Goal: Information Seeking & Learning: Learn about a topic

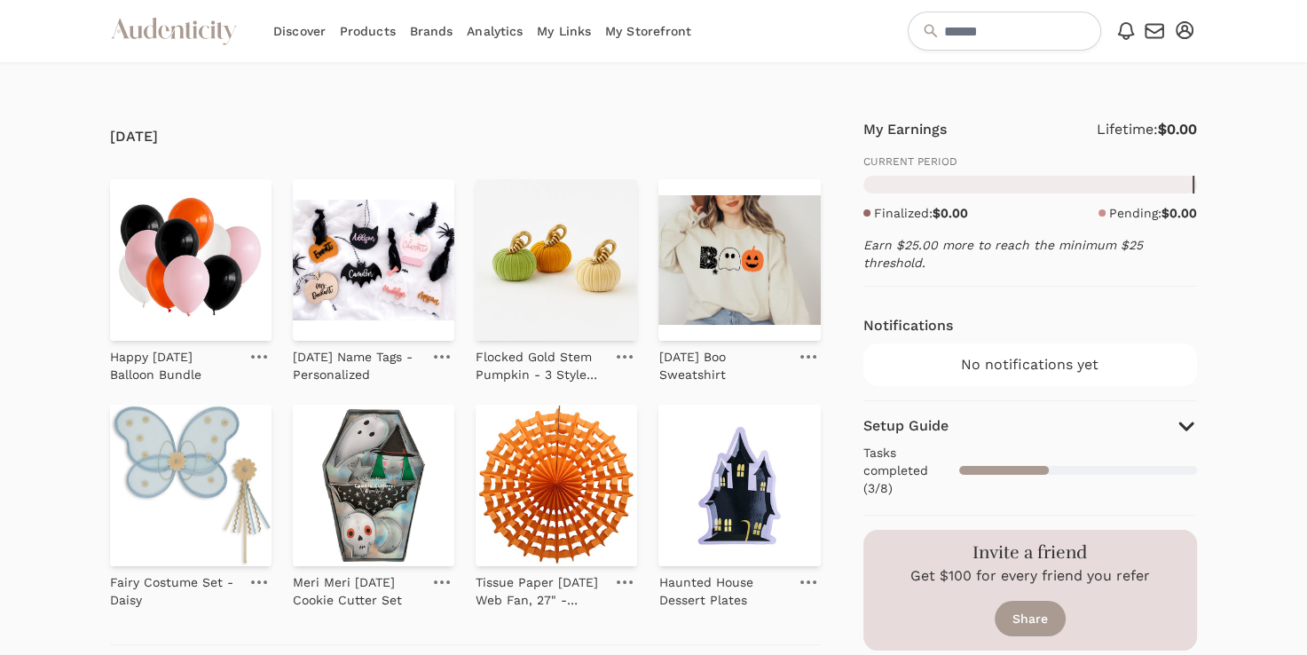
click at [433, 33] on link "Brands" at bounding box center [431, 31] width 43 height 62
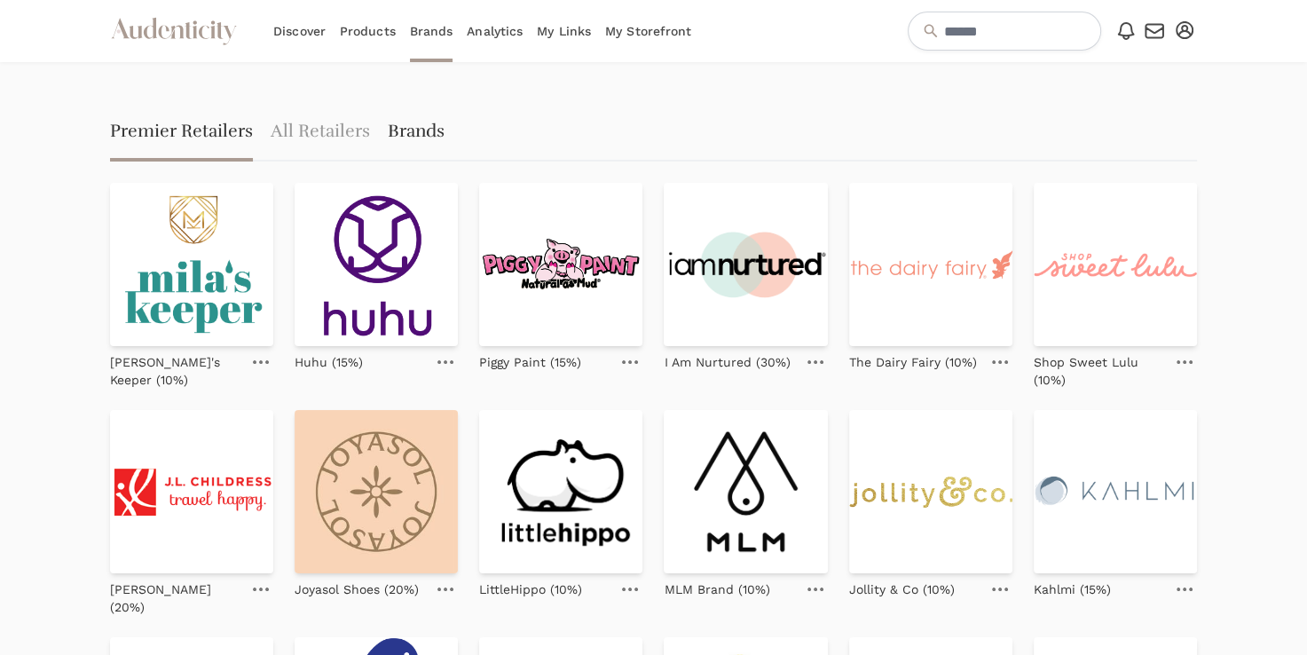
click at [424, 130] on link "Brands" at bounding box center [416, 133] width 57 height 57
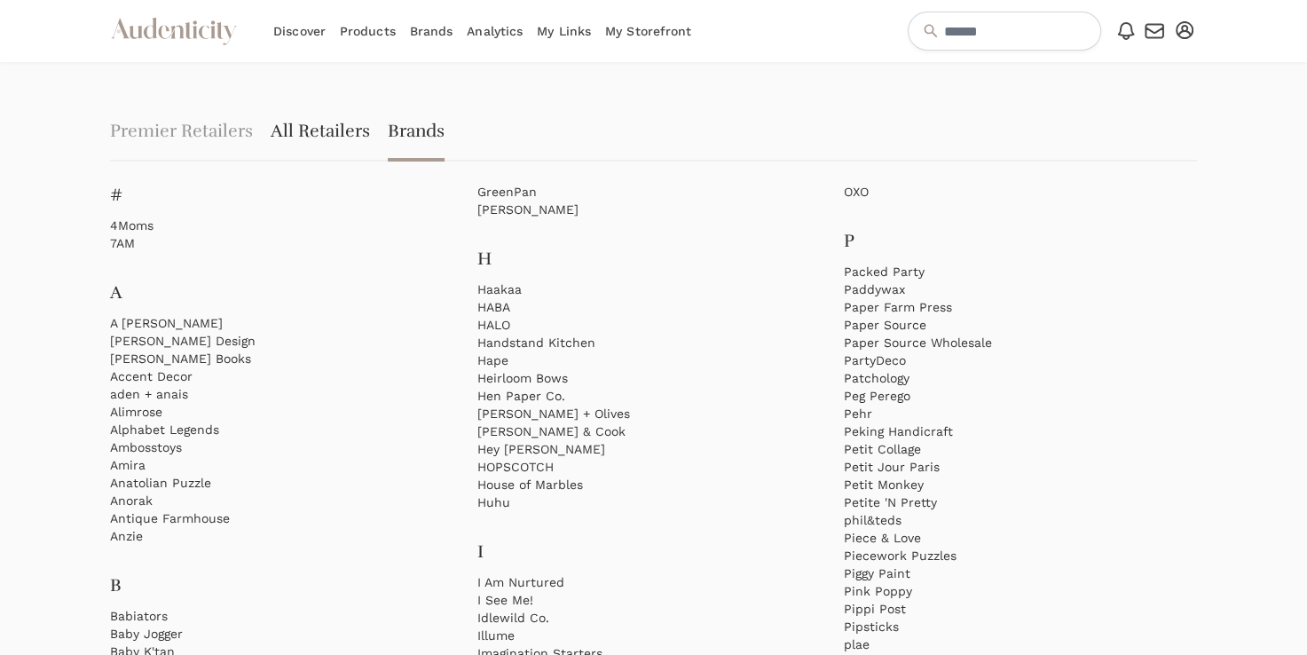
click at [329, 130] on link "All Retailers" at bounding box center [320, 133] width 99 height 57
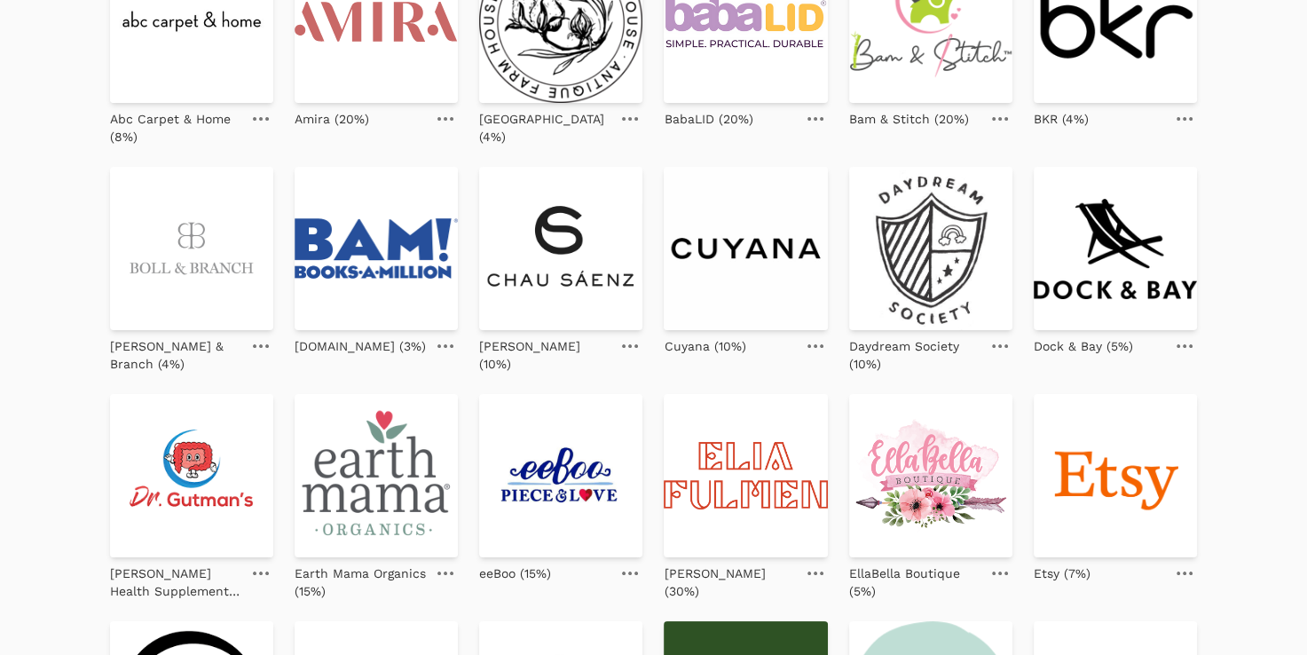
scroll to position [284, 0]
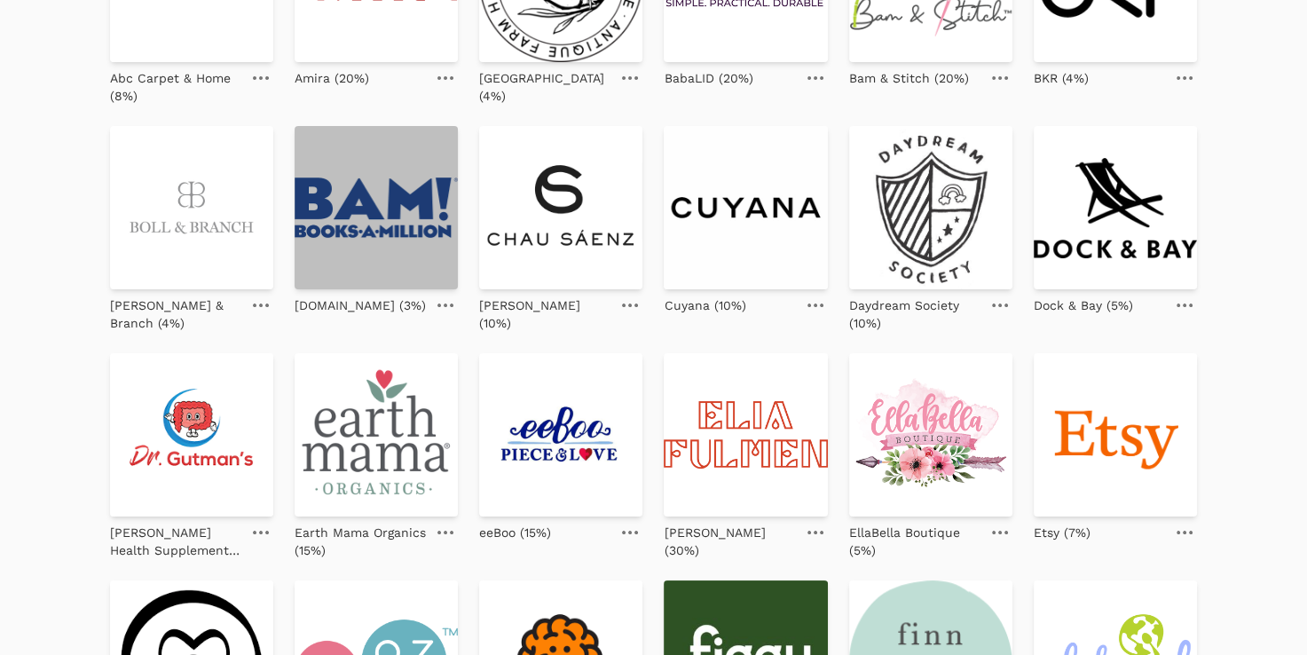
click at [360, 169] on img at bounding box center [376, 207] width 163 height 163
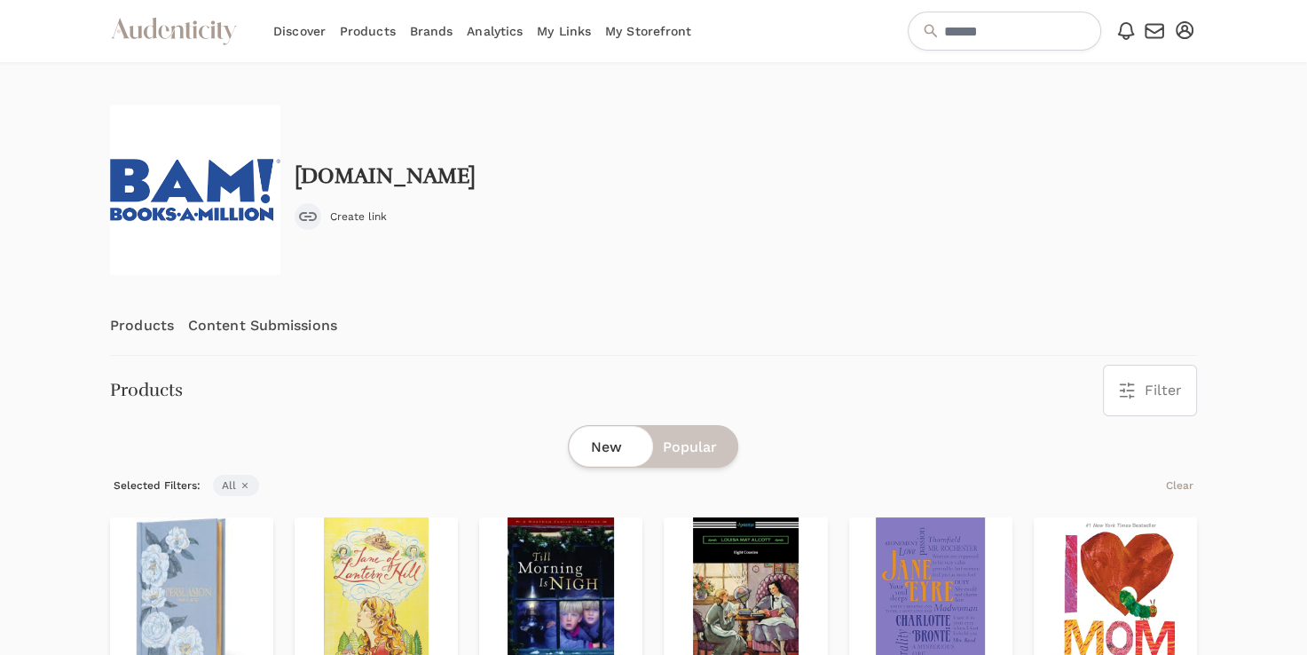
click at [287, 326] on link "Content Submissions" at bounding box center [262, 325] width 149 height 59
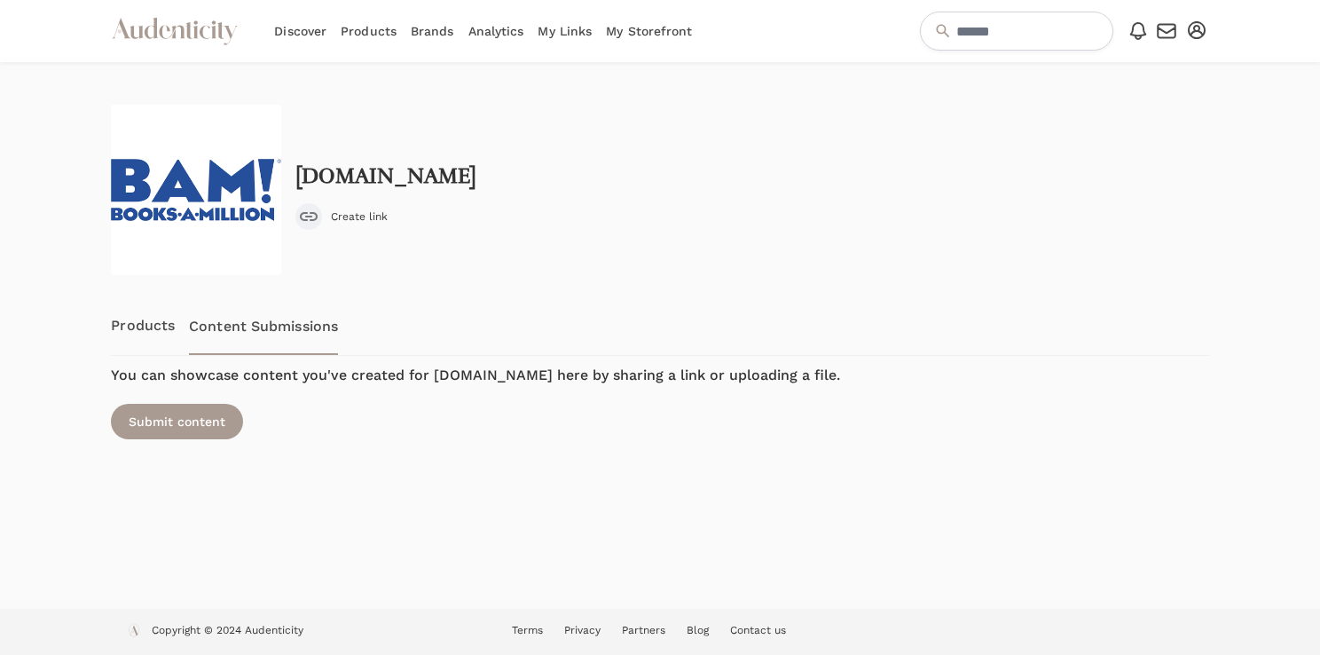
click at [133, 333] on link "Products" at bounding box center [143, 325] width 64 height 59
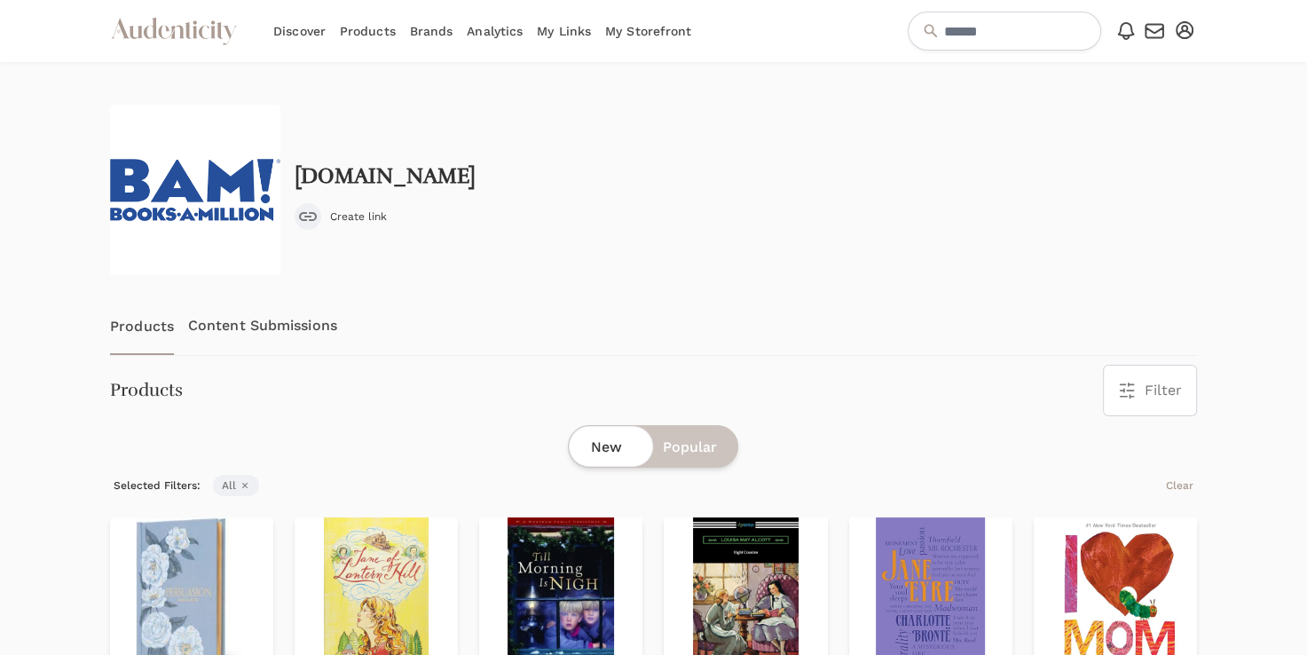
click at [318, 215] on div "submit" at bounding box center [308, 216] width 27 height 27
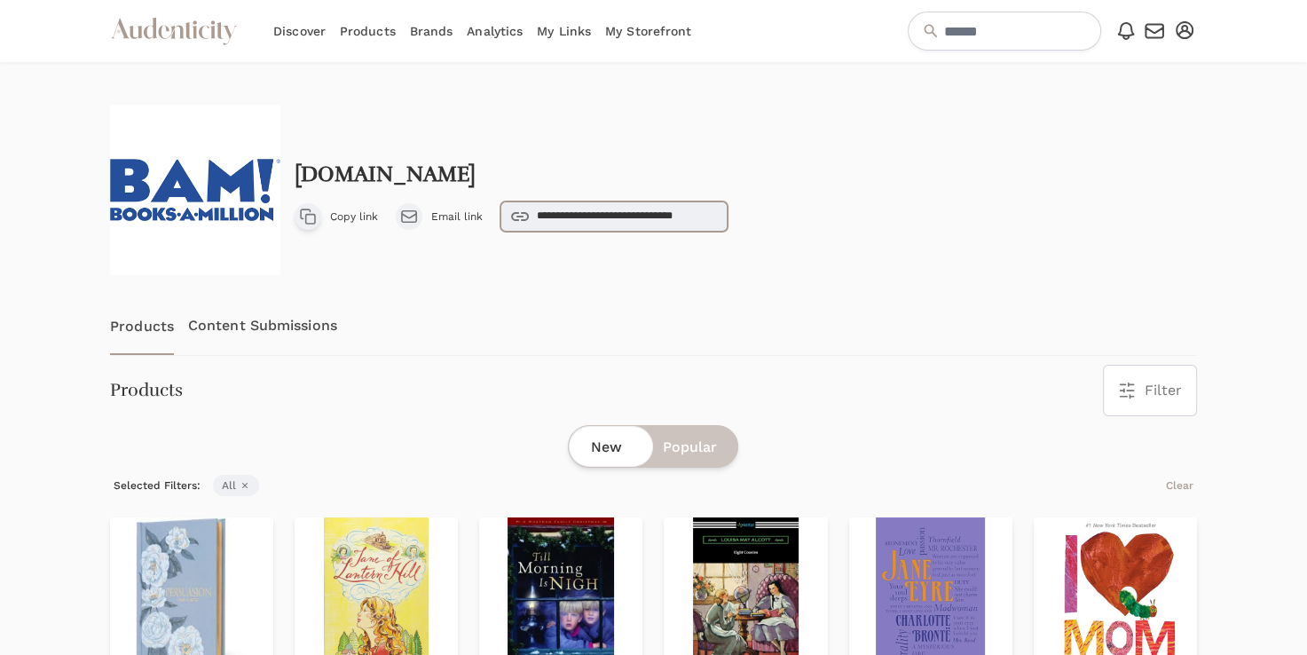
drag, startPoint x: 692, startPoint y: 221, endPoint x: 658, endPoint y: 317, distance: 101.6
drag, startPoint x: 658, startPoint y: 317, endPoint x: 525, endPoint y: 271, distance: 140.6
click at [525, 271] on div "**********" at bounding box center [653, 190] width 1087 height 170
click at [1027, 41] on input "text" at bounding box center [1004, 31] width 193 height 39
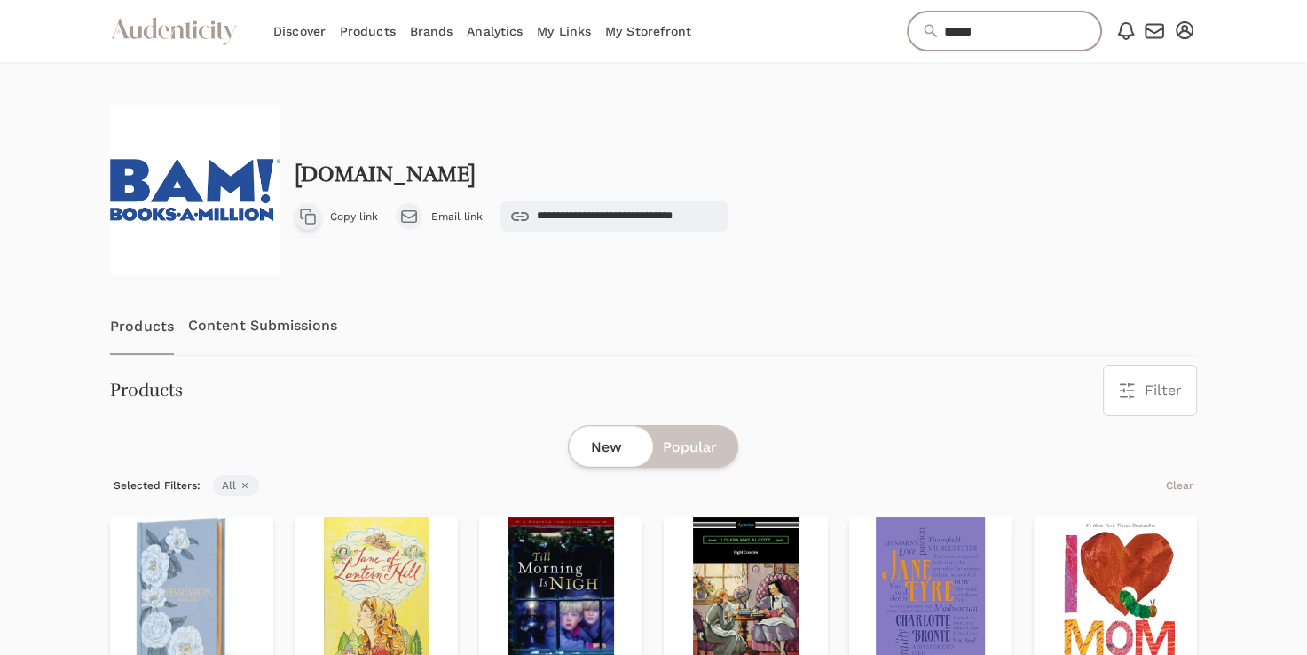
type input "*****"
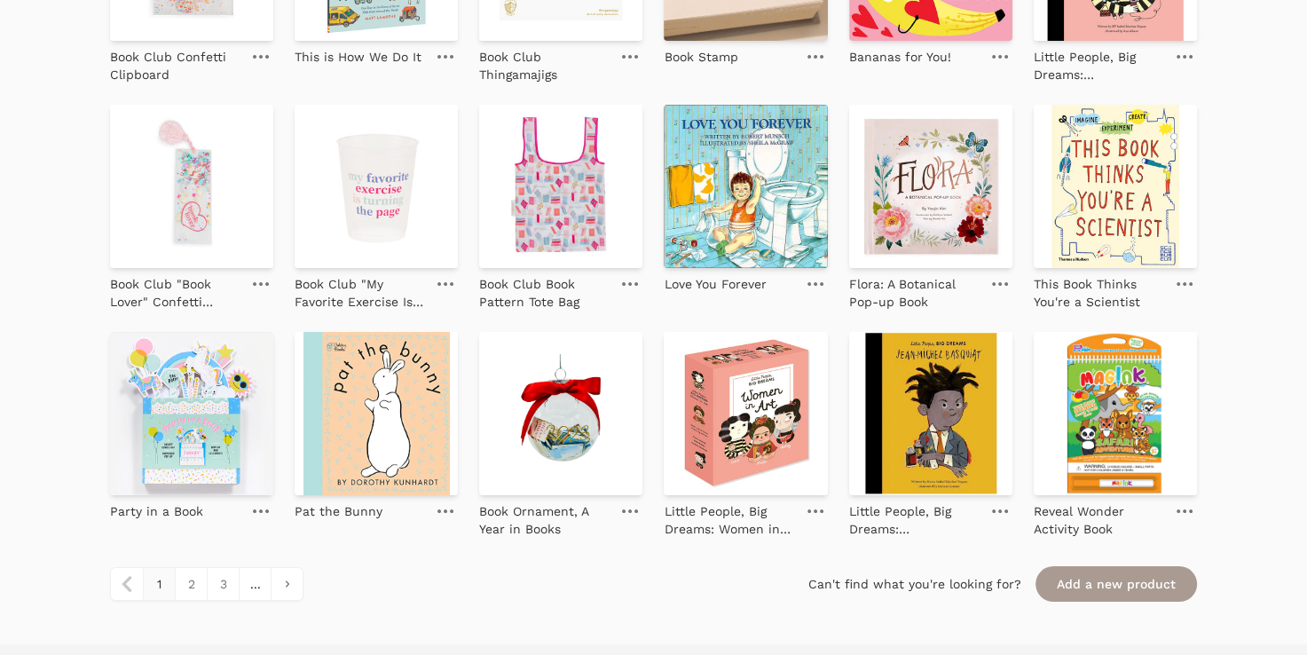
scroll to position [2025, 0]
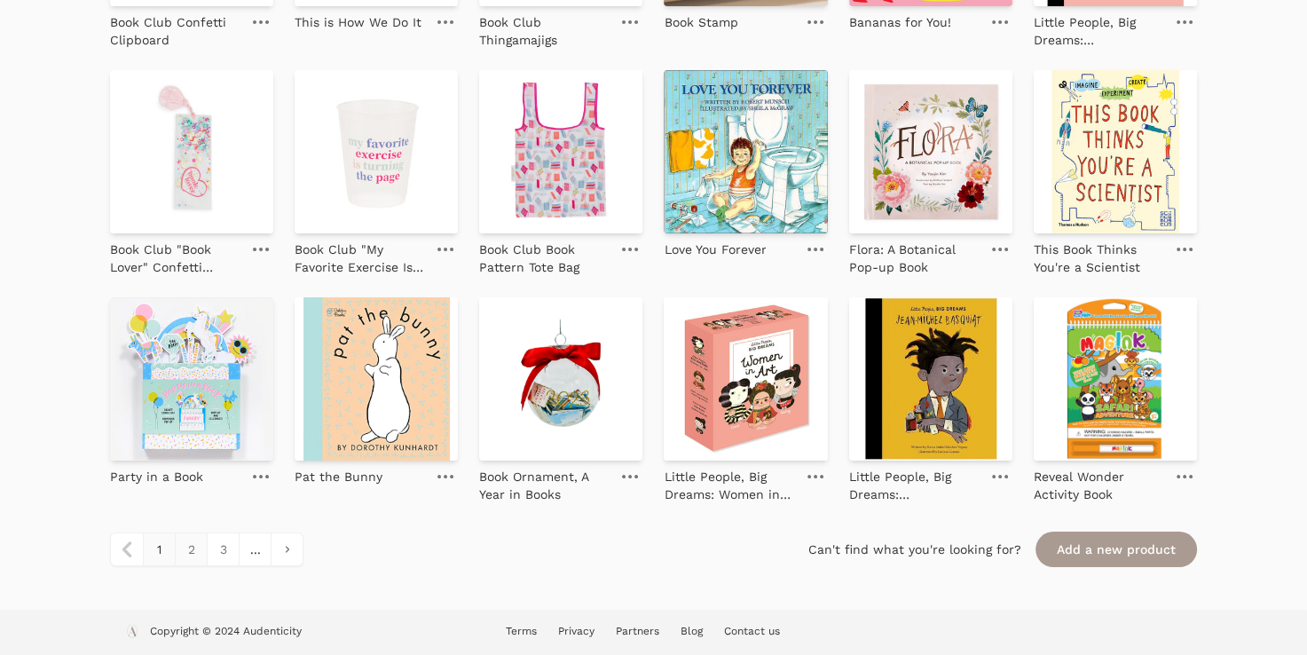
click at [190, 557] on link "2" at bounding box center [191, 549] width 32 height 32
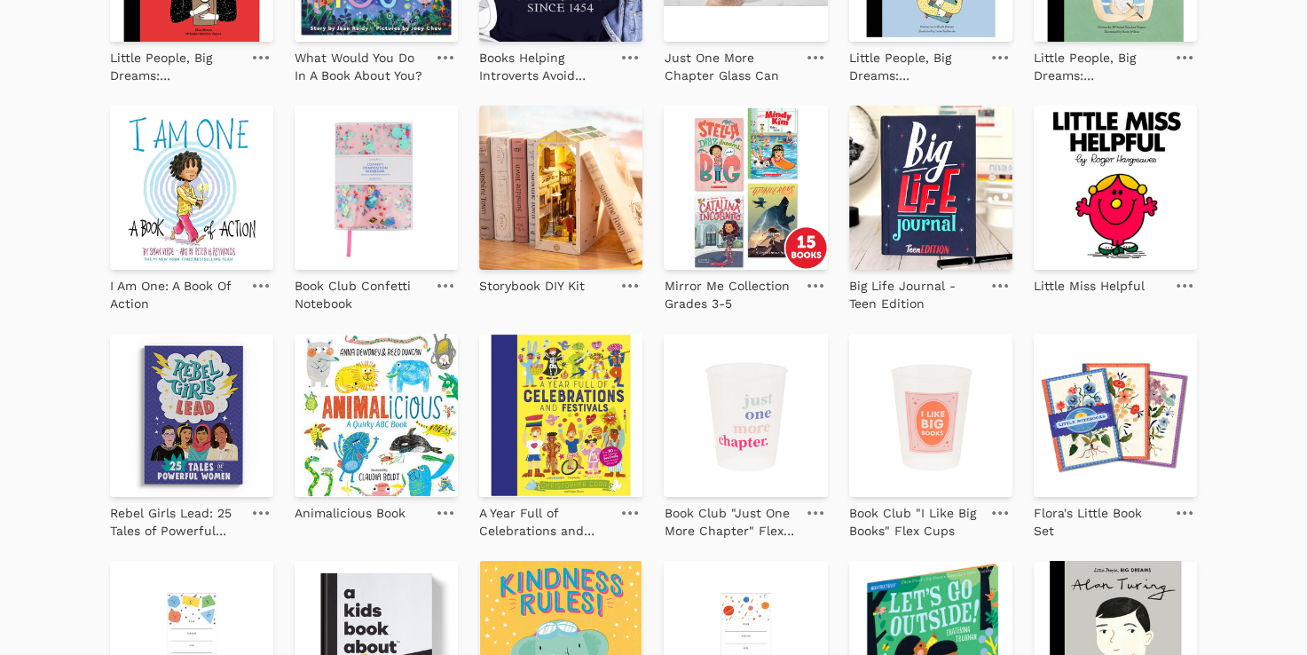
scroll to position [2025, 0]
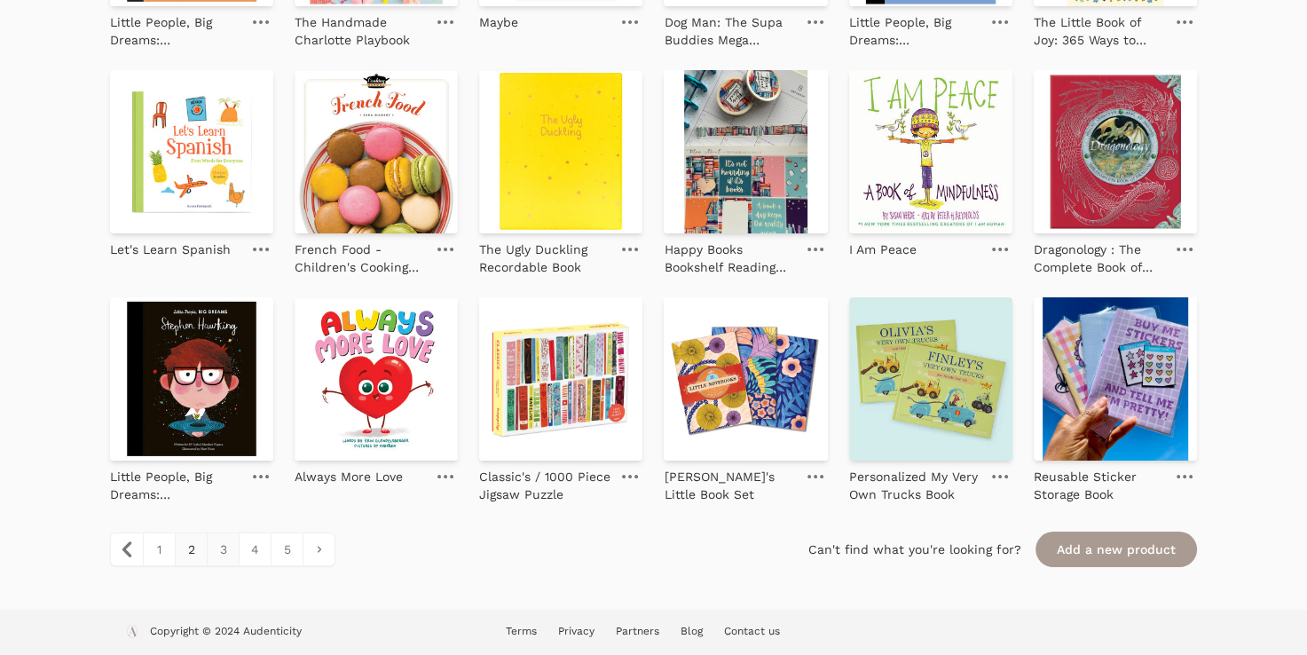
click at [233, 559] on link "3" at bounding box center [223, 549] width 32 height 32
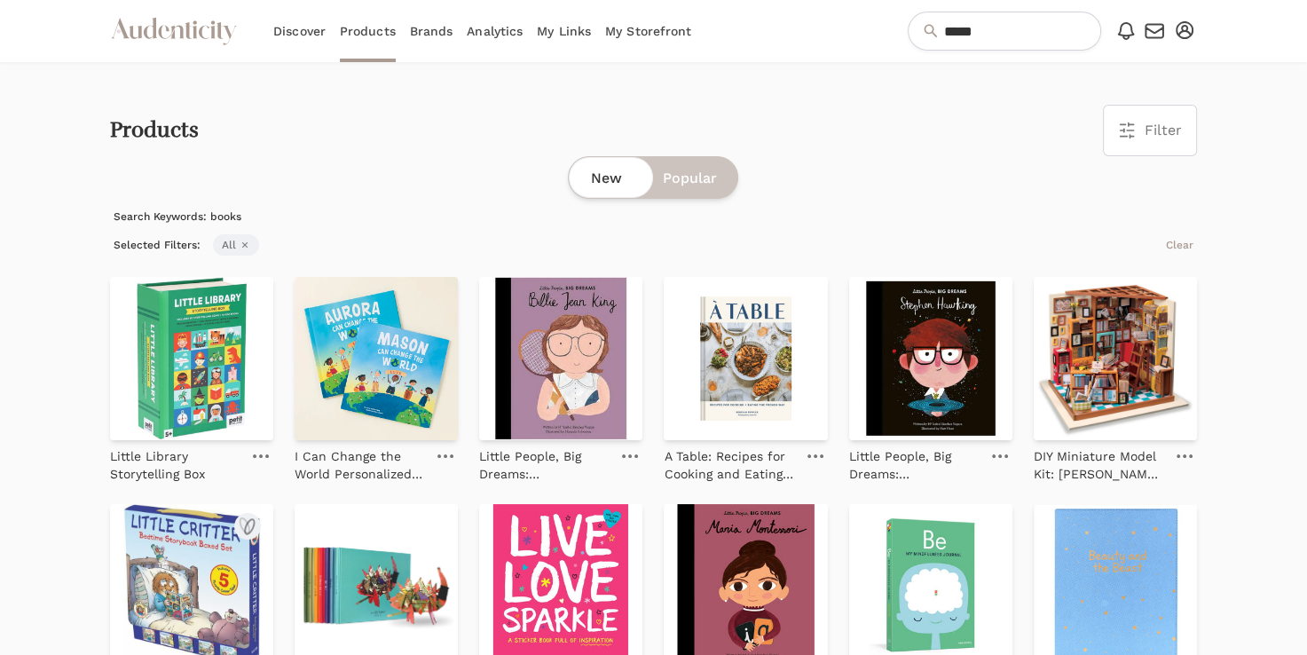
click at [220, 555] on img at bounding box center [191, 585] width 163 height 163
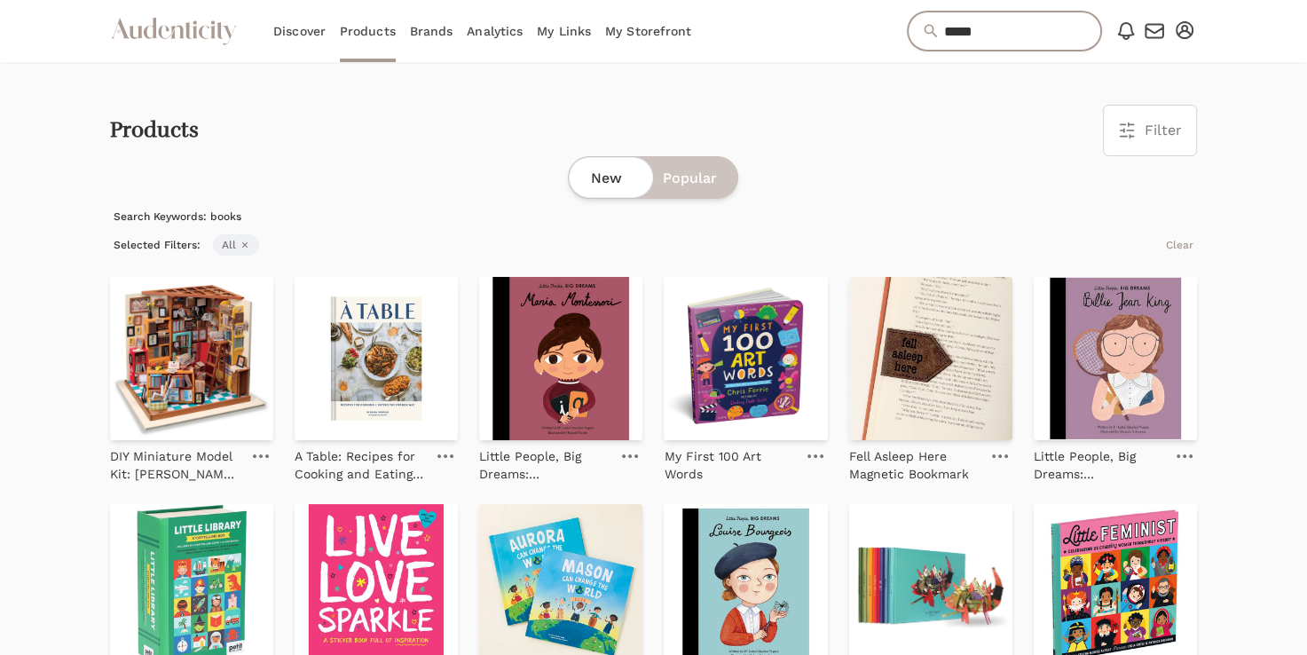
drag, startPoint x: 1003, startPoint y: 34, endPoint x: 779, endPoint y: 61, distance: 226.1
click at [779, 61] on div "Audenticity Logo Discover Products Brands Analytics My Links My Storefront ****…" at bounding box center [653, 31] width 1087 height 62
type input "******"
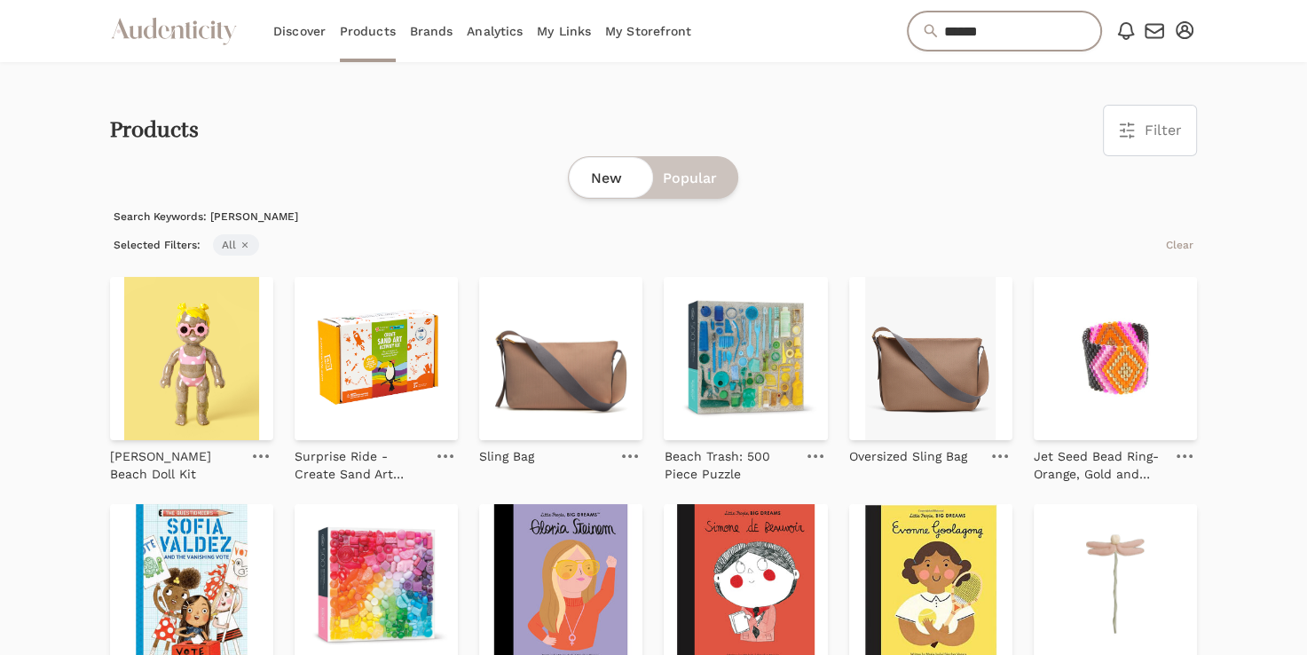
drag, startPoint x: 873, startPoint y: 56, endPoint x: 779, endPoint y: 65, distance: 94.5
click at [779, 65] on main "Audenticity Logo Discover Products Brands Analytics My Links My Storefront ****…" at bounding box center [653, 431] width 1307 height 862
type input "*"
type input "***"
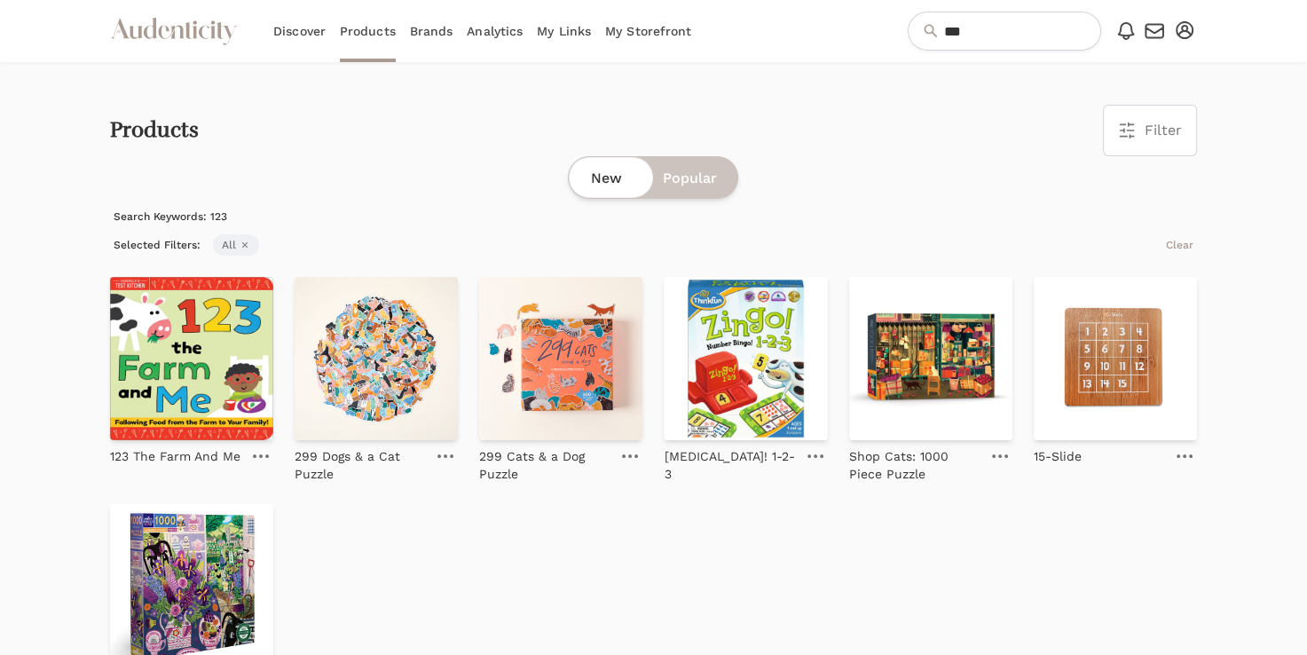
click at [439, 27] on link "Brands" at bounding box center [431, 31] width 43 height 62
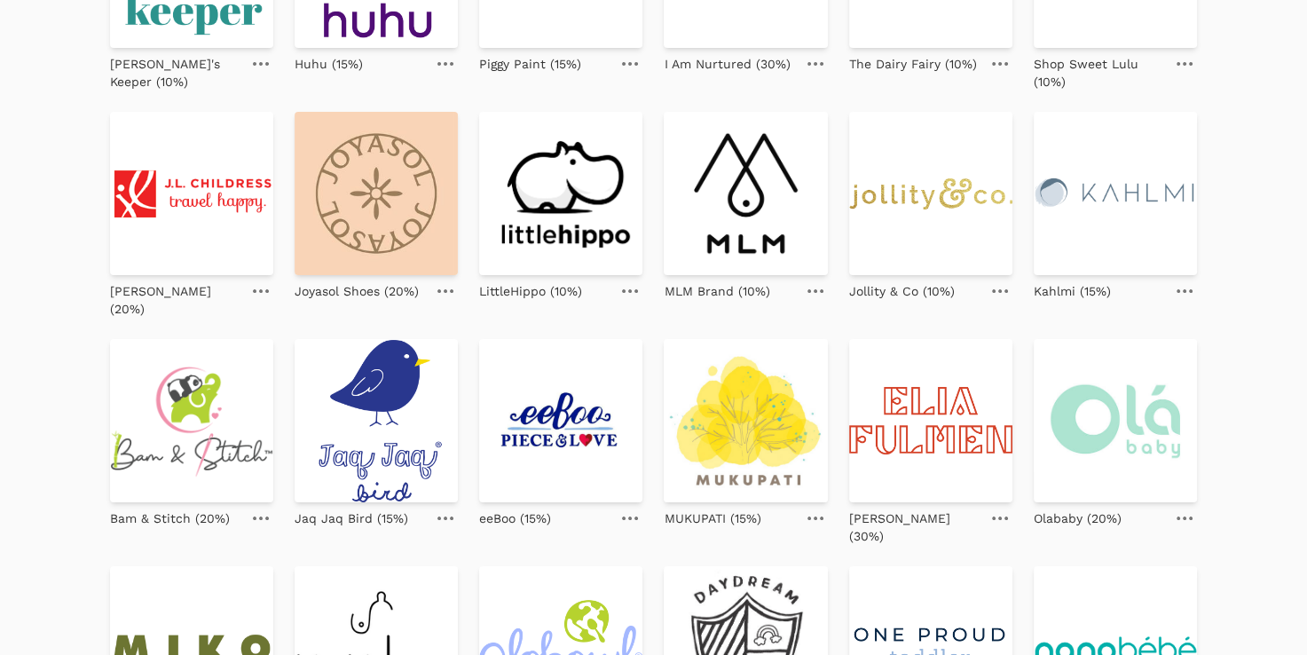
scroll to position [319, 0]
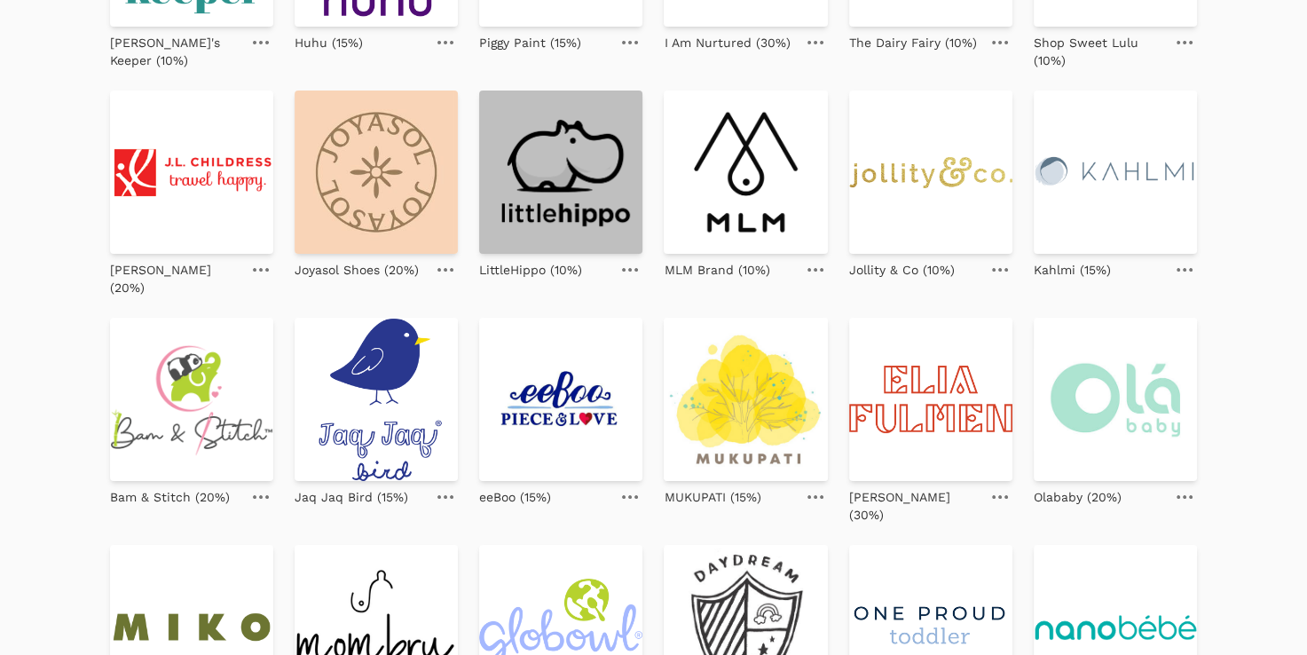
click at [570, 184] on img at bounding box center [560, 171] width 163 height 163
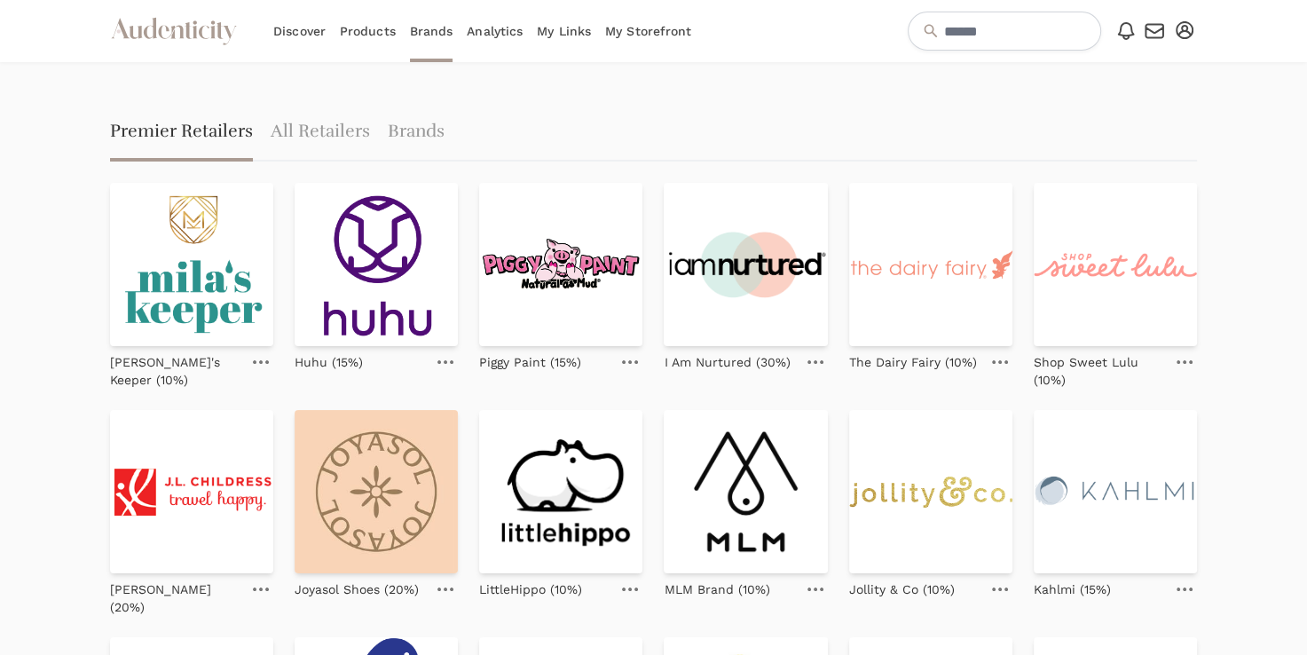
click at [626, 38] on link "My Storefront" at bounding box center [648, 31] width 86 height 62
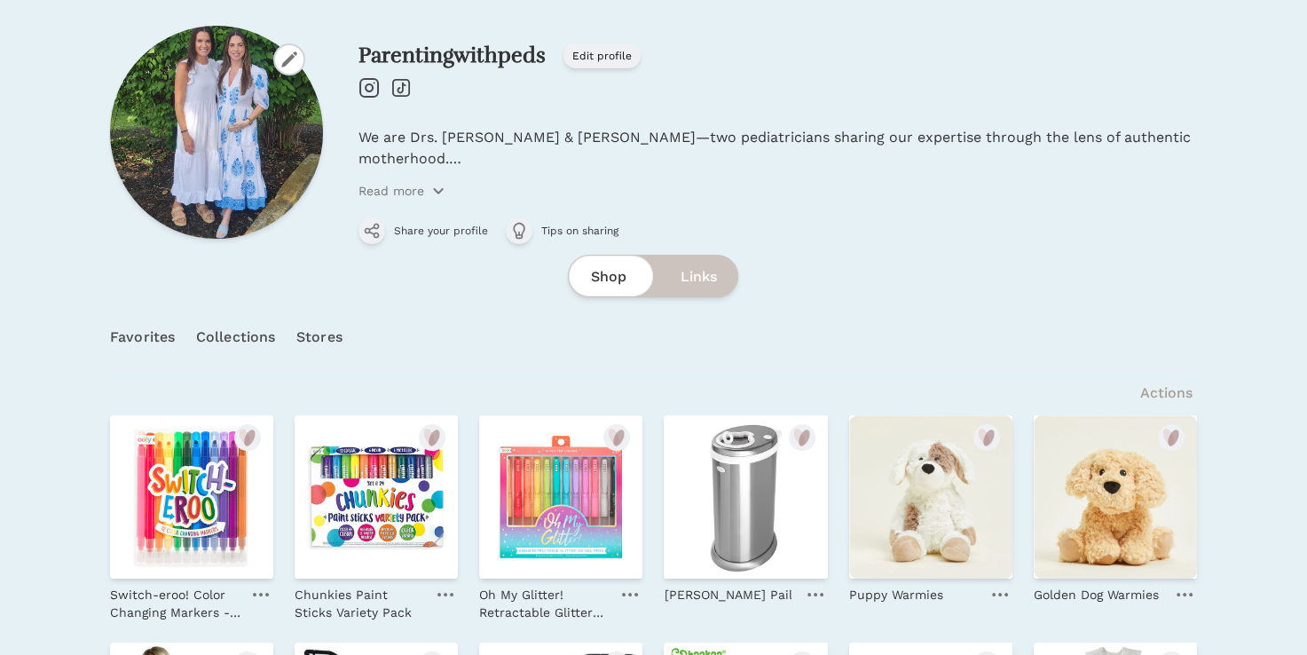
scroll to position [120, 0]
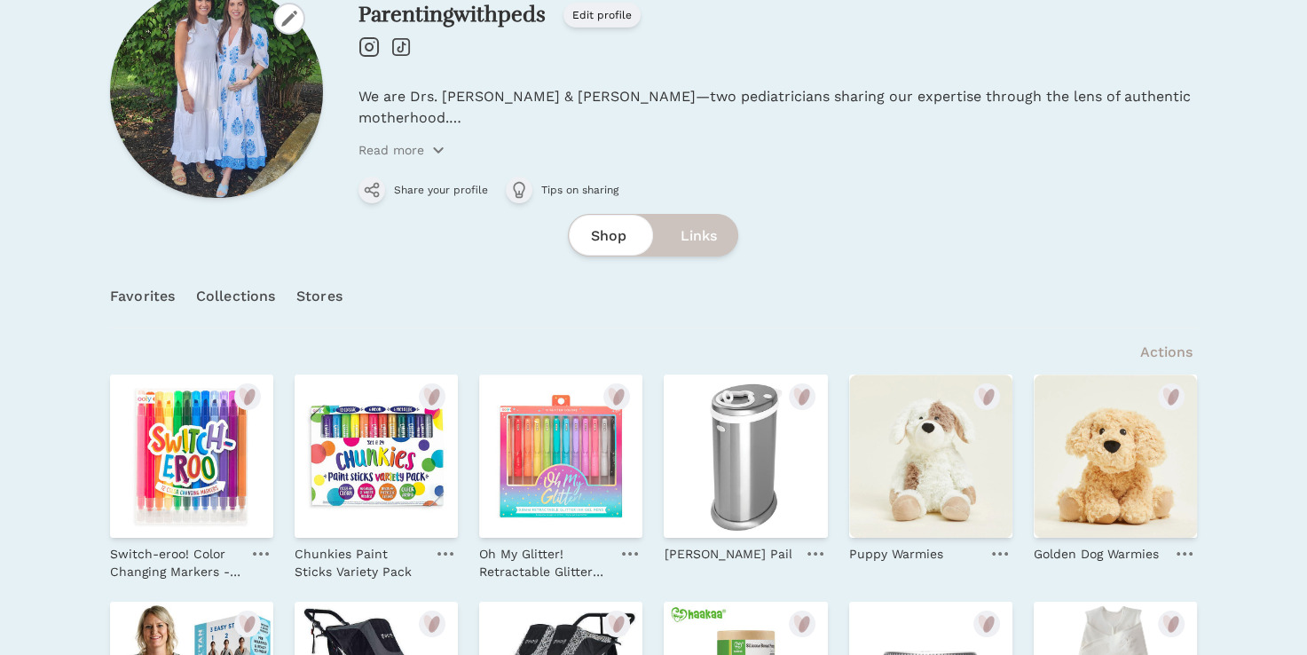
click at [231, 289] on link "Collections" at bounding box center [235, 296] width 79 height 62
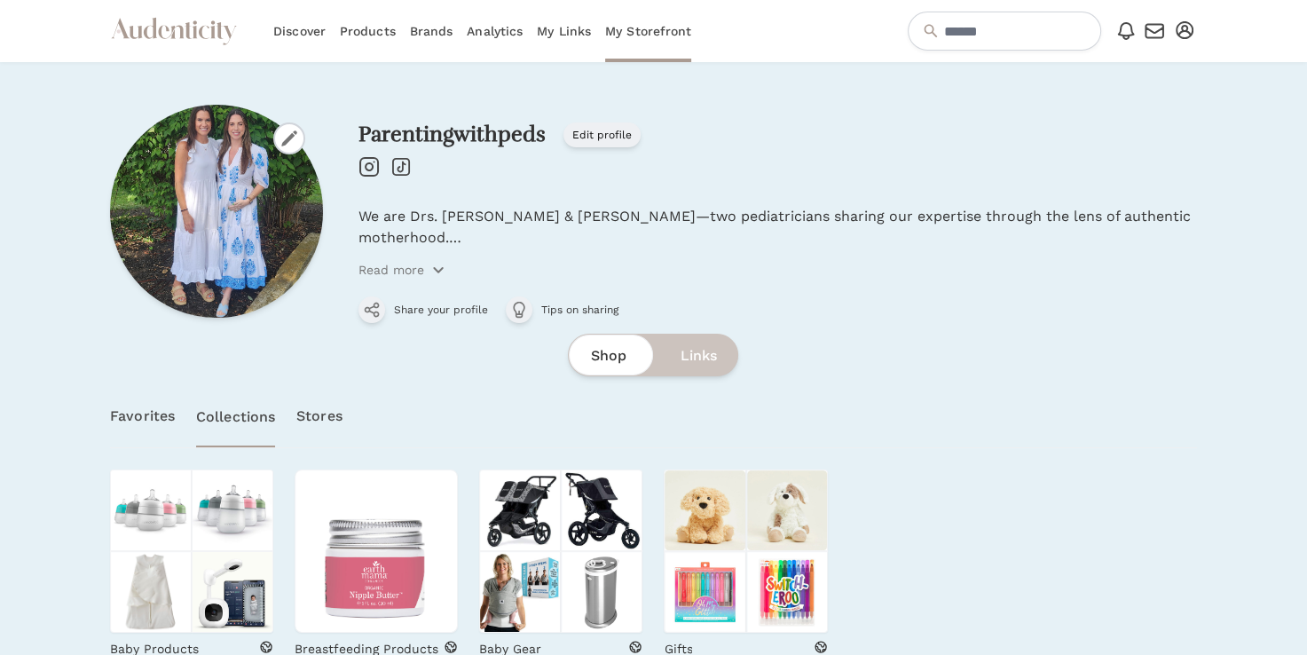
scroll to position [90, 0]
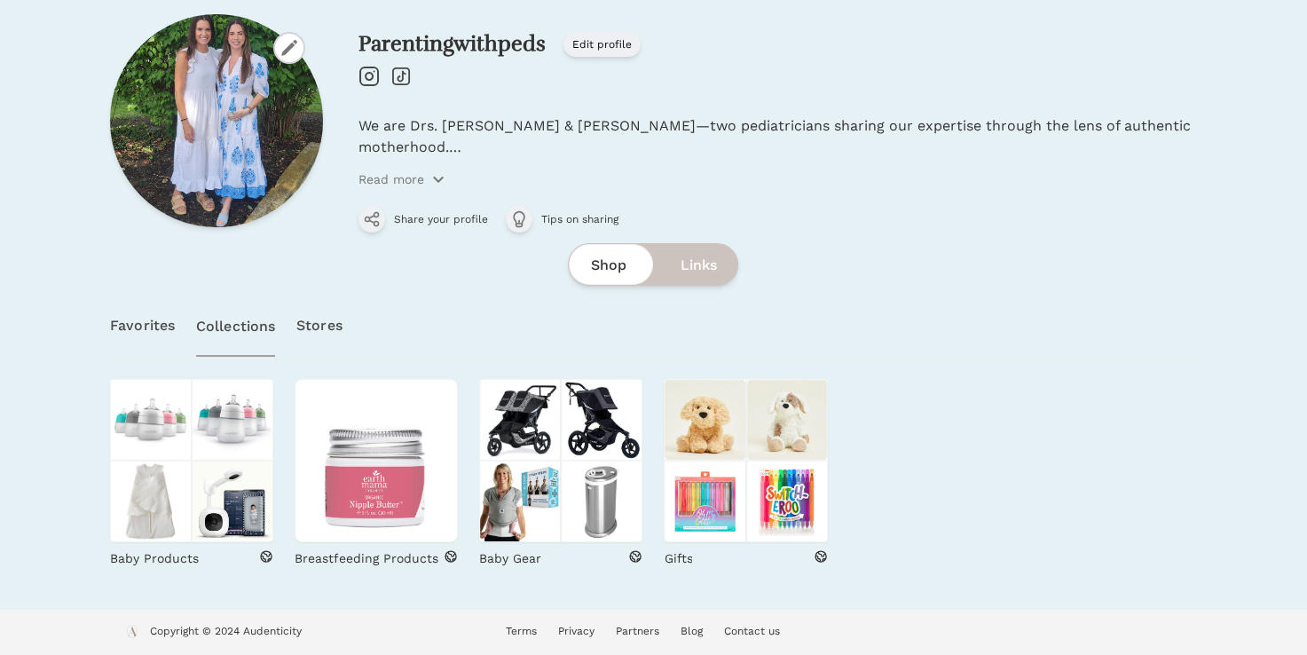
click at [319, 323] on link "Stores" at bounding box center [319, 326] width 46 height 62
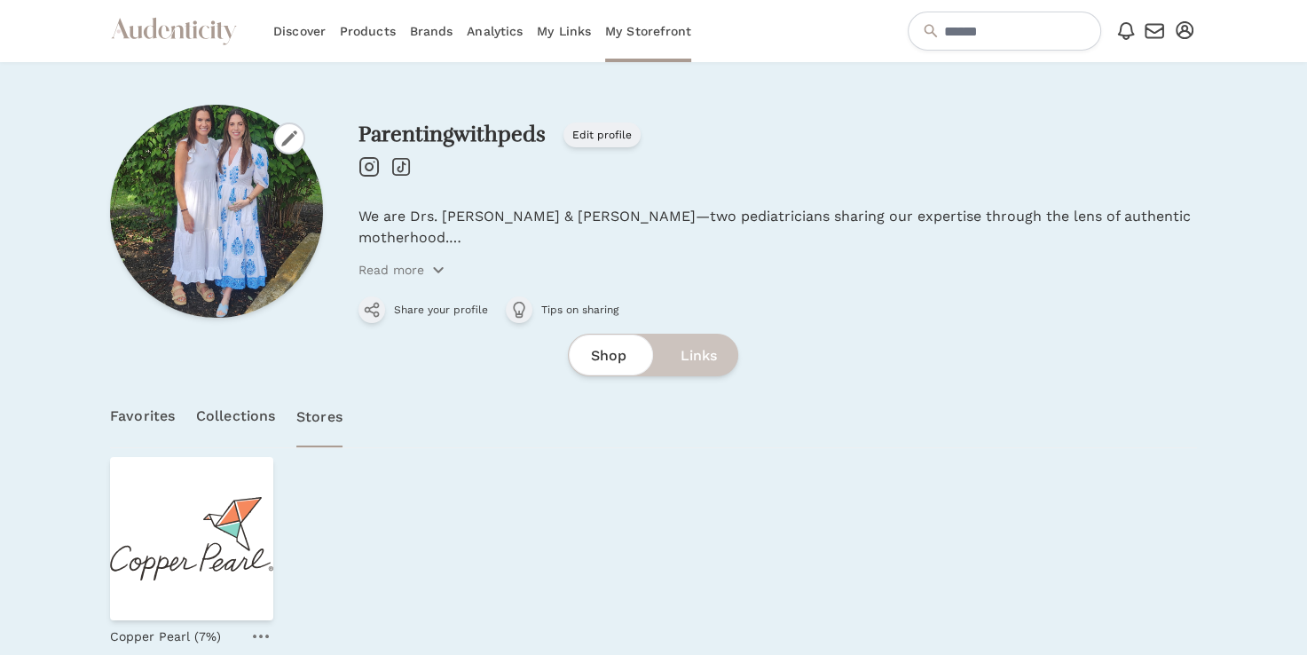
click at [248, 421] on link "Collections" at bounding box center [235, 416] width 79 height 62
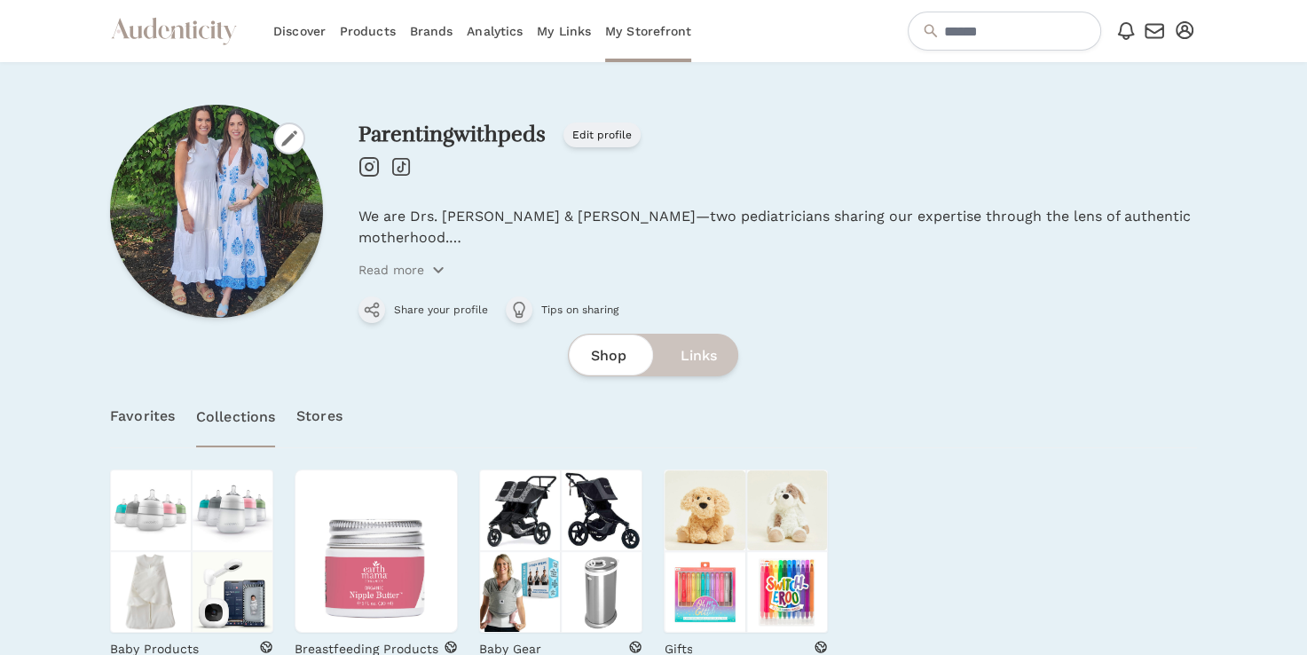
click at [416, 356] on div "Shop Links" at bounding box center [653, 355] width 1087 height 43
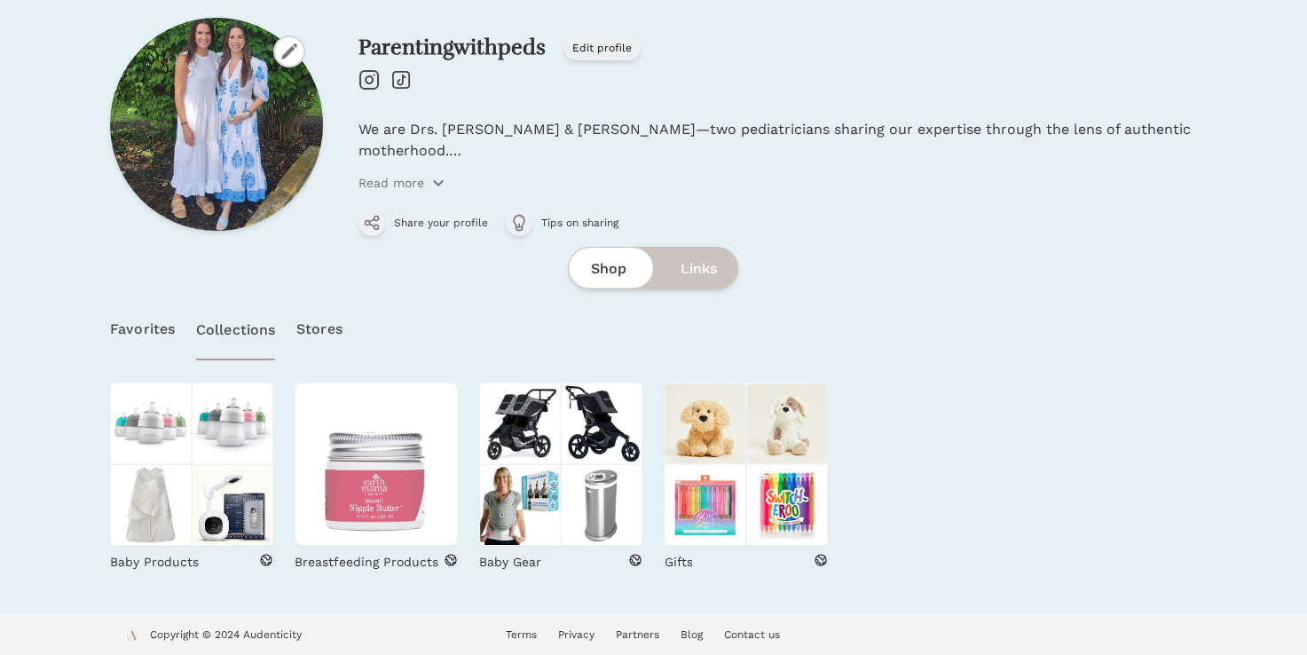
scroll to position [90, 0]
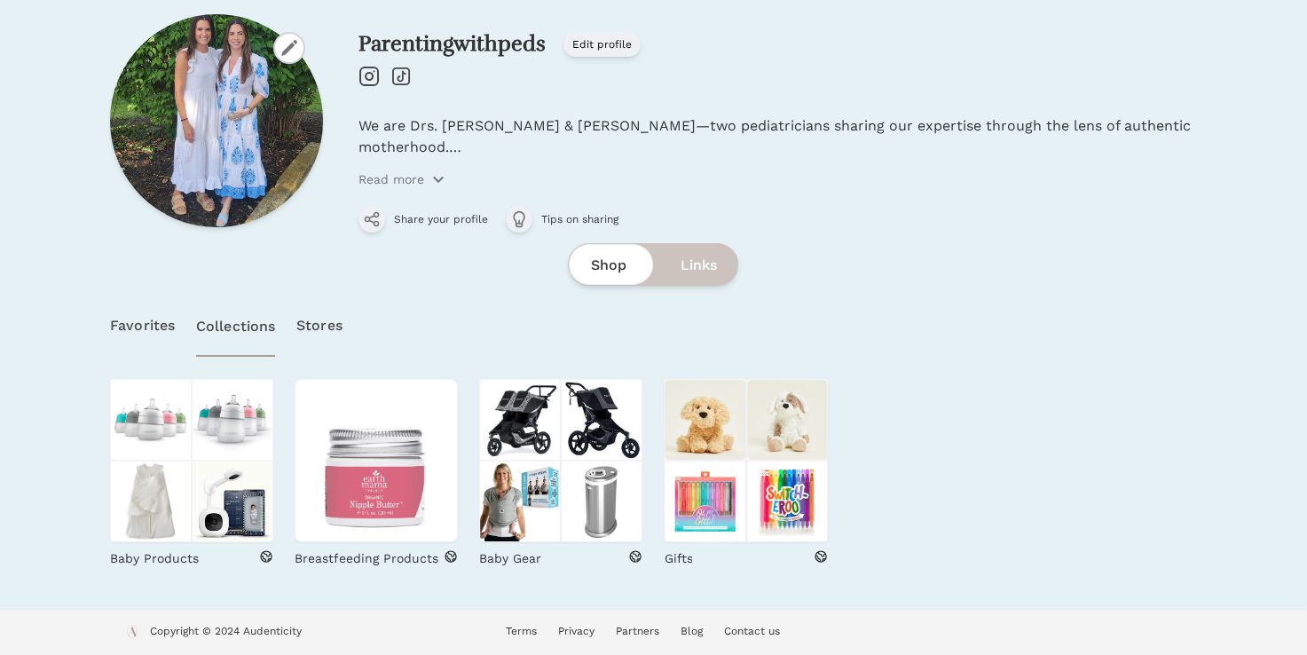
drag, startPoint x: 894, startPoint y: 419, endPoint x: 767, endPoint y: 313, distance: 165.7
click at [767, 313] on div "Favorites Collections Stores" at bounding box center [653, 326] width 1087 height 62
click at [444, 184] on icon "button" at bounding box center [438, 179] width 14 height 14
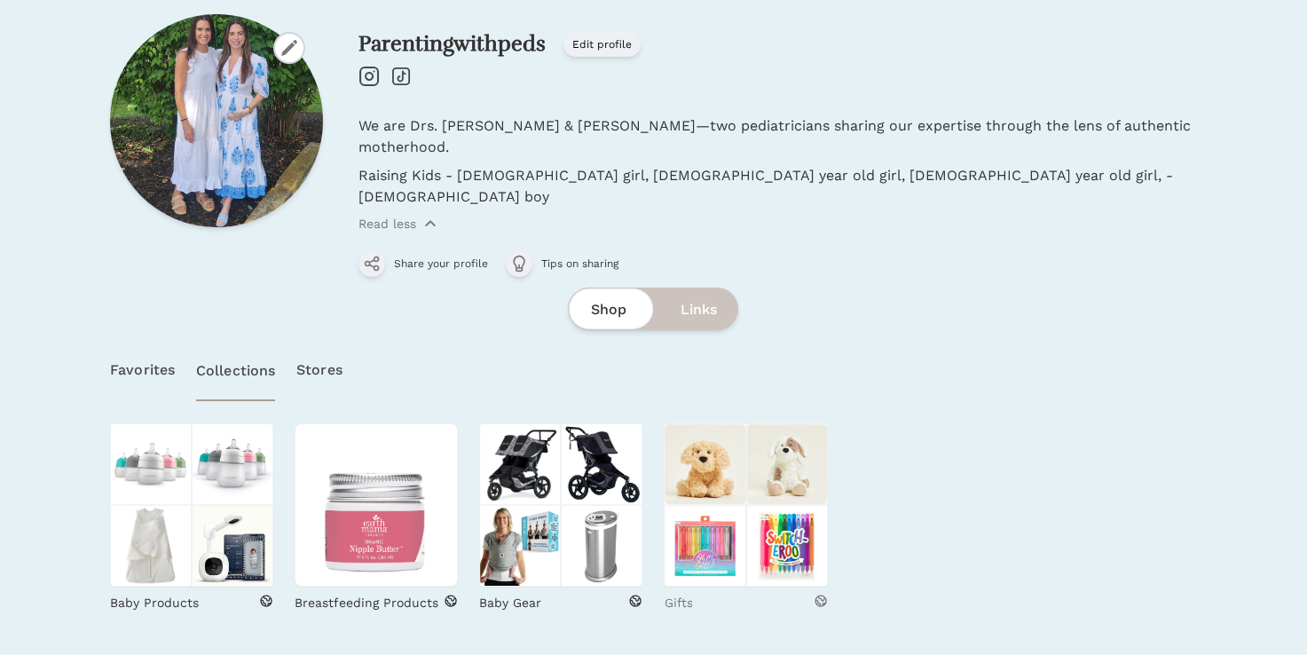
click at [688, 594] on p "Gifts" at bounding box center [678, 603] width 28 height 18
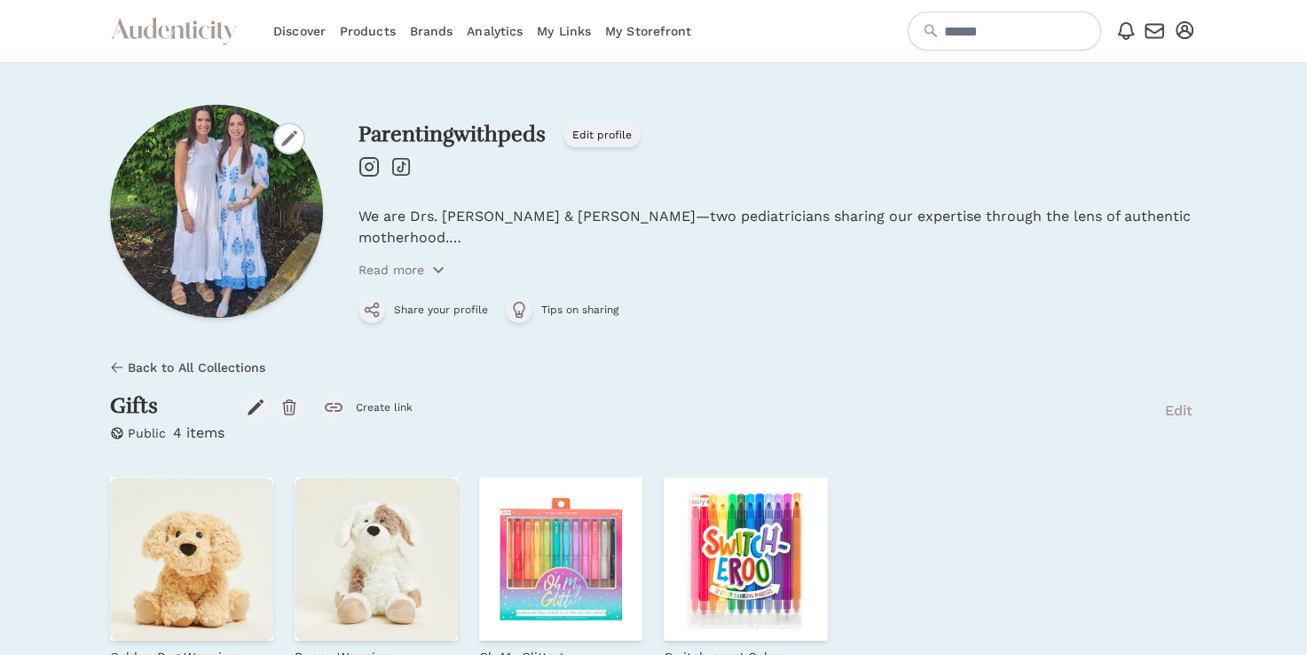
click at [671, 40] on link "My Storefront" at bounding box center [648, 31] width 86 height 62
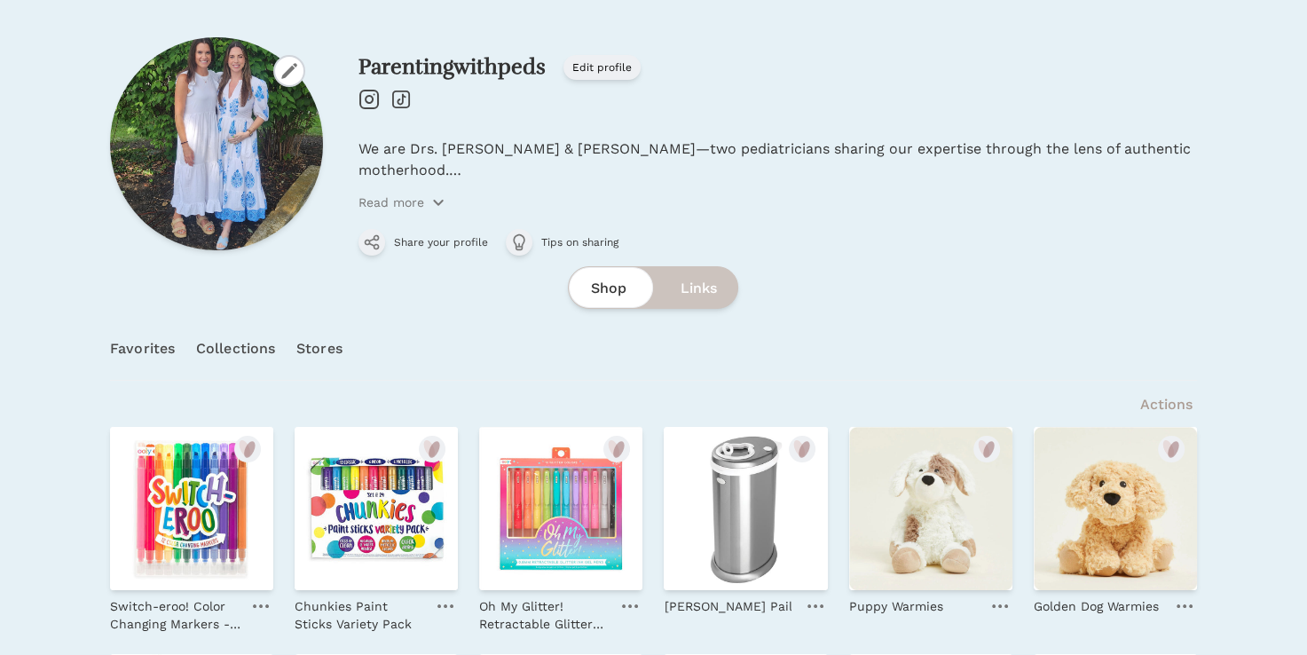
scroll to position [71, 0]
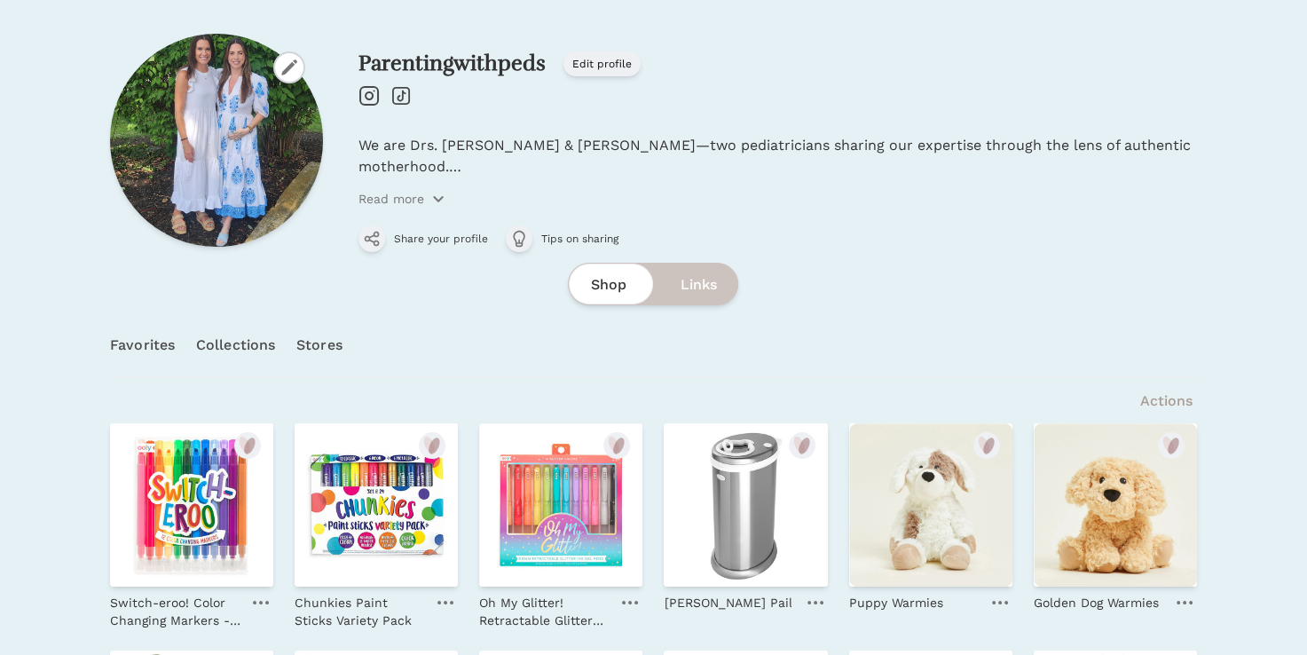
click at [256, 328] on link "Collections" at bounding box center [235, 345] width 79 height 62
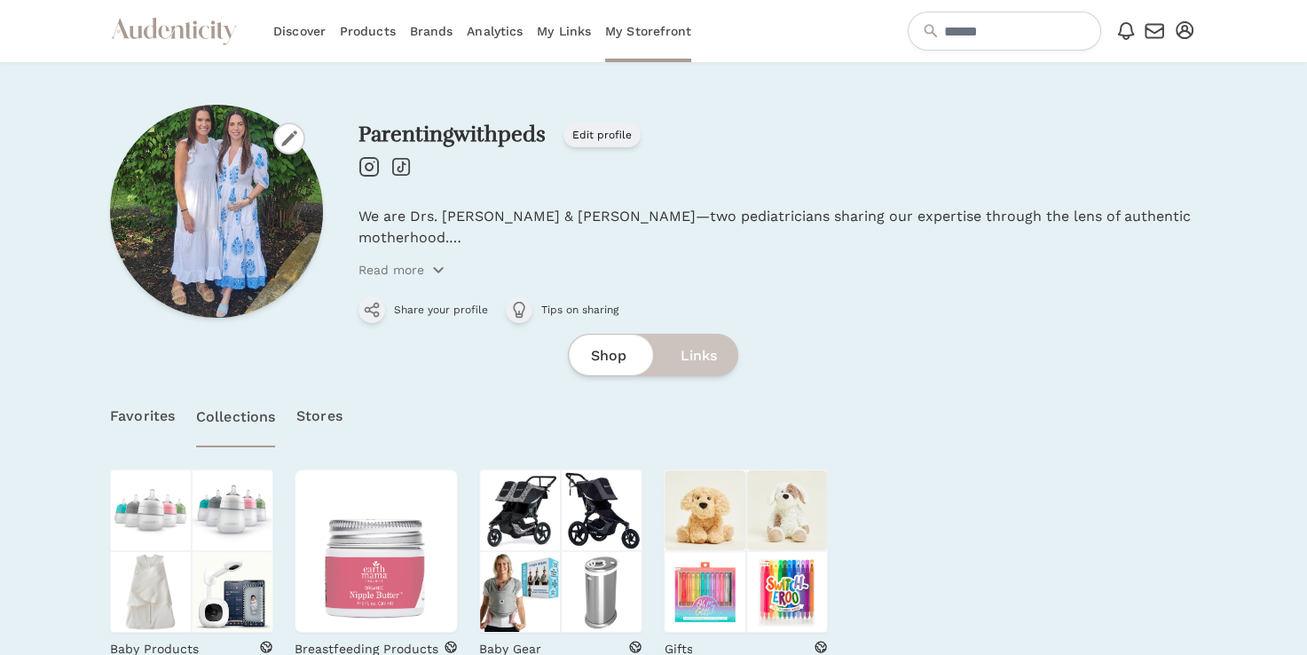
click at [444, 24] on link "Brands" at bounding box center [431, 31] width 43 height 62
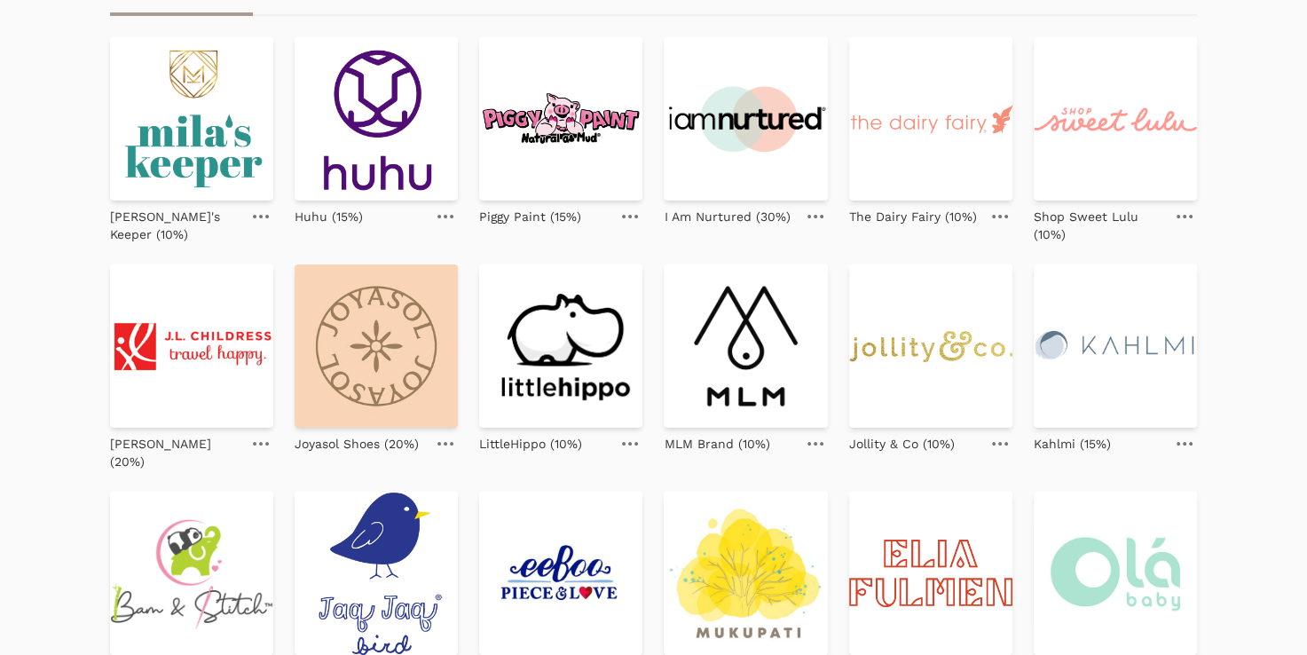
scroll to position [177, 0]
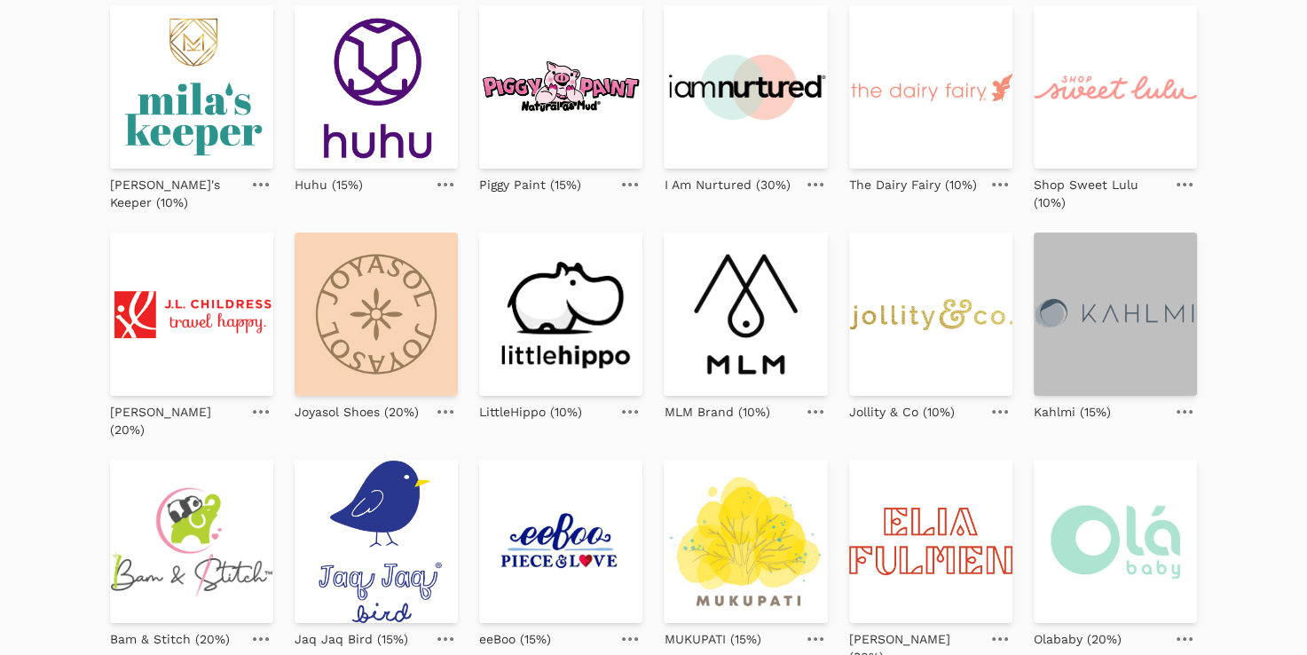
click at [1111, 359] on img at bounding box center [1115, 313] width 163 height 163
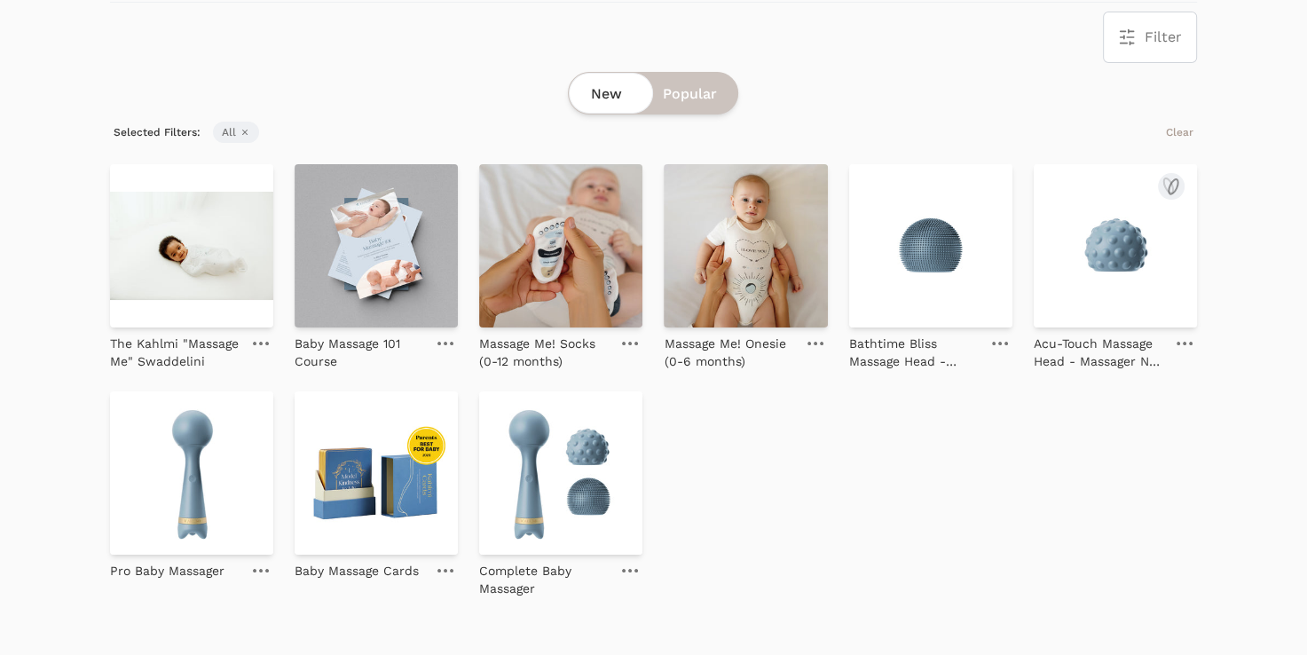
scroll to position [355, 0]
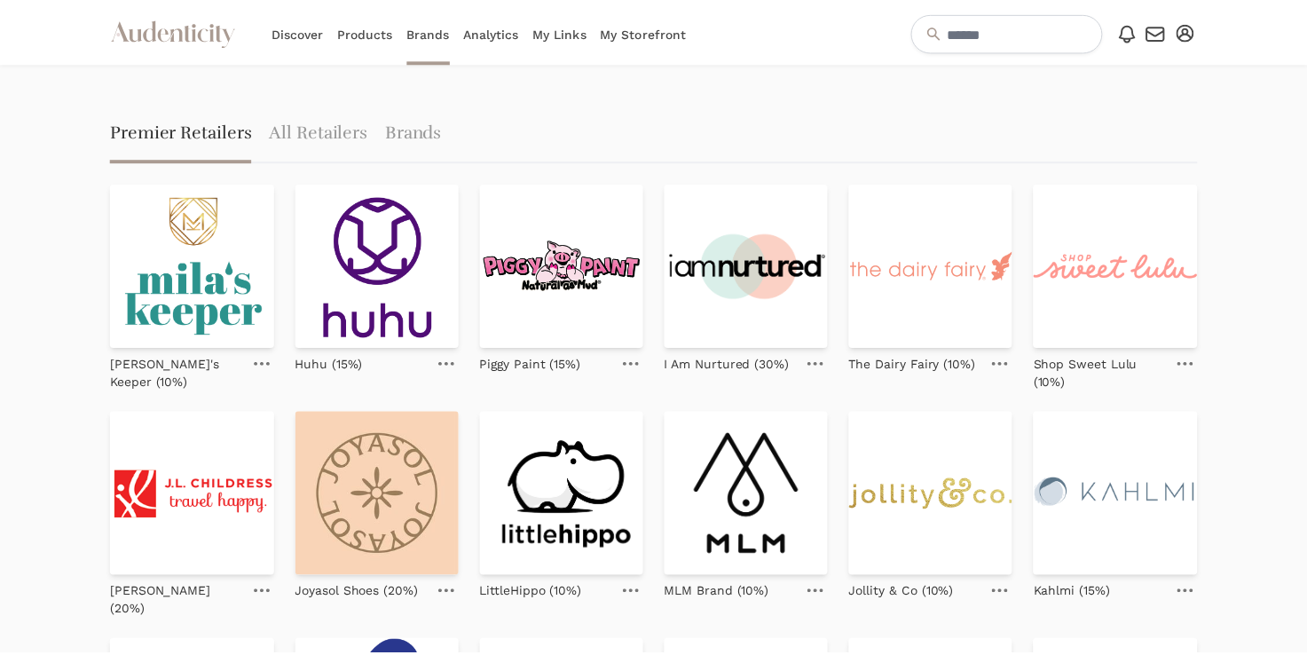
scroll to position [177, 0]
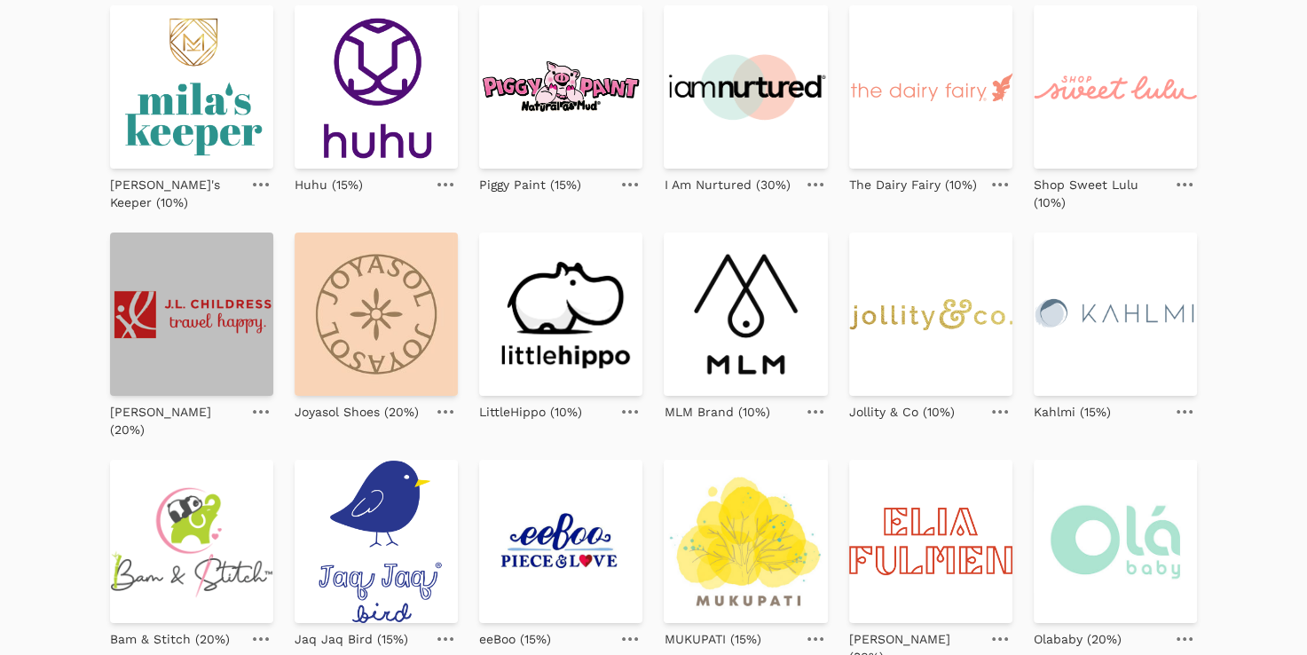
click at [213, 245] on img at bounding box center [191, 313] width 163 height 163
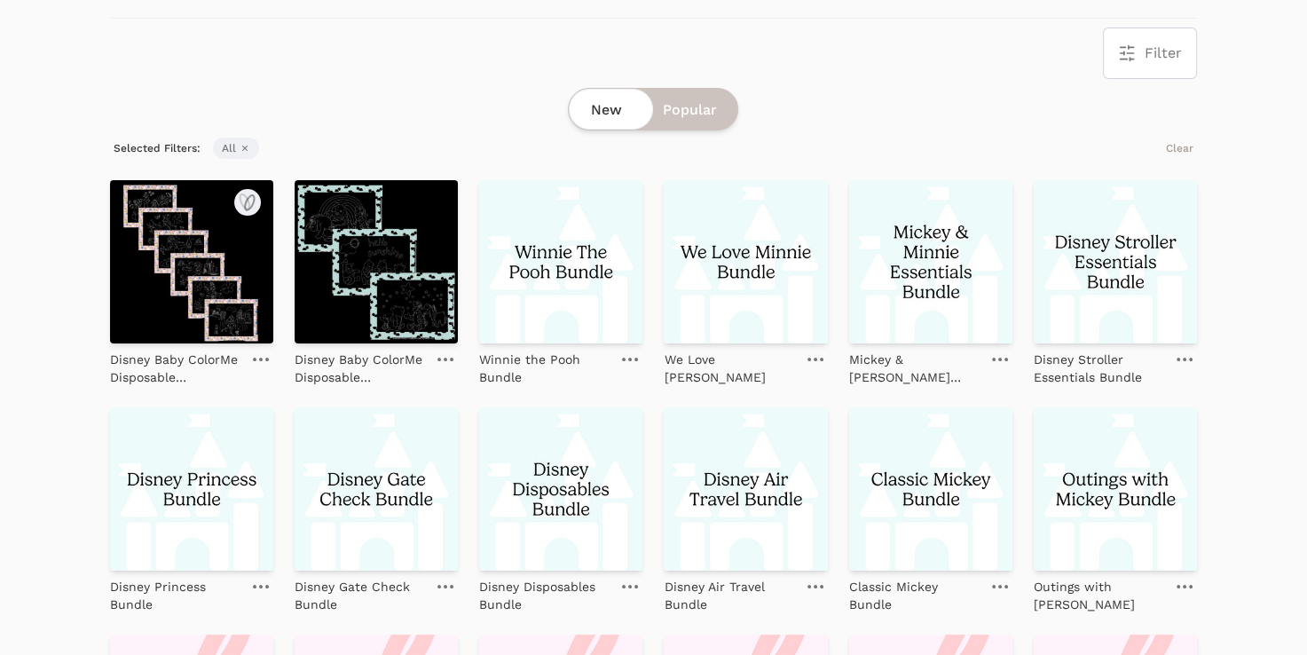
scroll to position [568, 0]
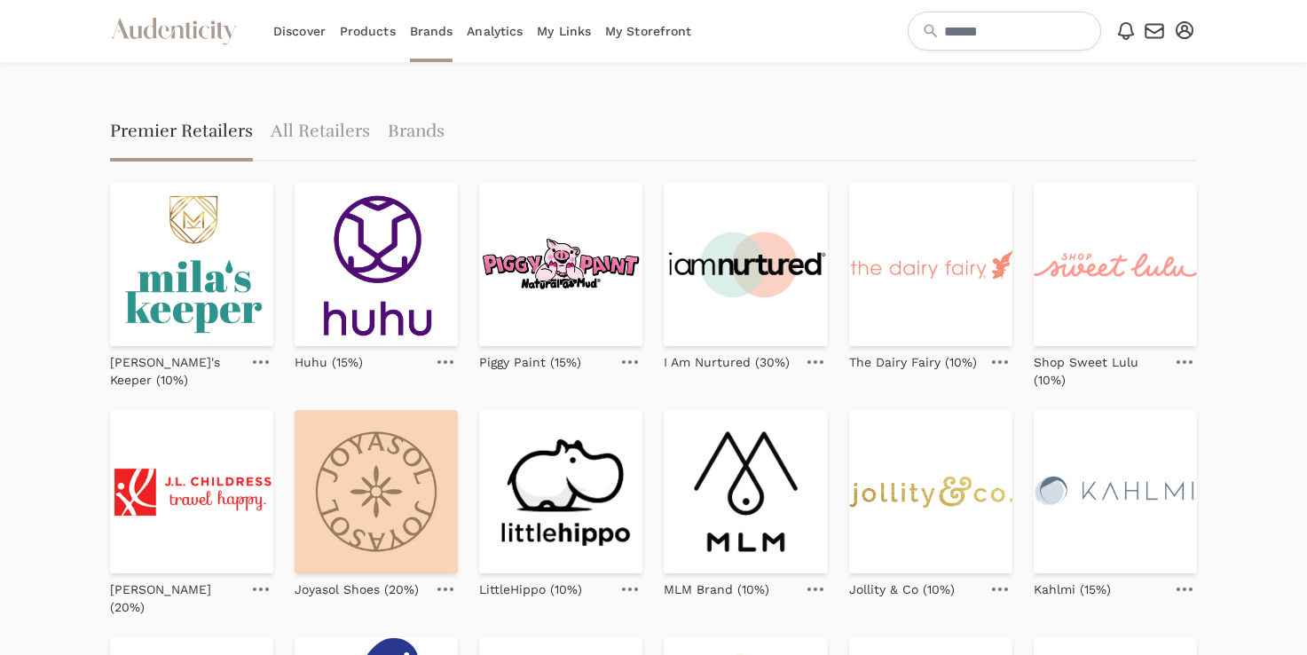
scroll to position [177, 0]
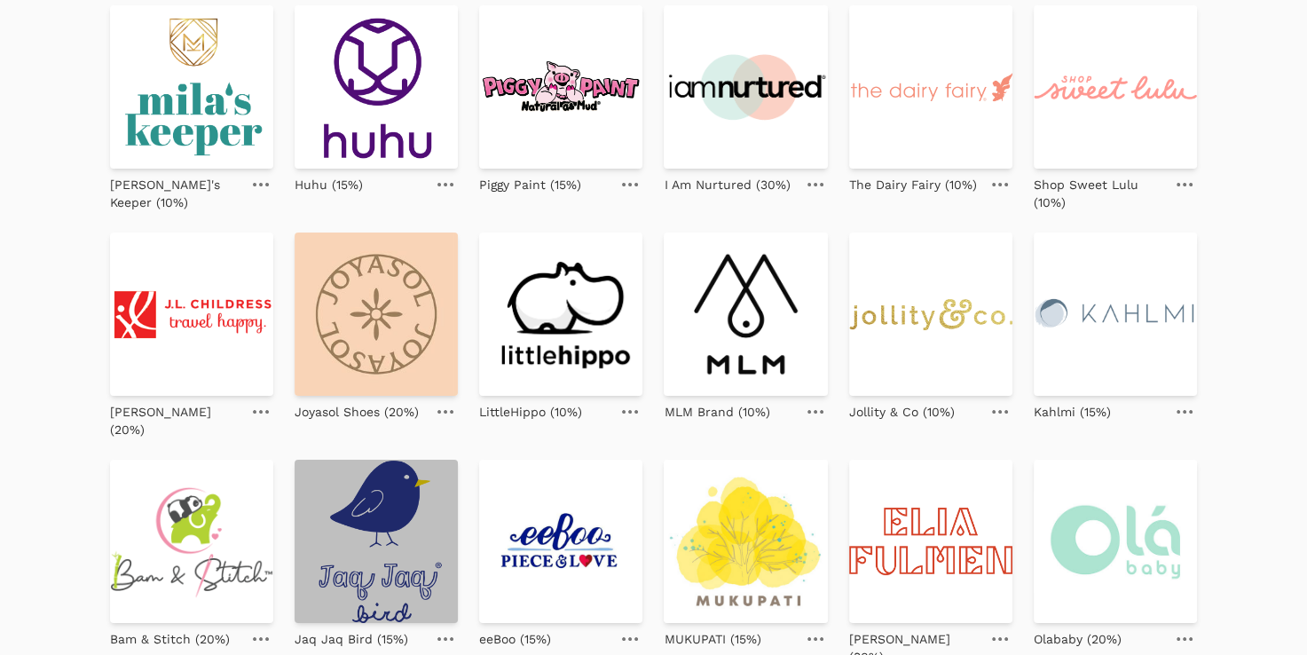
click at [376, 483] on img at bounding box center [376, 541] width 163 height 163
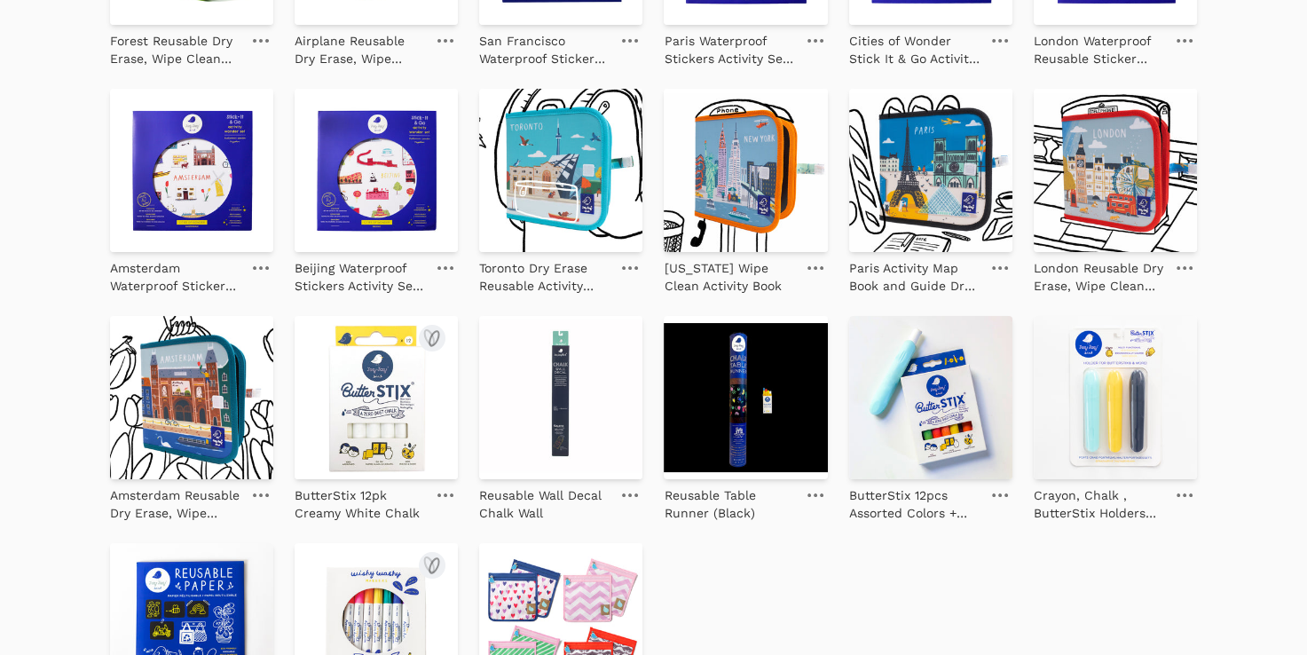
scroll to position [2229, 0]
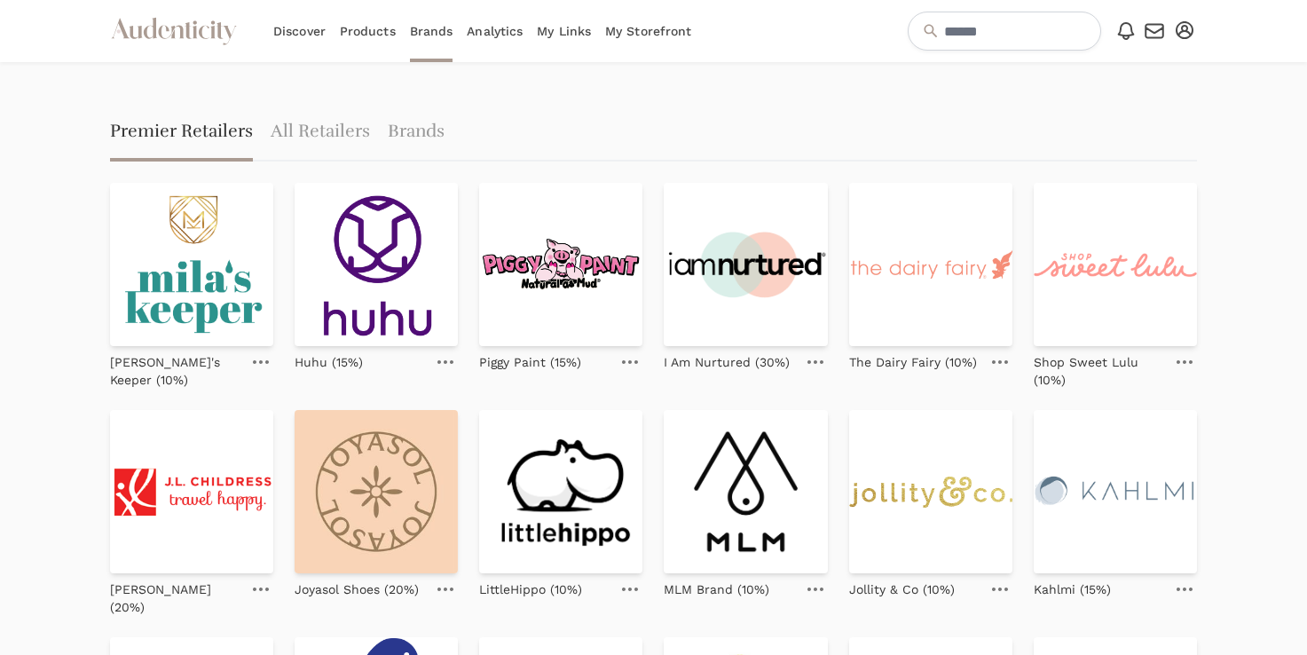
scroll to position [177, 0]
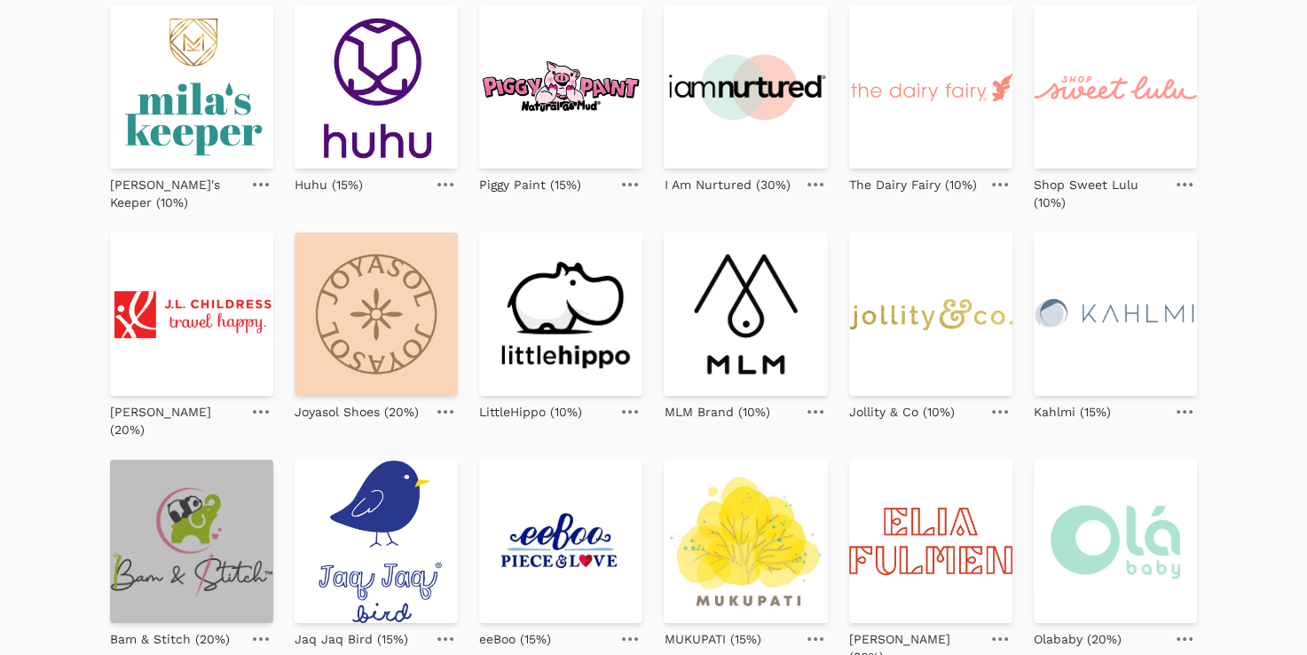
click at [211, 488] on img at bounding box center [191, 541] width 163 height 163
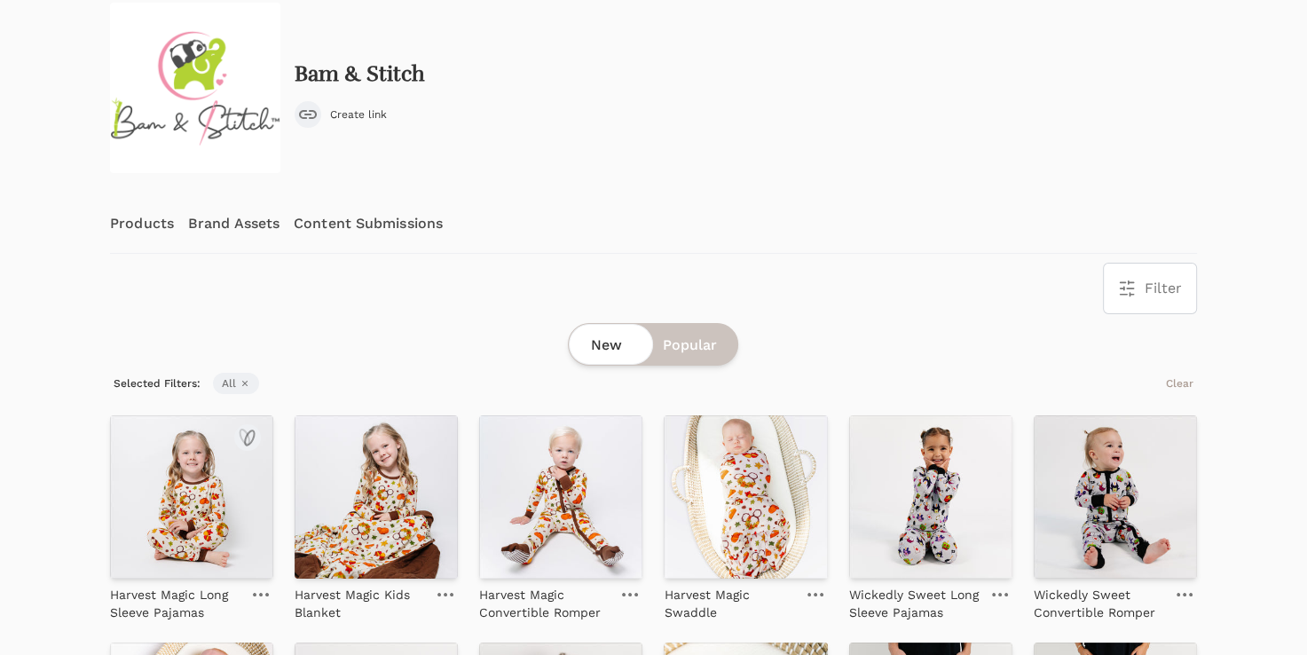
scroll to position [142, 0]
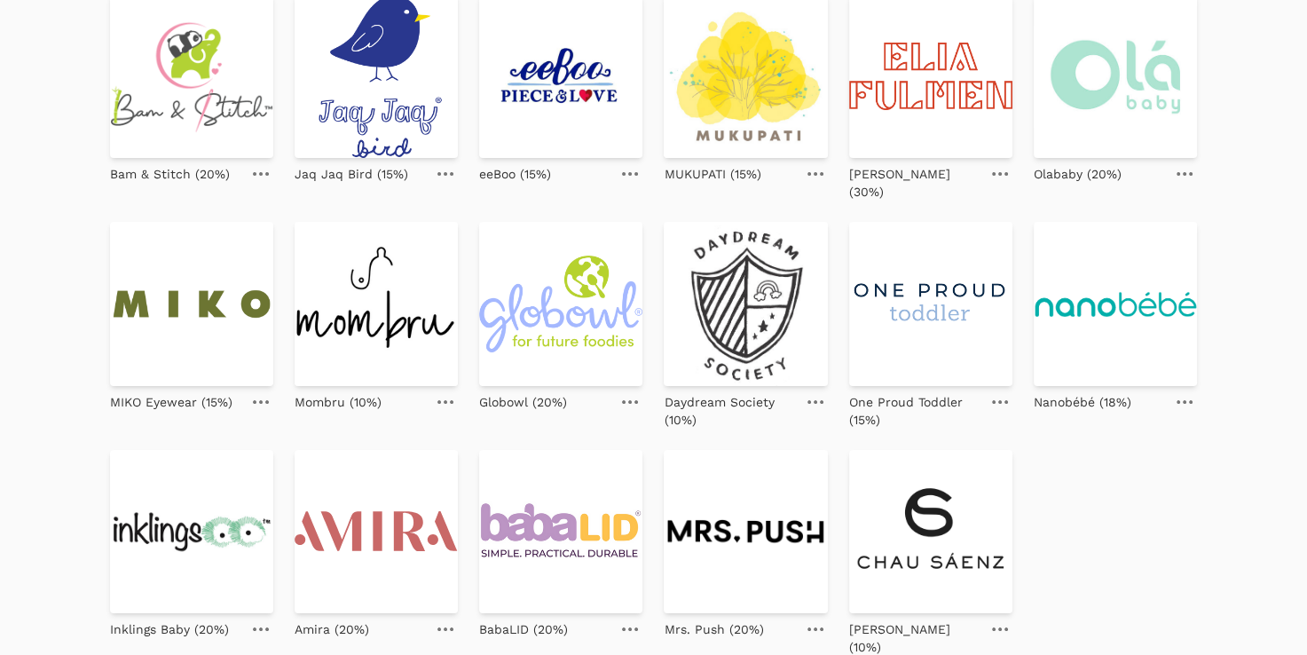
scroll to position [674, 0]
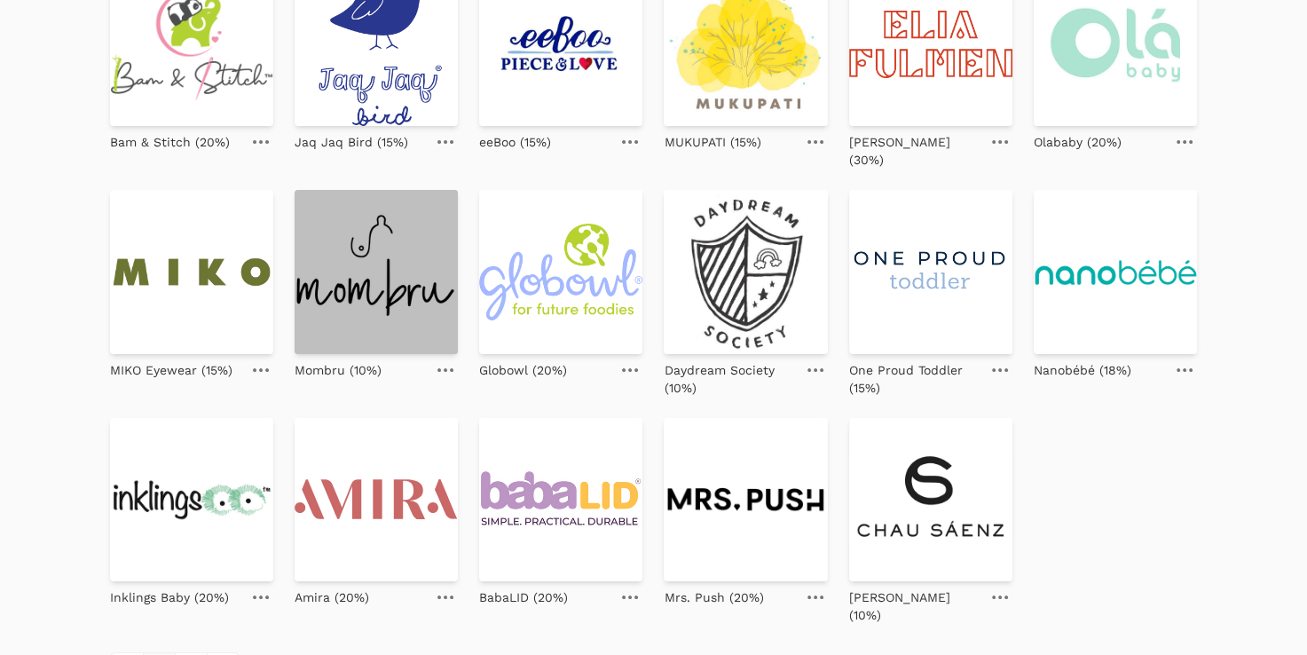
click at [346, 232] on img at bounding box center [376, 271] width 163 height 163
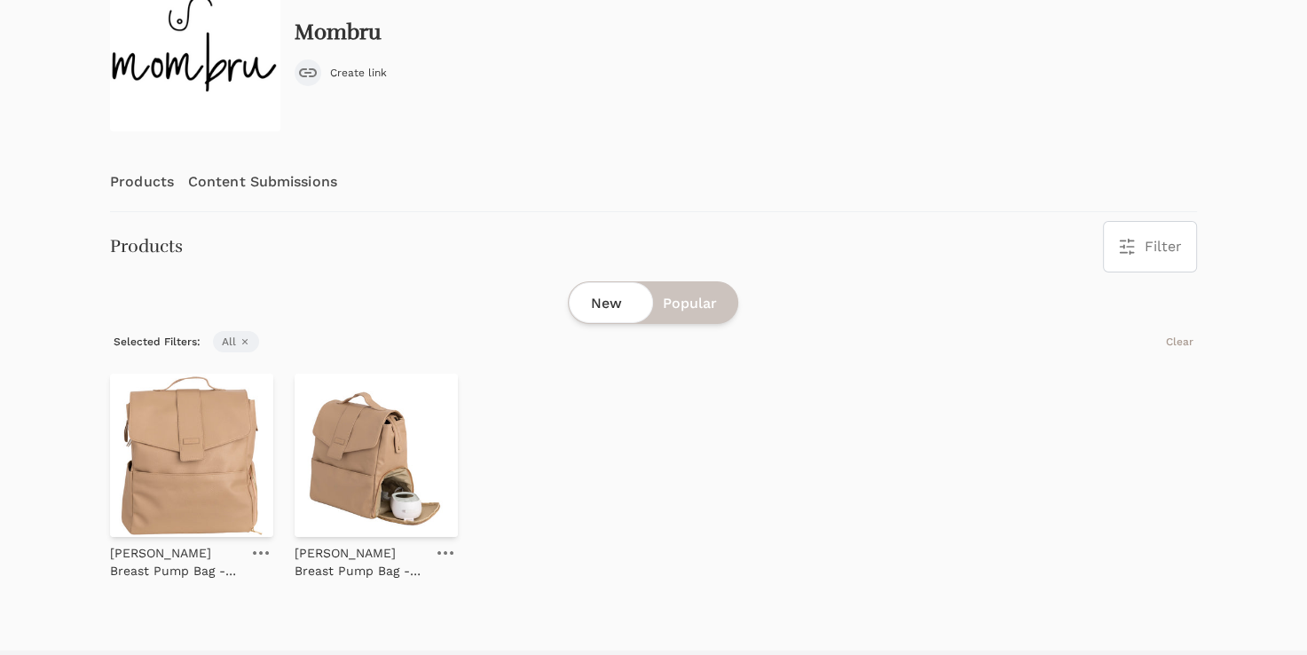
scroll to position [177, 0]
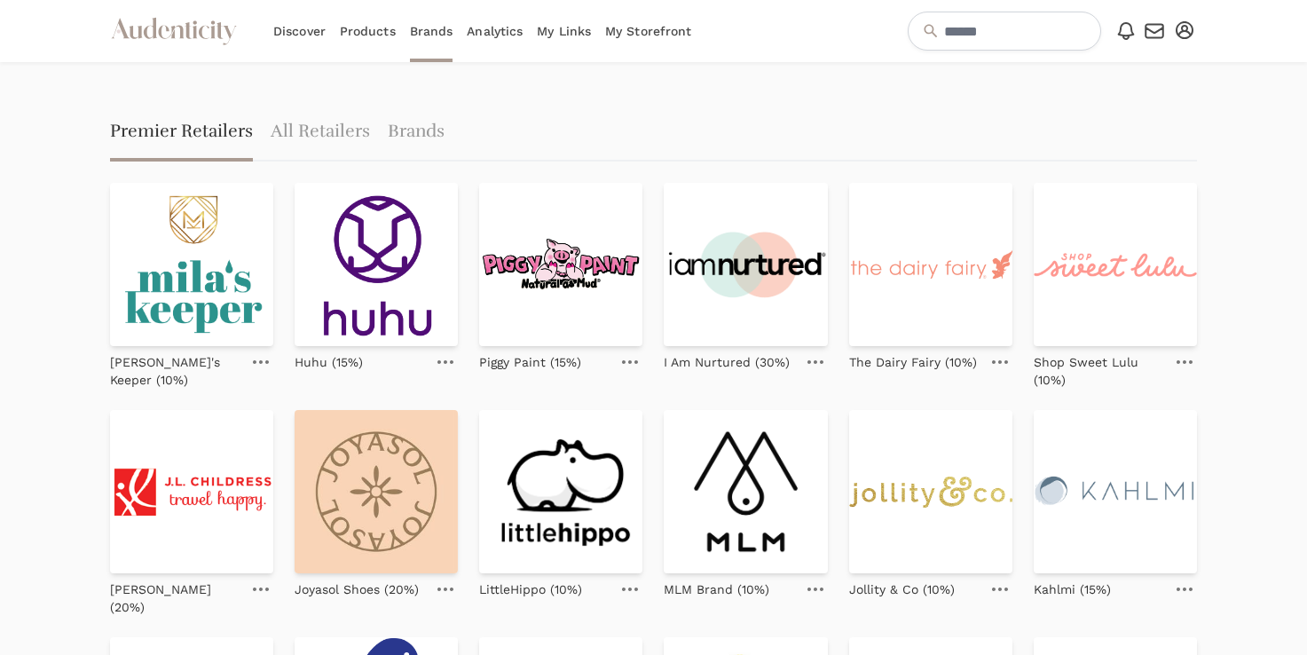
scroll to position [674, 0]
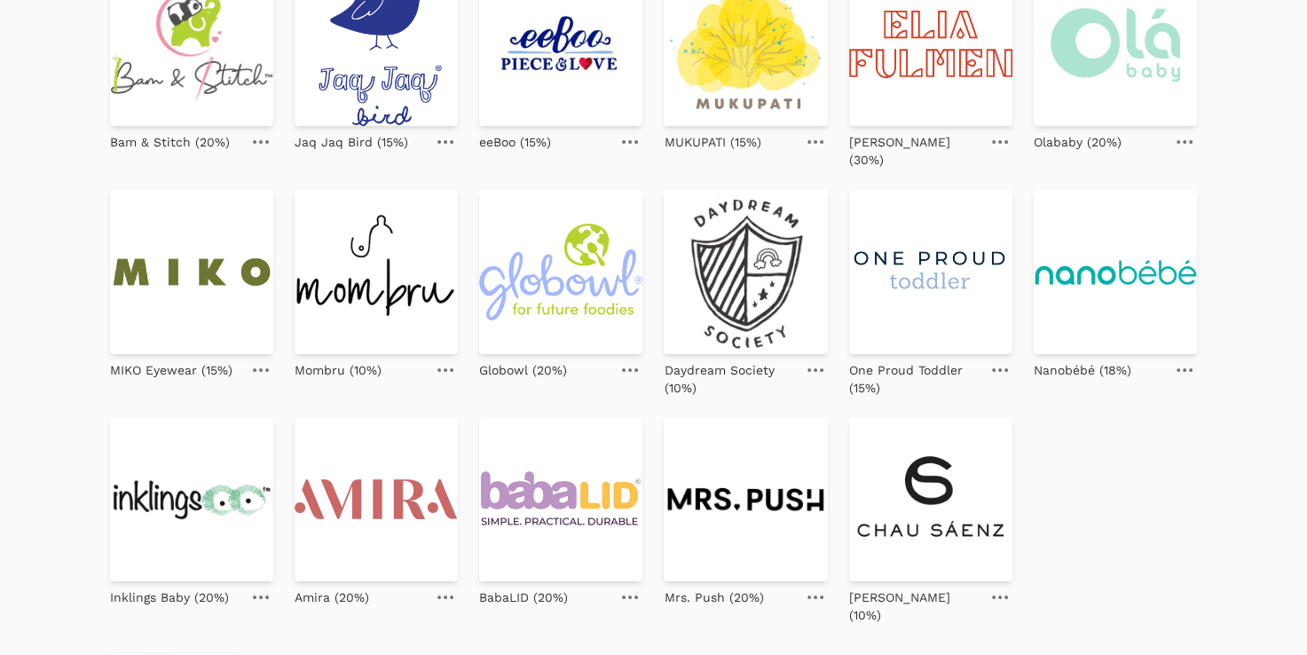
click at [651, 467] on div "[PERSON_NAME]'s Keeper (10%) [DEMOGRAPHIC_DATA] (15%) Piggy Paint (15%) I Am Nu…" at bounding box center [653, 66] width 1087 height 1115
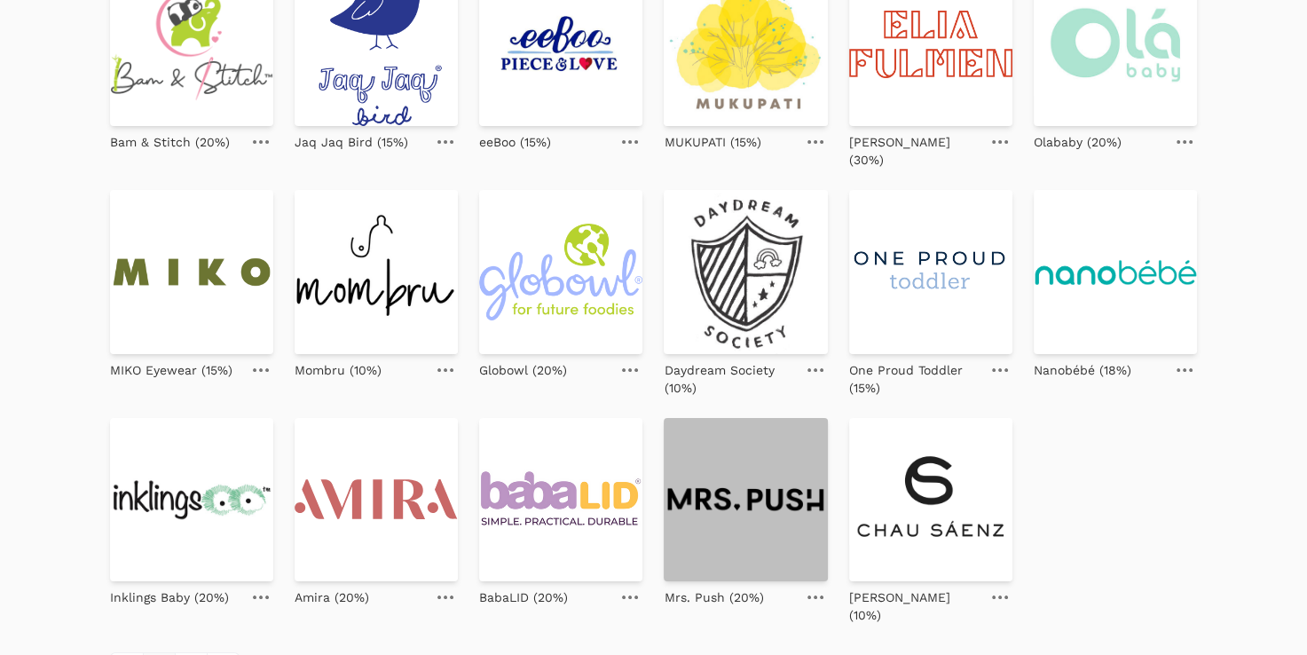
click at [727, 467] on img at bounding box center [745, 499] width 163 height 163
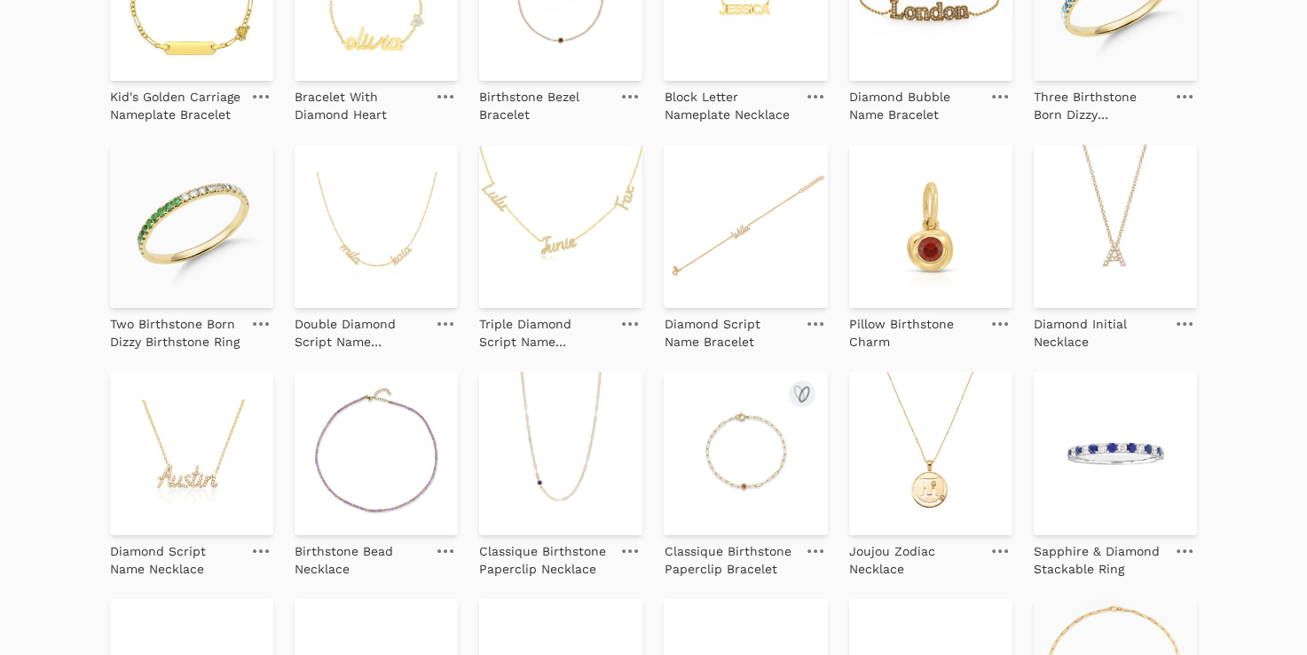
scroll to position [603, 0]
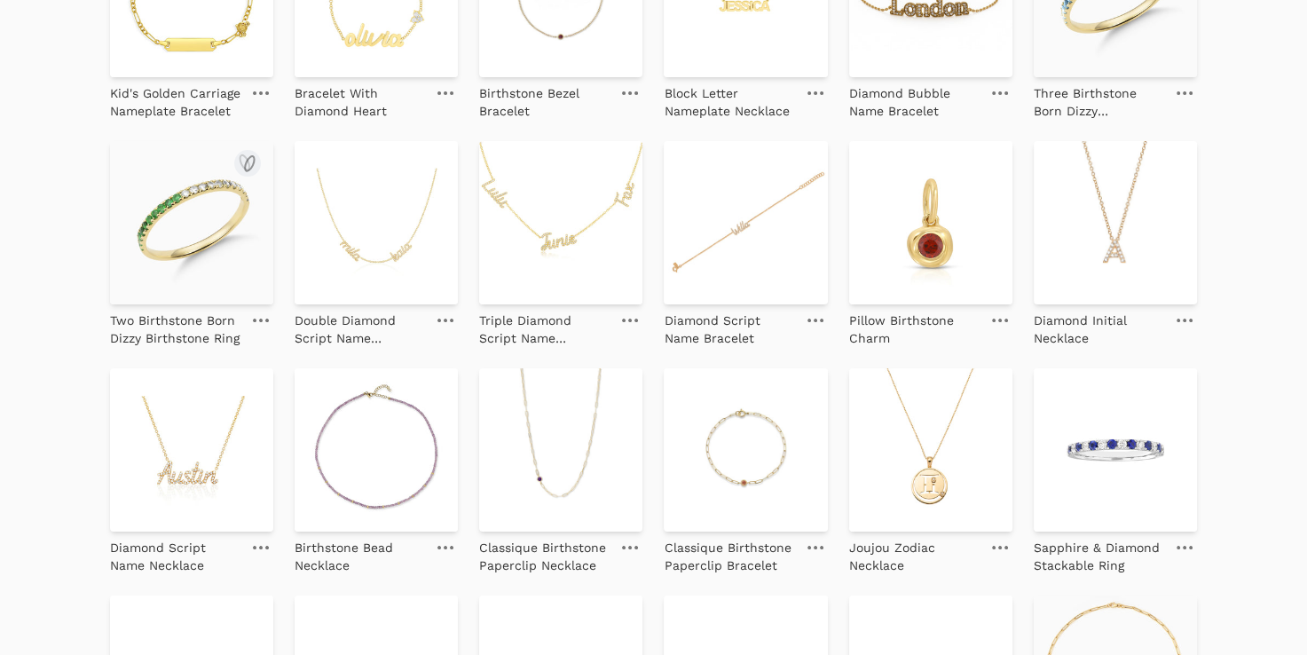
click at [182, 213] on img at bounding box center [191, 222] width 163 height 163
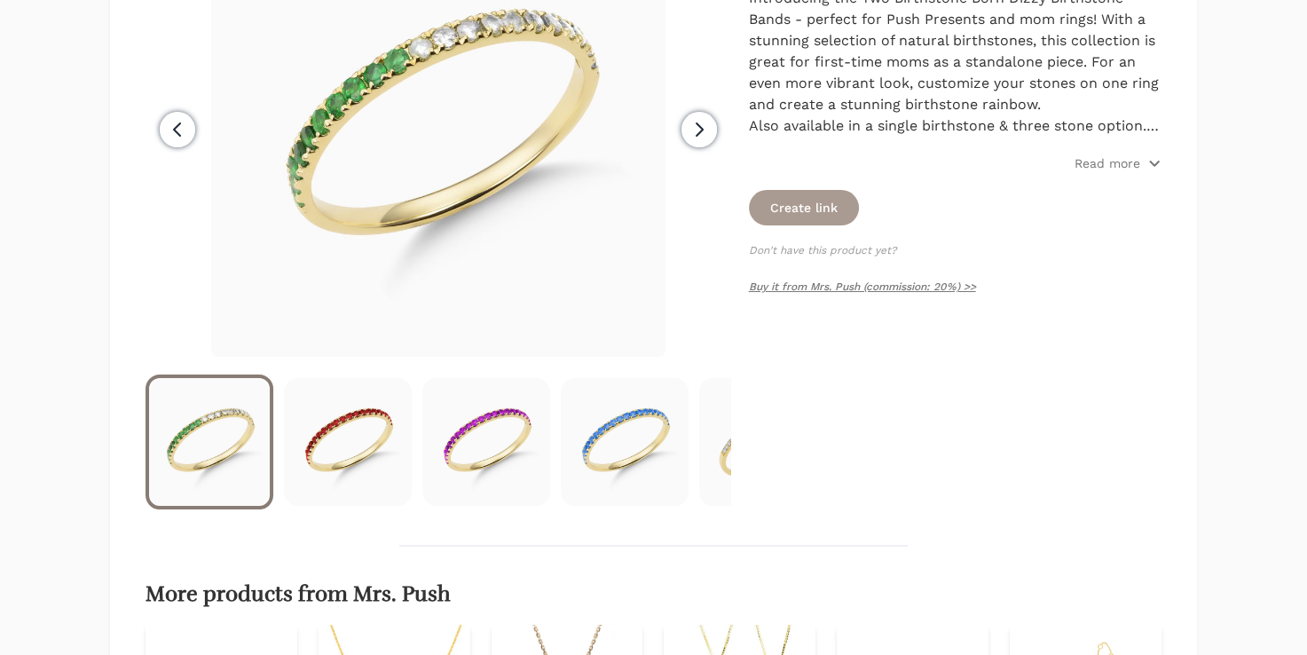
scroll to position [361, 0]
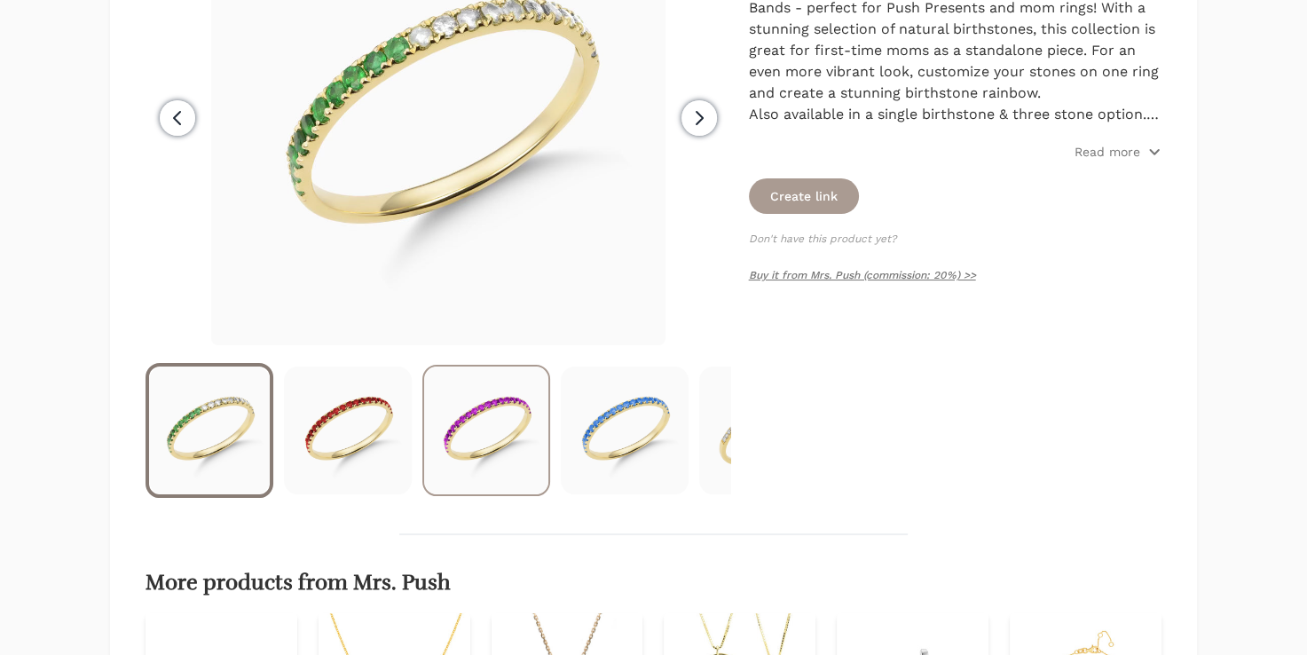
click at [500, 461] on img at bounding box center [486, 430] width 124 height 128
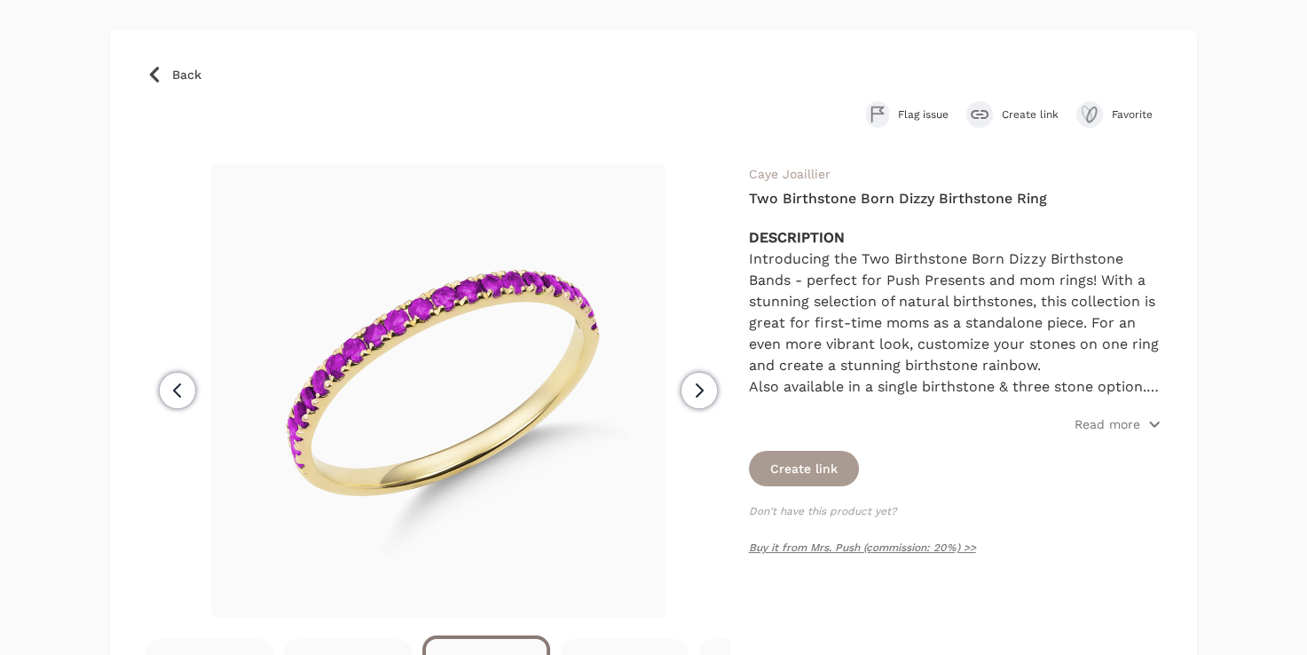
scroll to position [74, 0]
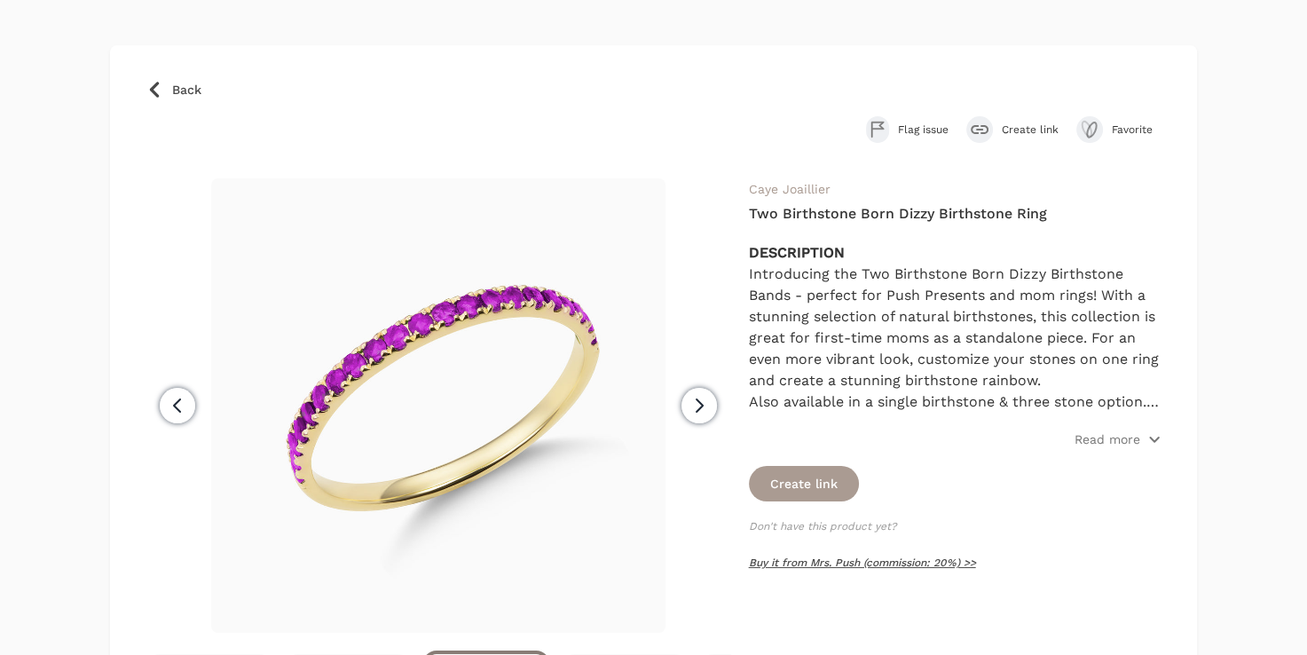
click at [904, 562] on link "Buy it from Mrs. Push (commission: 20%) >>" at bounding box center [862, 562] width 227 height 12
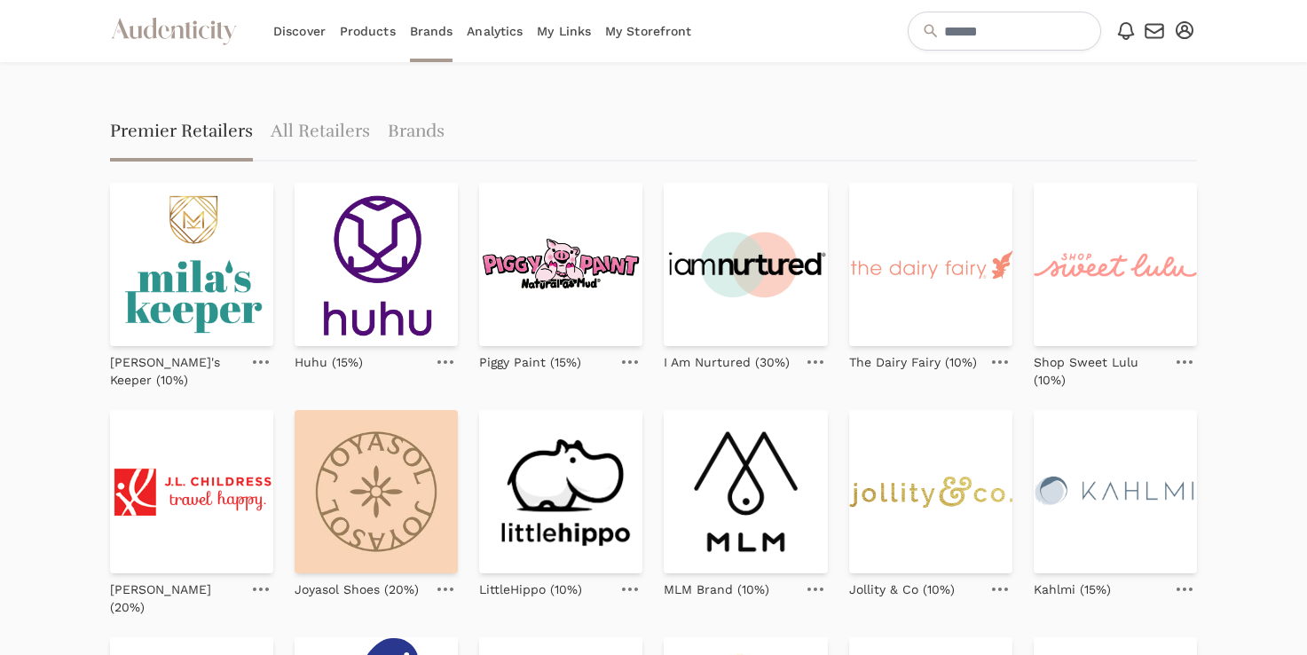
scroll to position [674, 0]
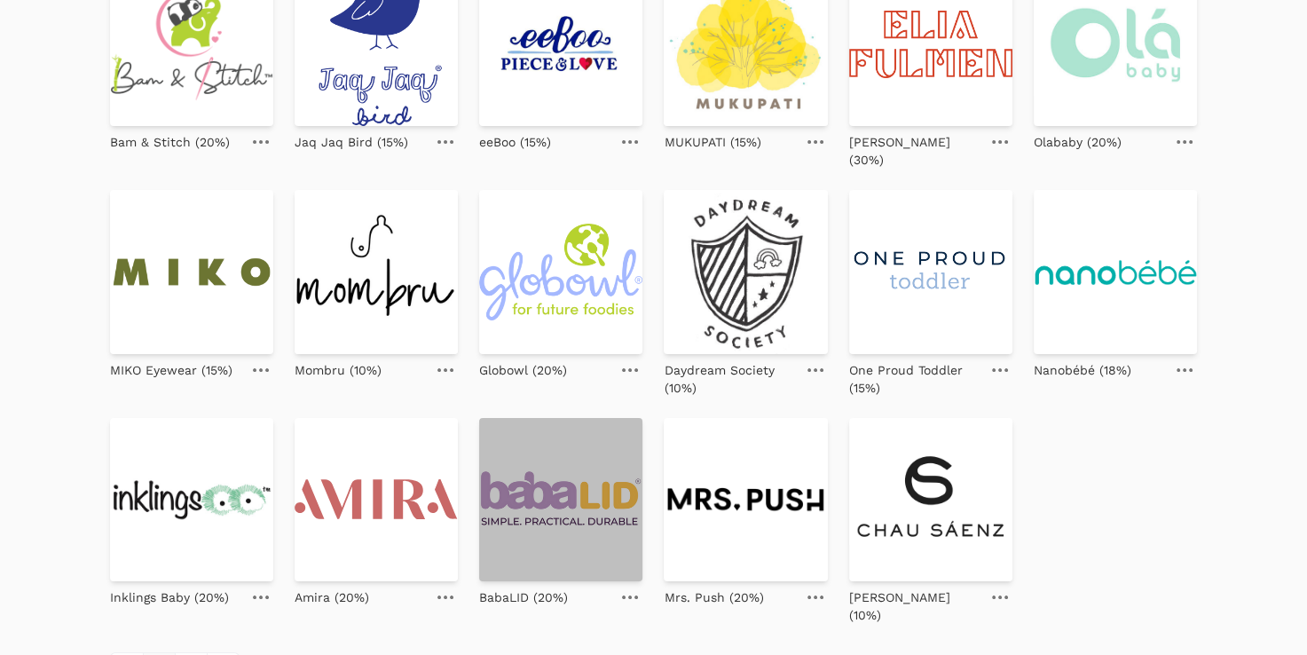
click at [570, 459] on img at bounding box center [560, 499] width 163 height 163
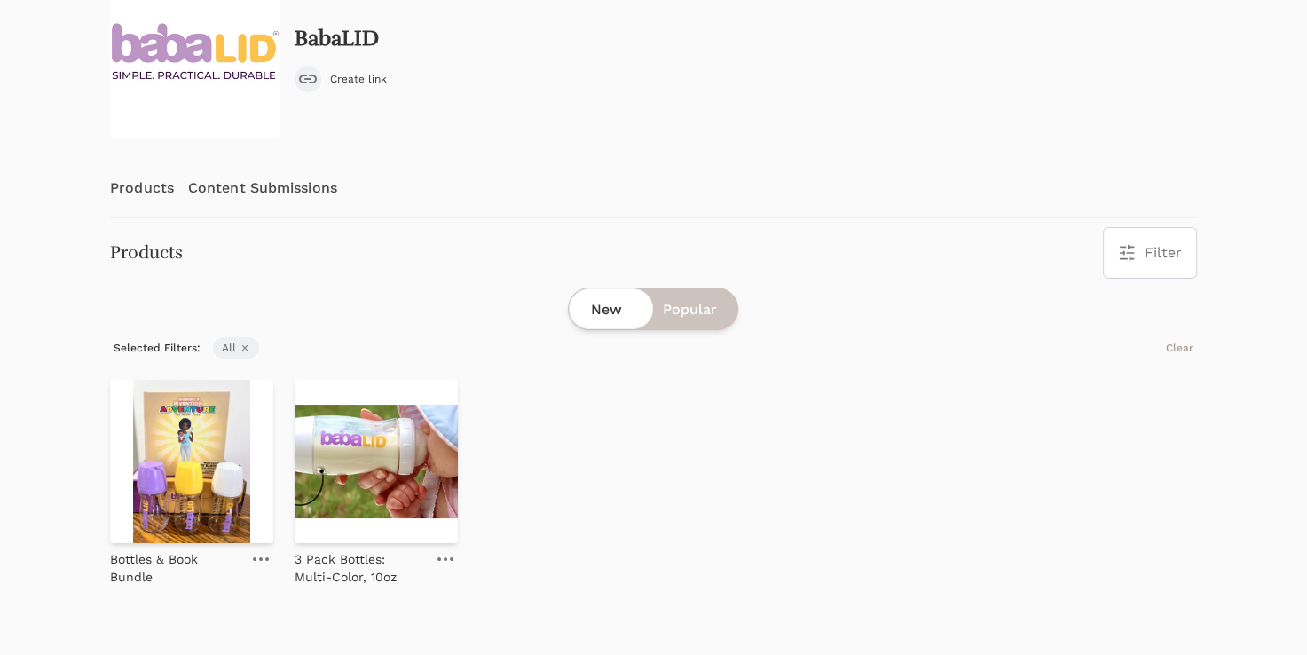
scroll to position [140, 0]
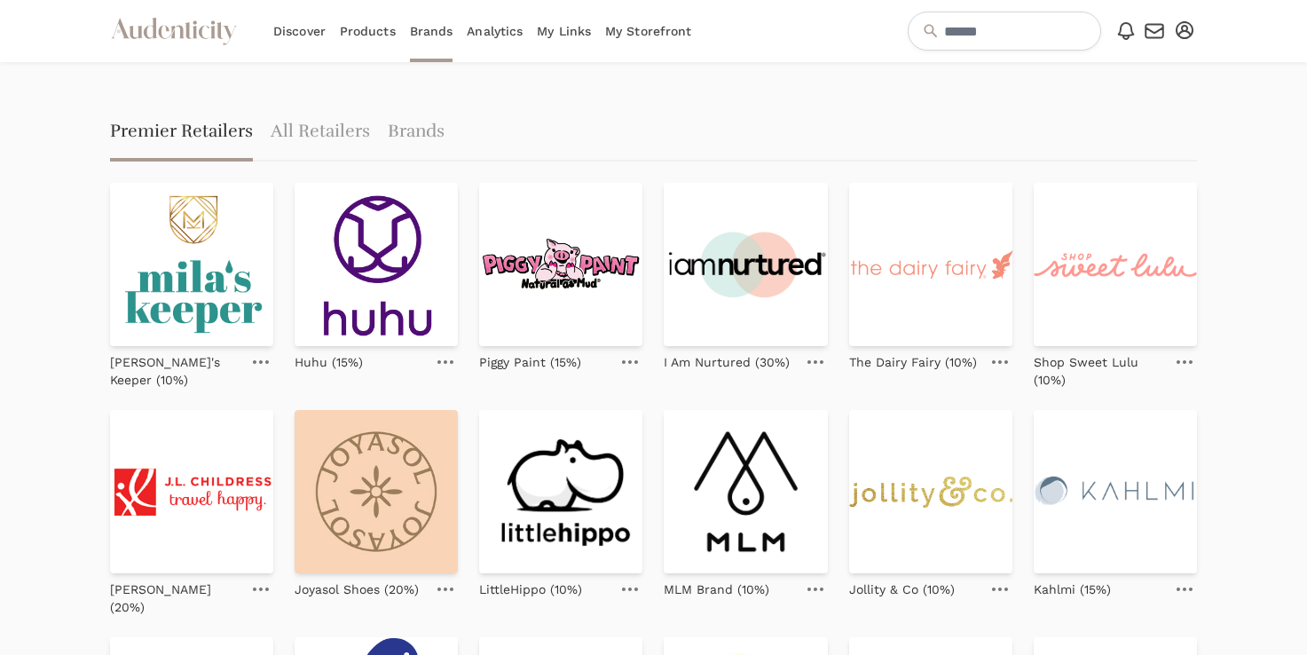
scroll to position [674, 0]
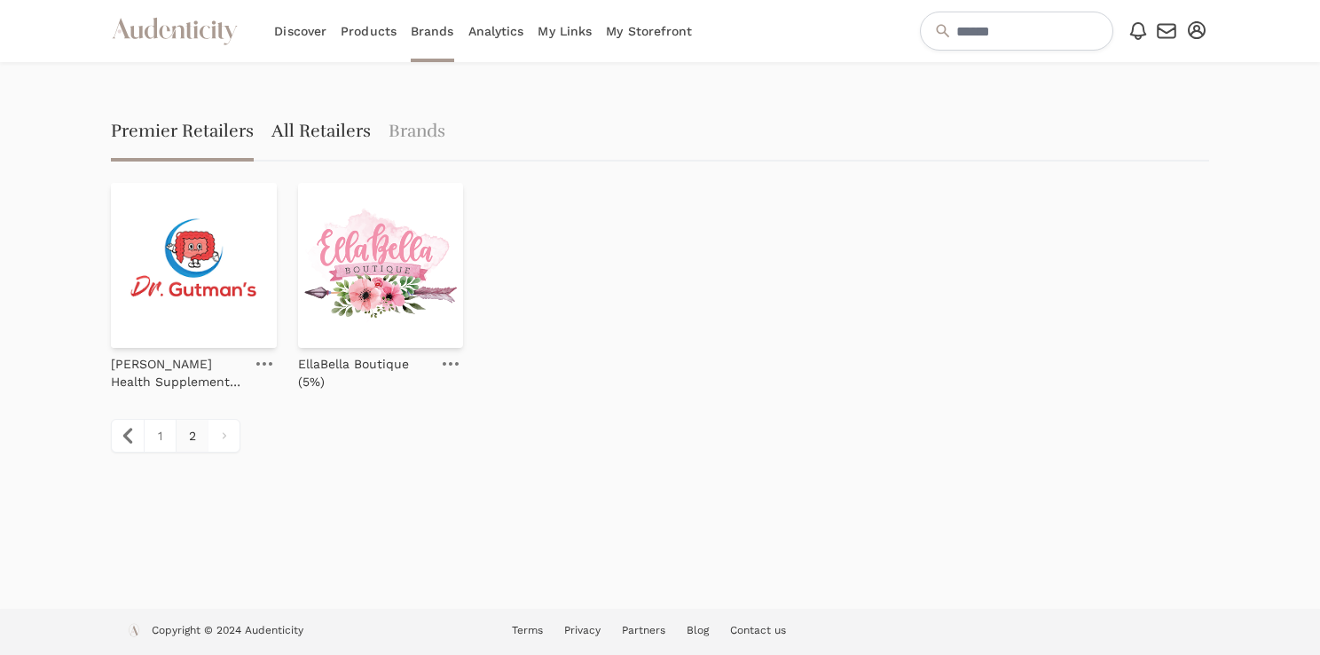
click at [353, 130] on link "All Retailers" at bounding box center [320, 133] width 99 height 57
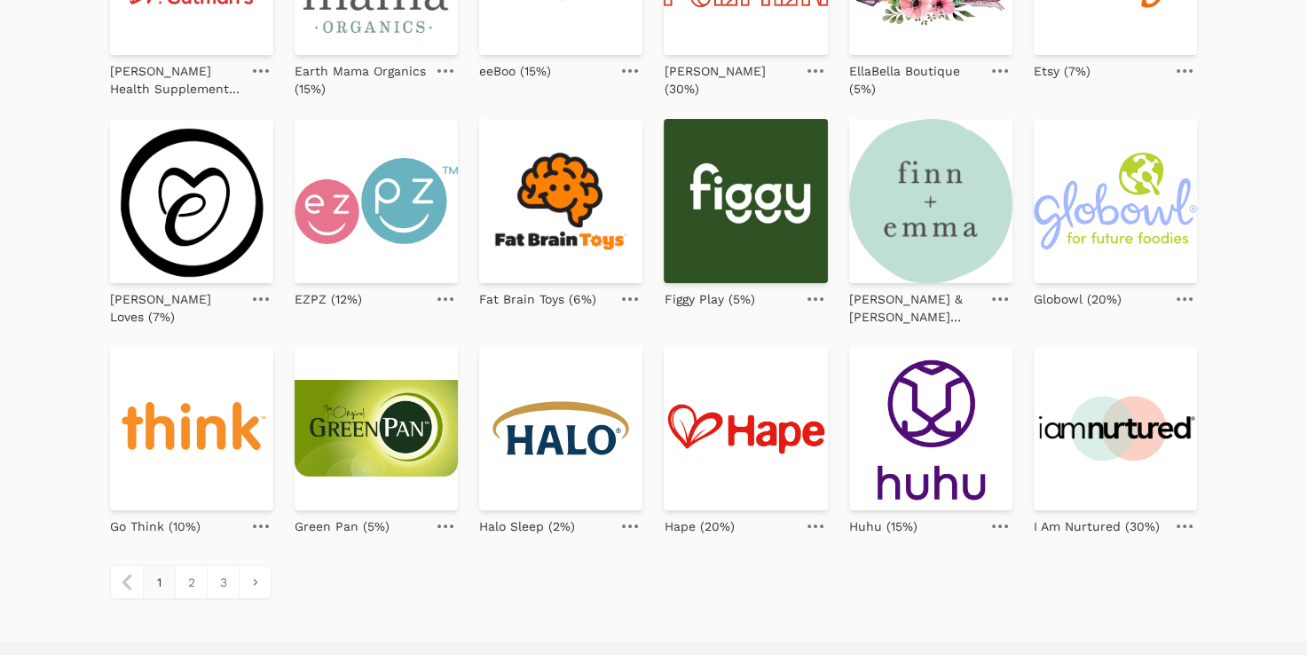
scroll to position [760, 0]
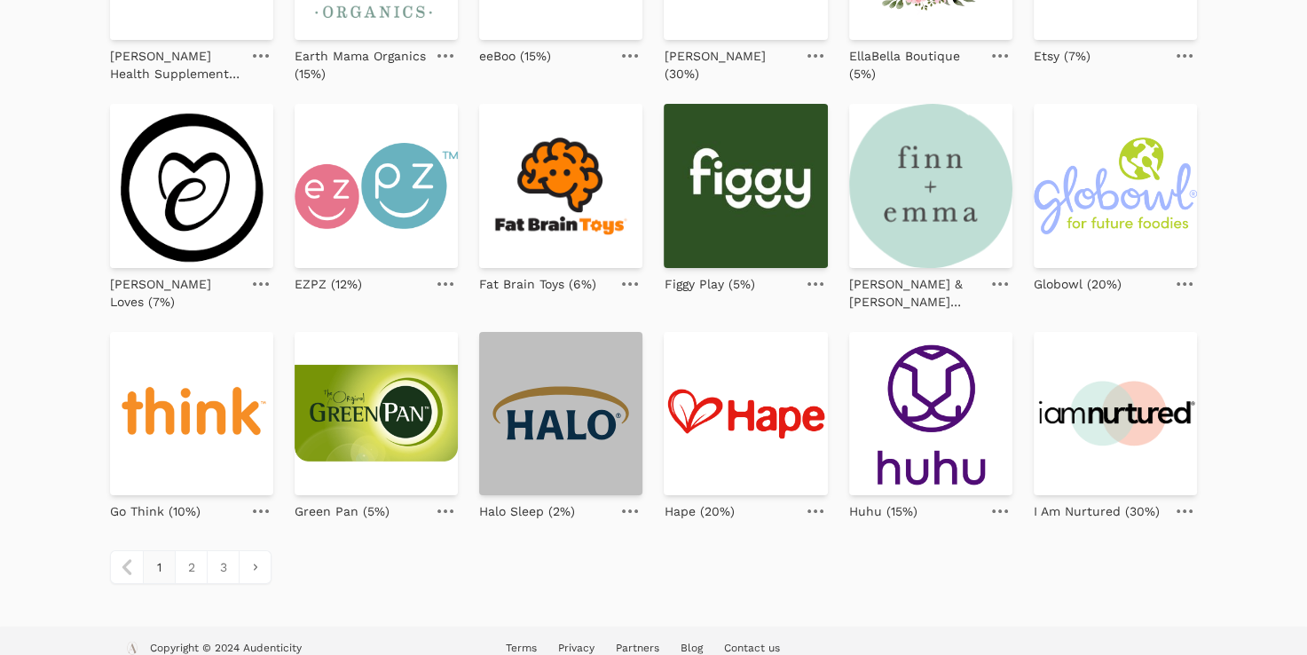
click at [542, 389] on img at bounding box center [560, 413] width 163 height 163
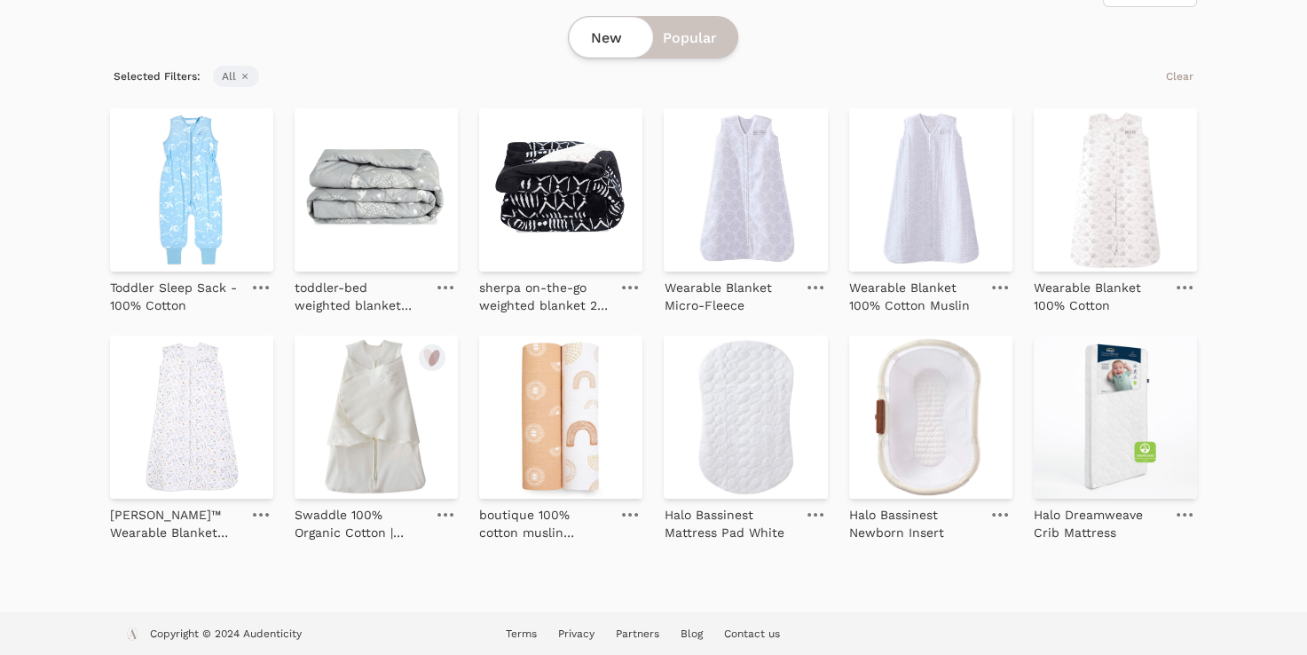
scroll to position [412, 0]
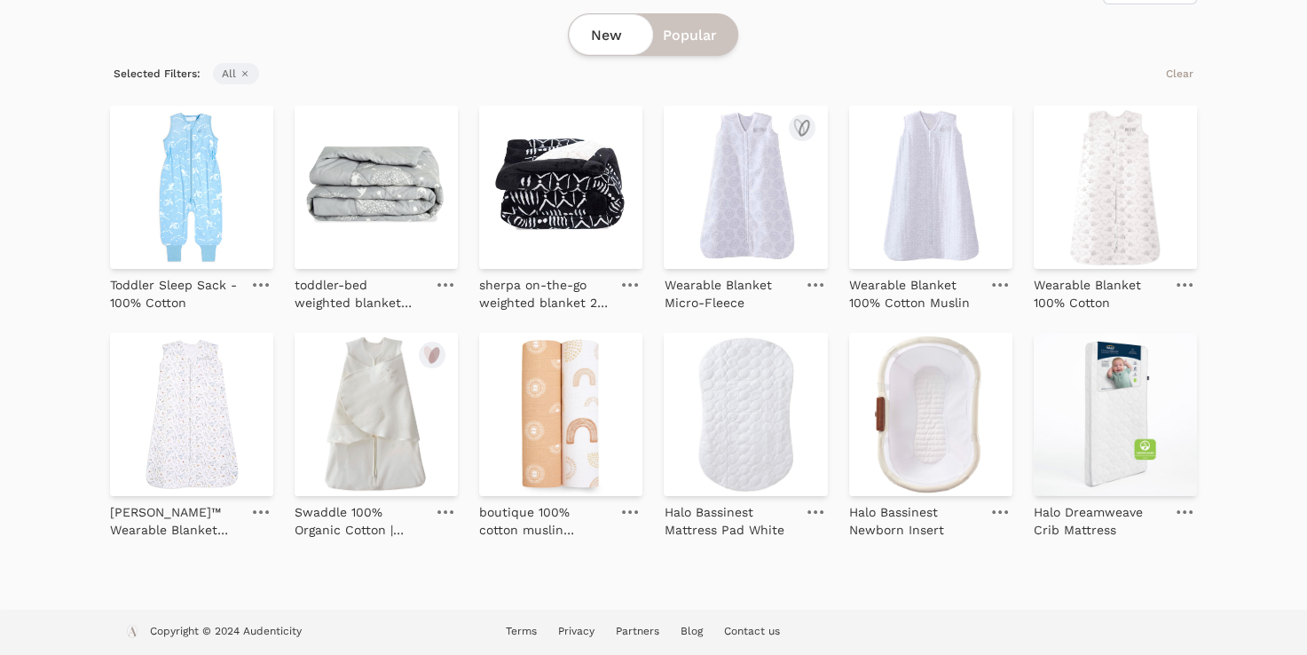
click at [767, 201] on img at bounding box center [745, 187] width 163 height 163
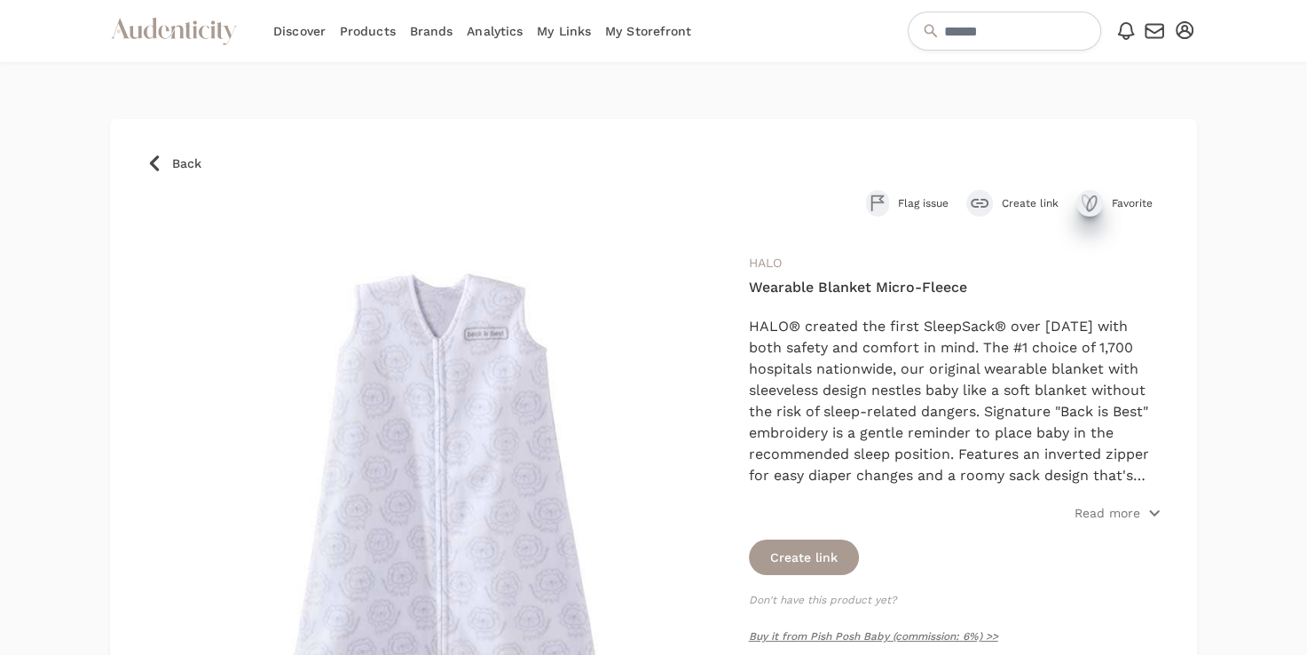
click at [1093, 204] on icon "submit" at bounding box center [1089, 203] width 21 height 21
click at [1135, 148] on link "Add to collection" at bounding box center [1154, 143] width 147 height 35
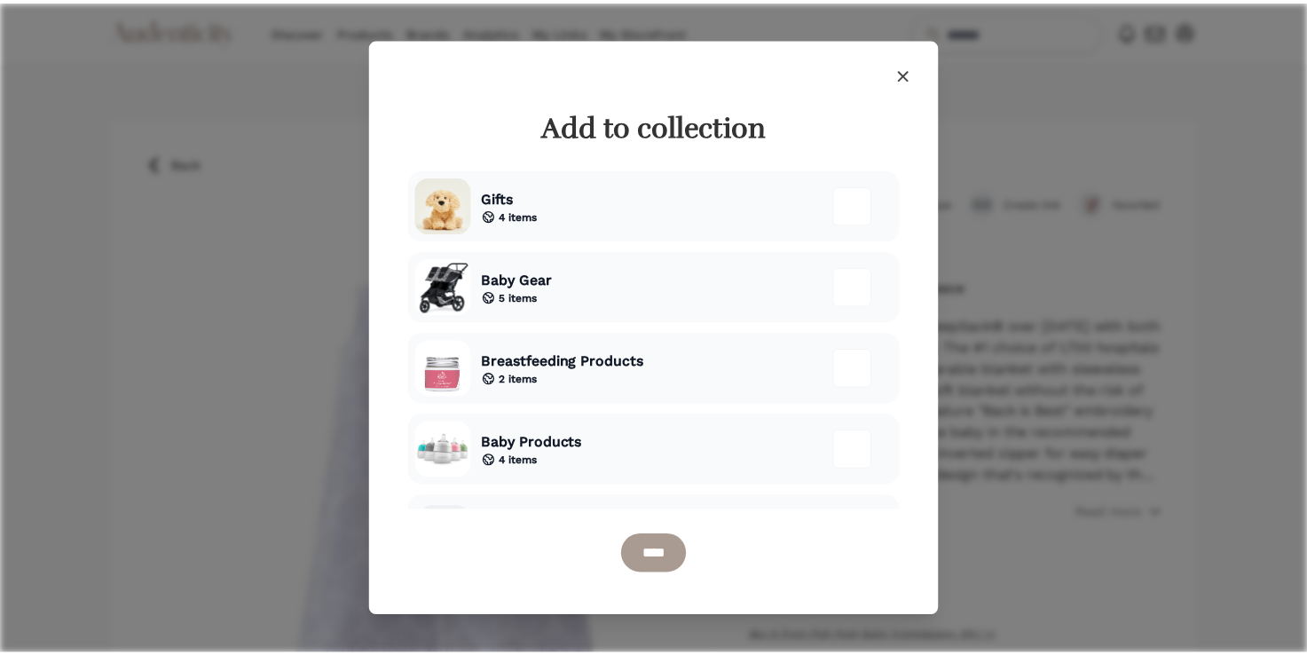
scroll to position [60, 0]
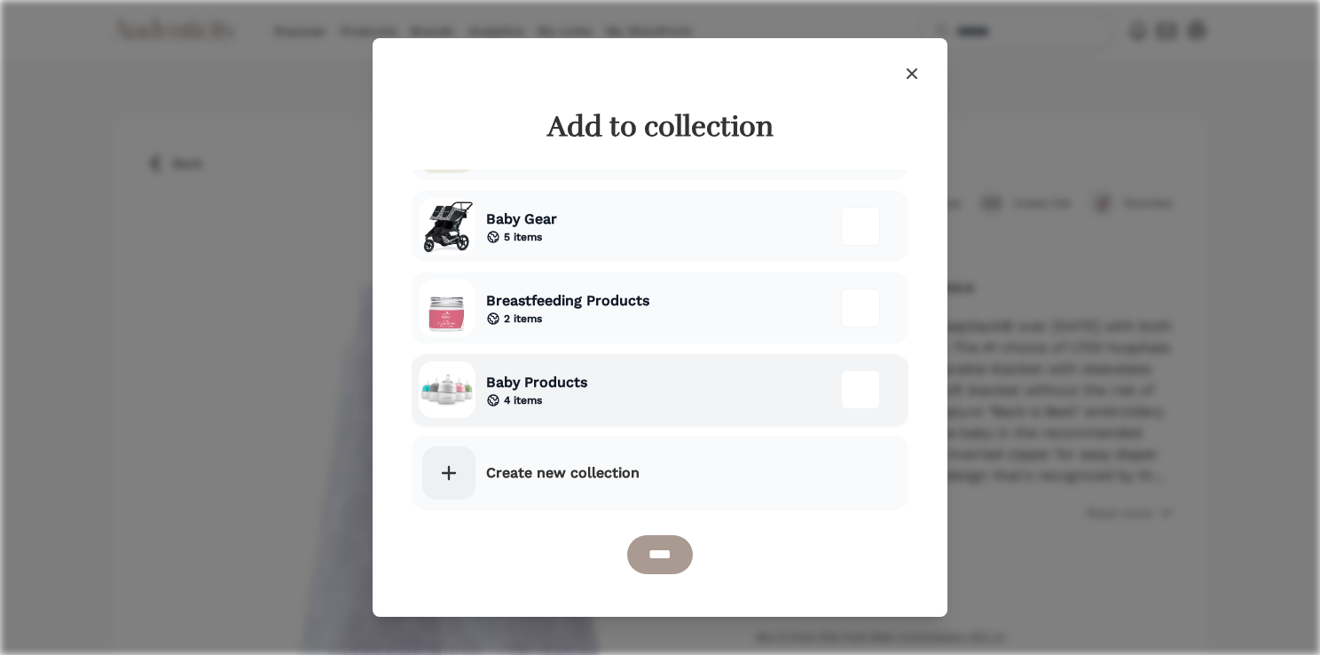
click at [613, 397] on div "Baby Products 4 items" at bounding box center [660, 389] width 497 height 71
click at [648, 554] on input "****" at bounding box center [660, 554] width 66 height 39
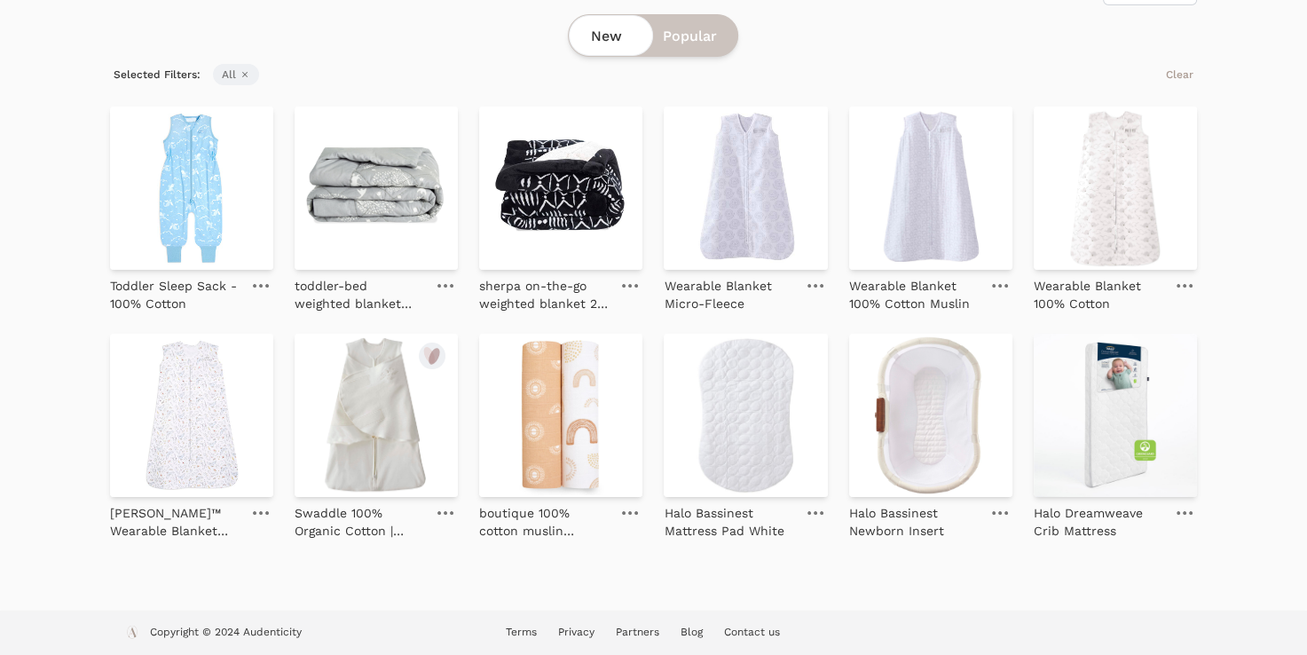
scroll to position [412, 0]
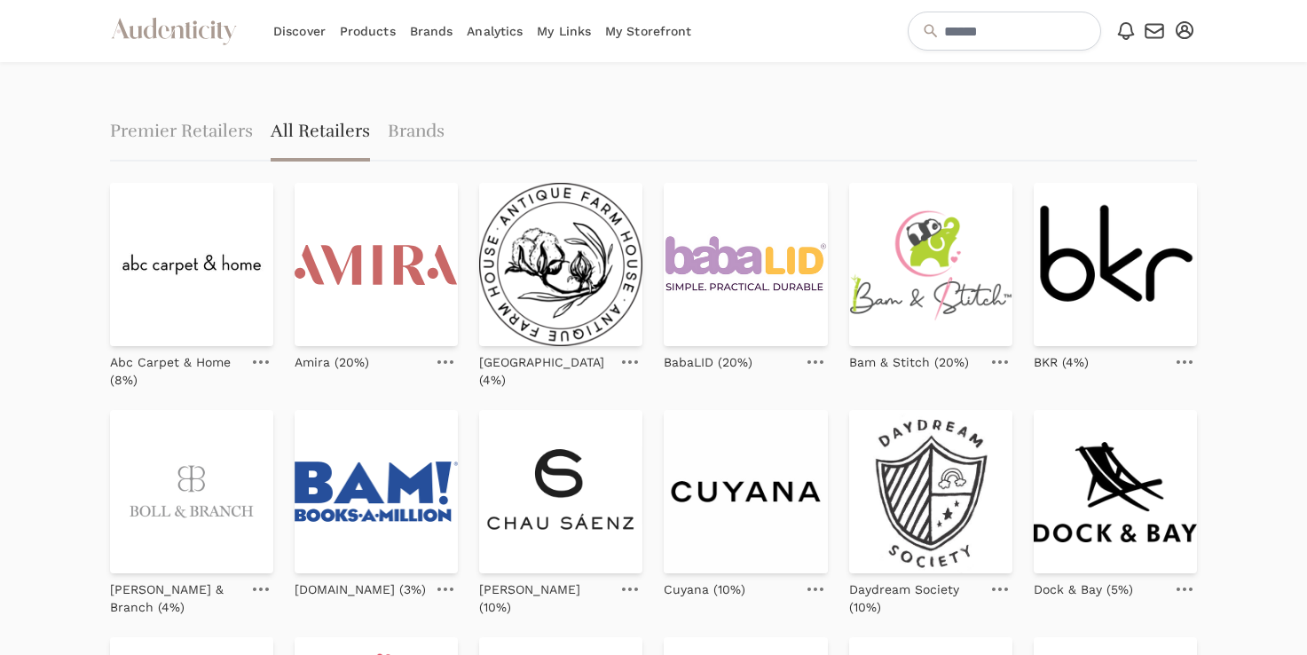
scroll to position [760, 0]
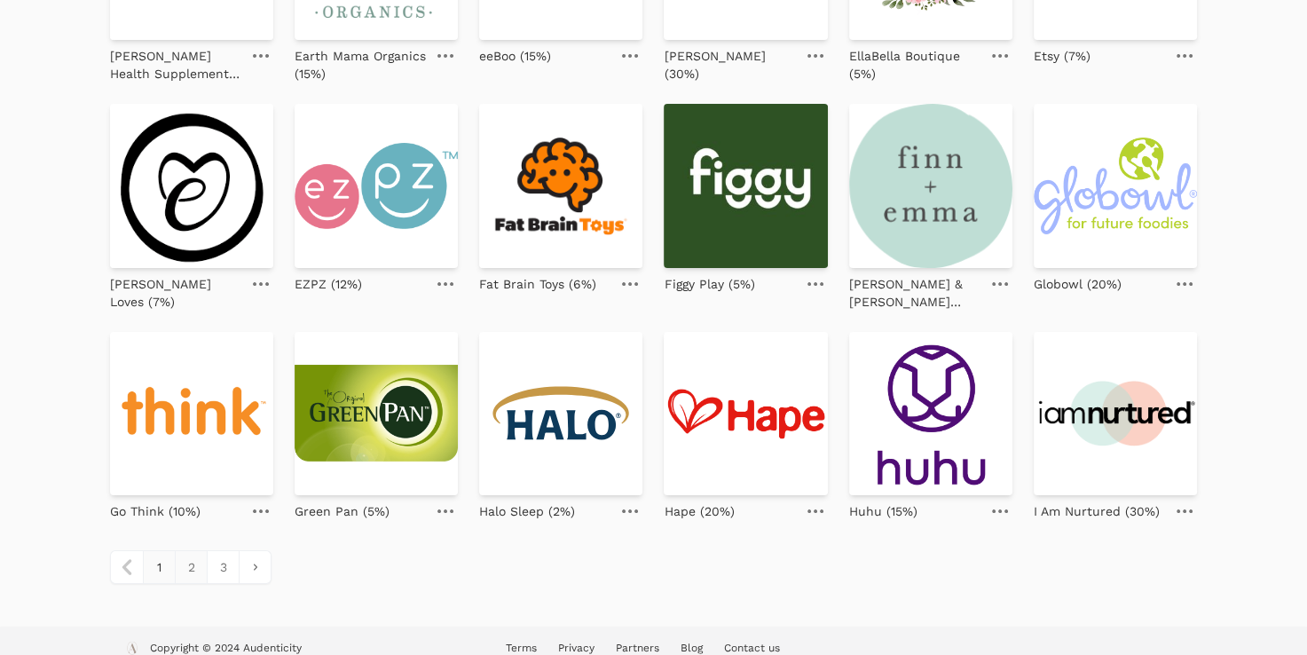
click at [197, 551] on link "2" at bounding box center [191, 567] width 32 height 32
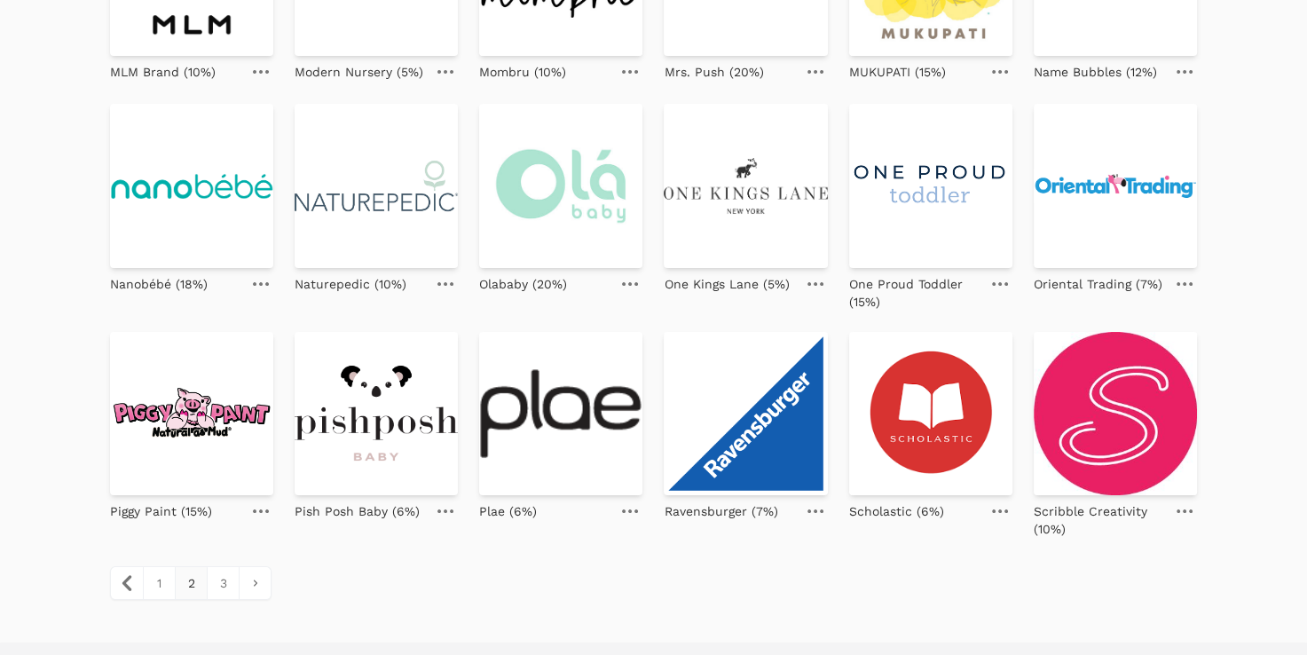
scroll to position [709, 0]
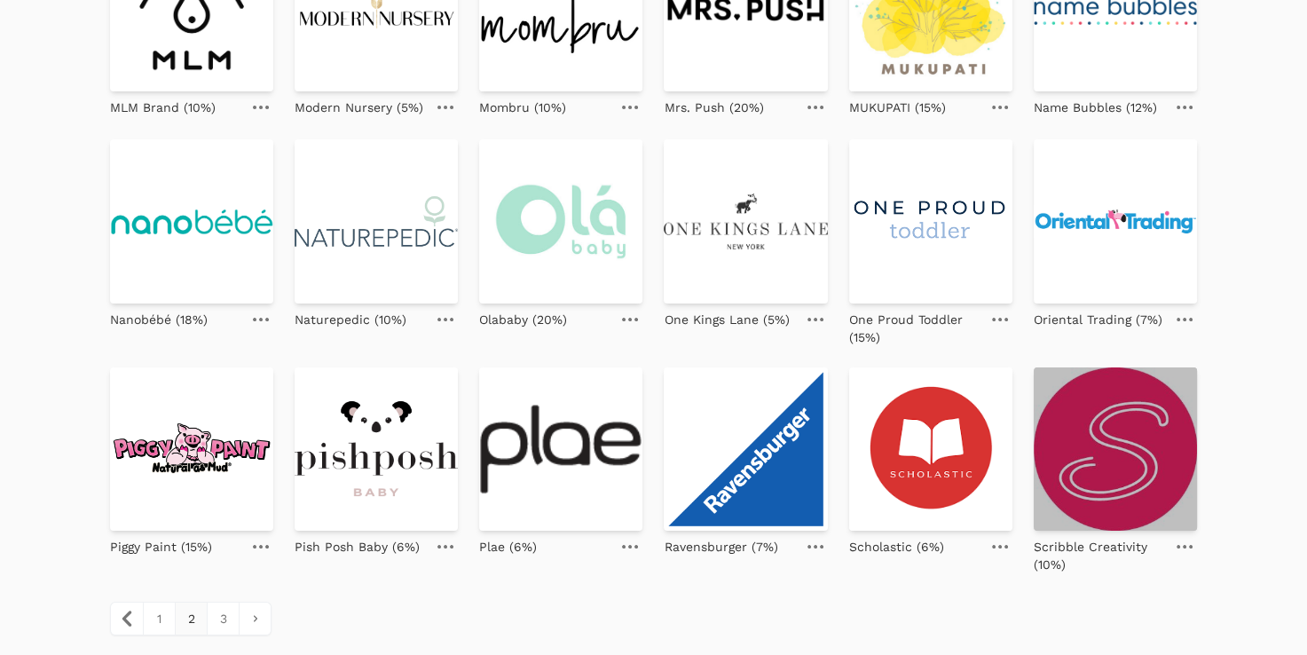
click at [1160, 420] on img at bounding box center [1115, 448] width 163 height 163
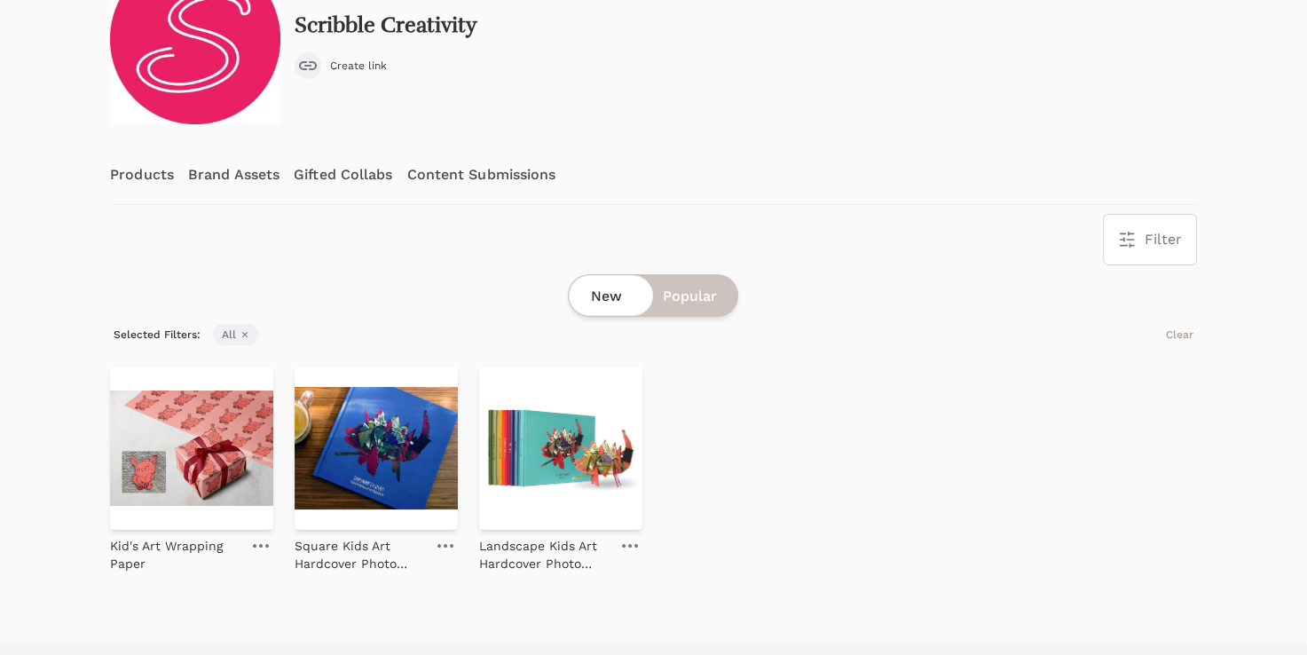
scroll to position [167, 0]
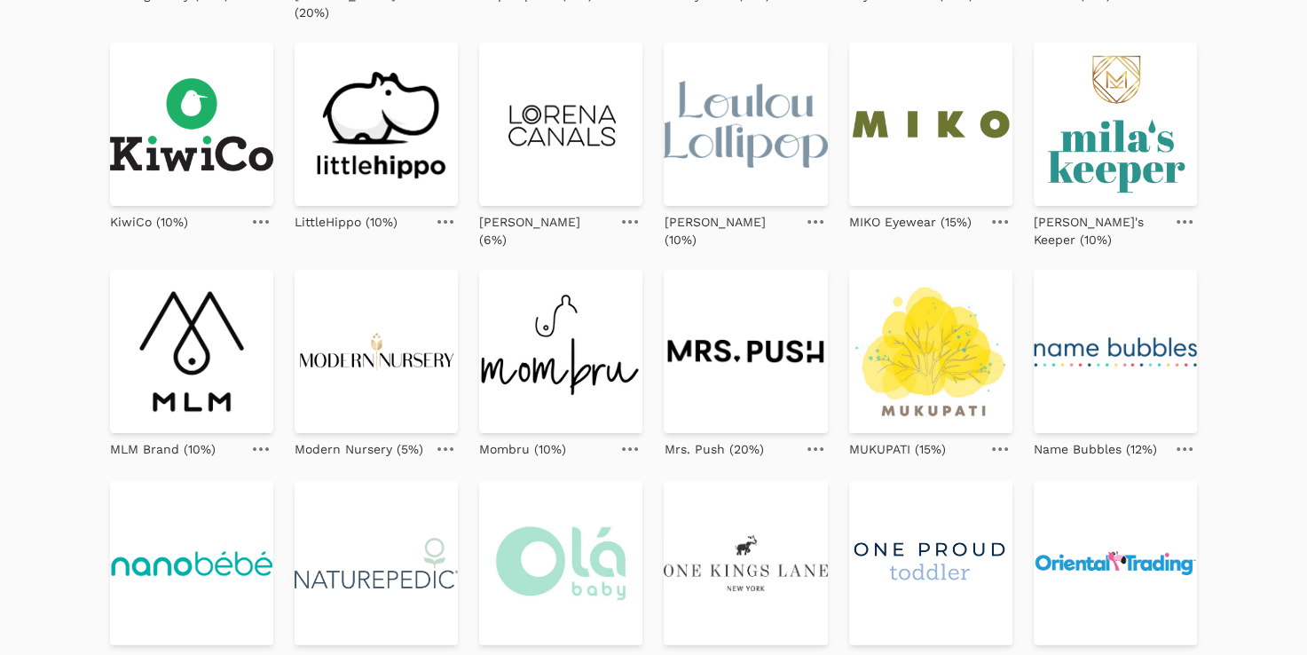
scroll to position [318, 0]
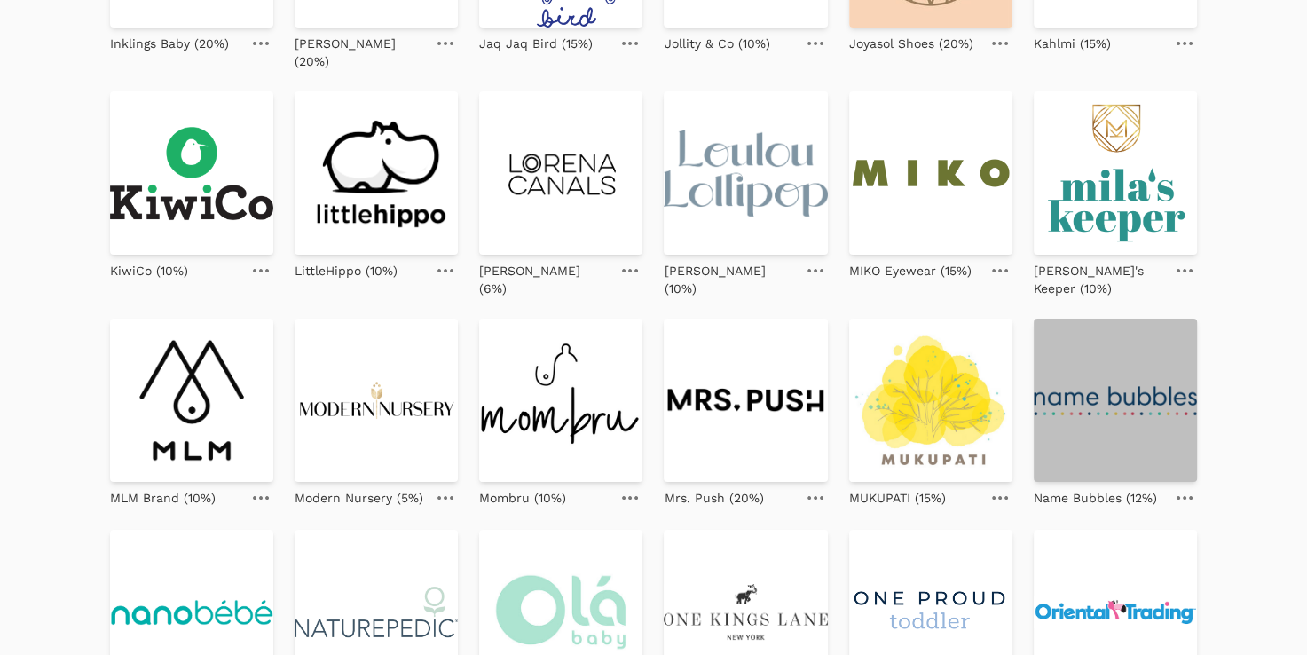
click at [1044, 390] on img at bounding box center [1115, 399] width 163 height 163
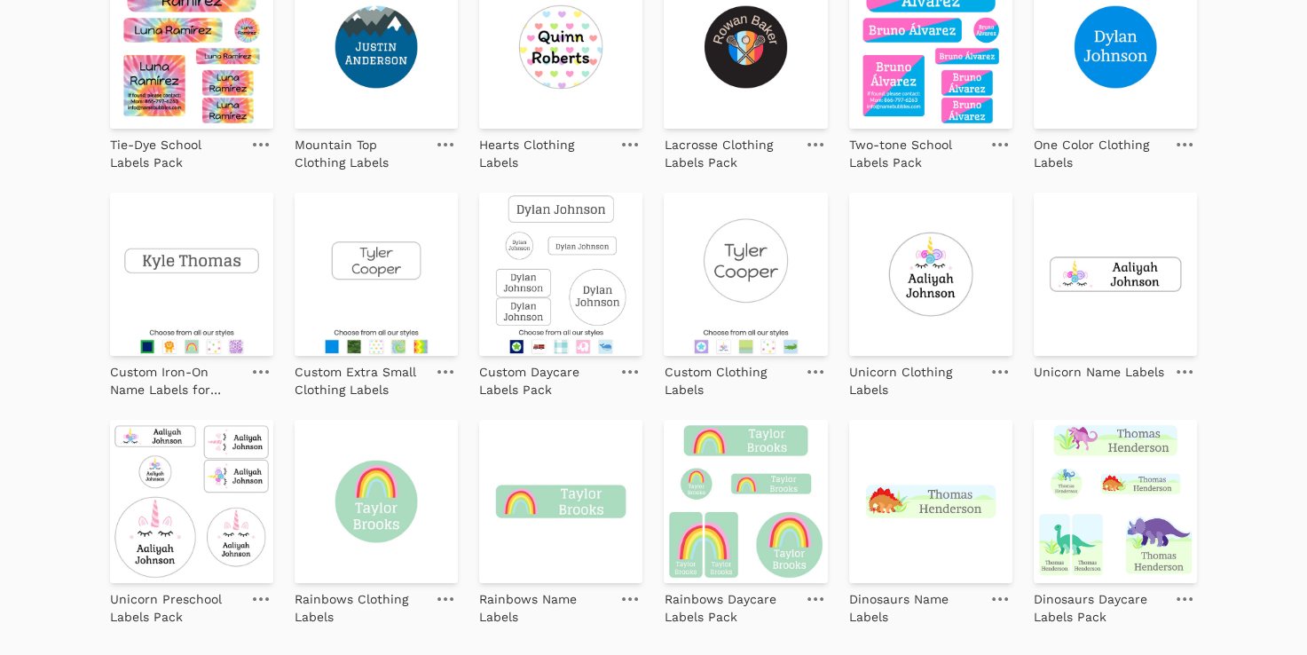
scroll to position [1466, 0]
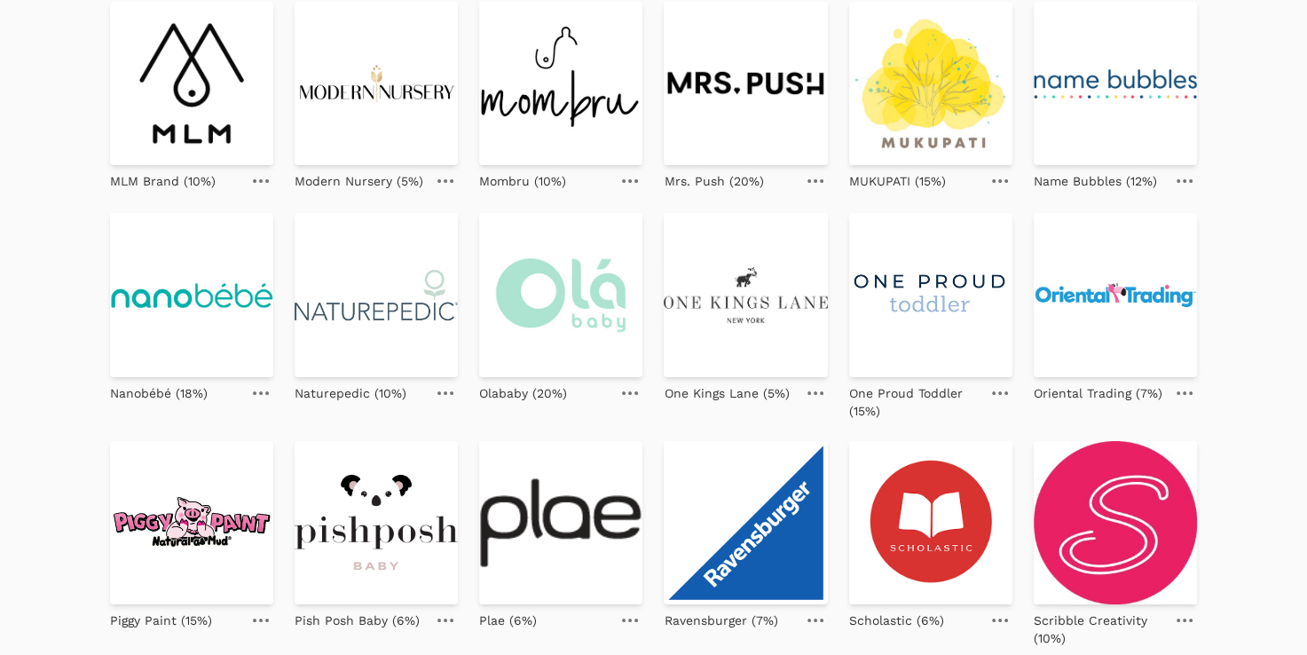
scroll to position [744, 0]
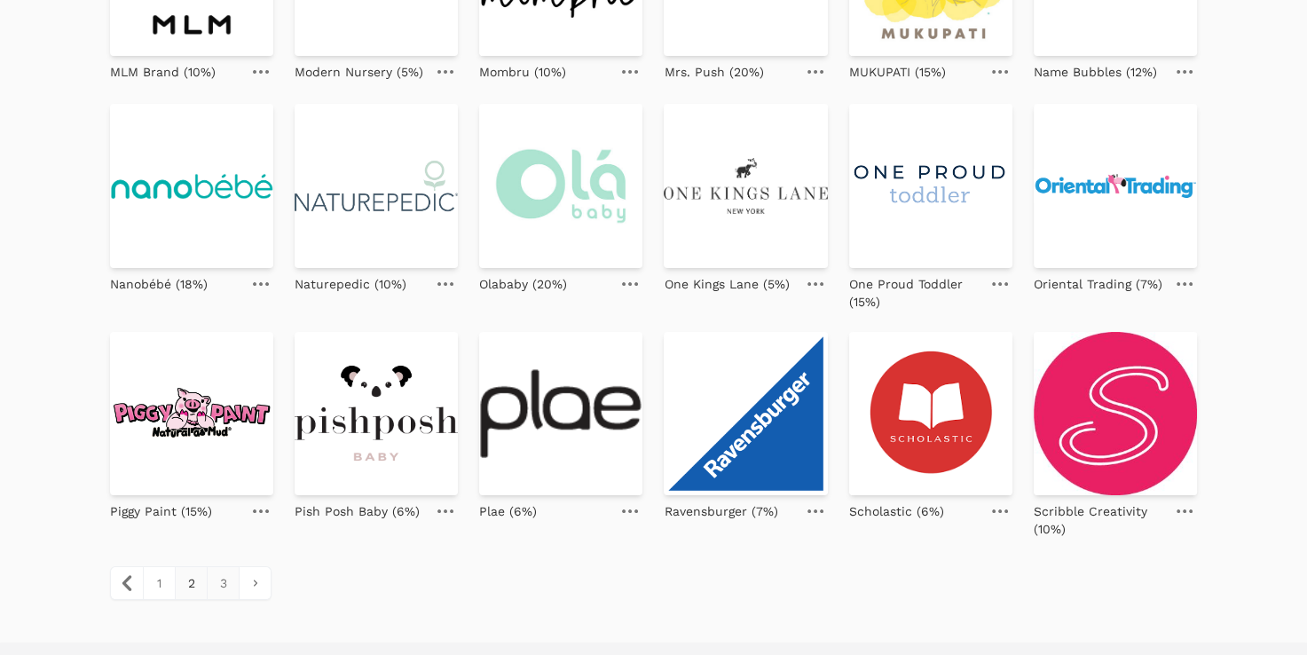
click at [213, 567] on link "3" at bounding box center [223, 583] width 32 height 32
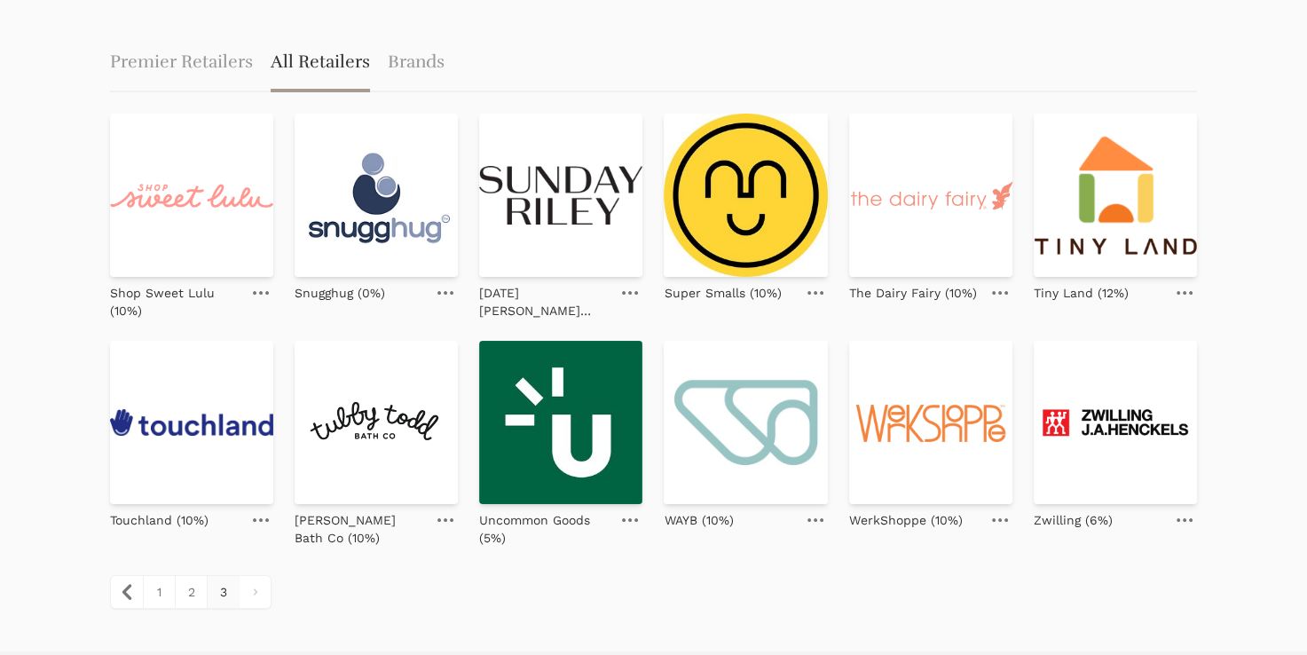
scroll to position [110, 0]
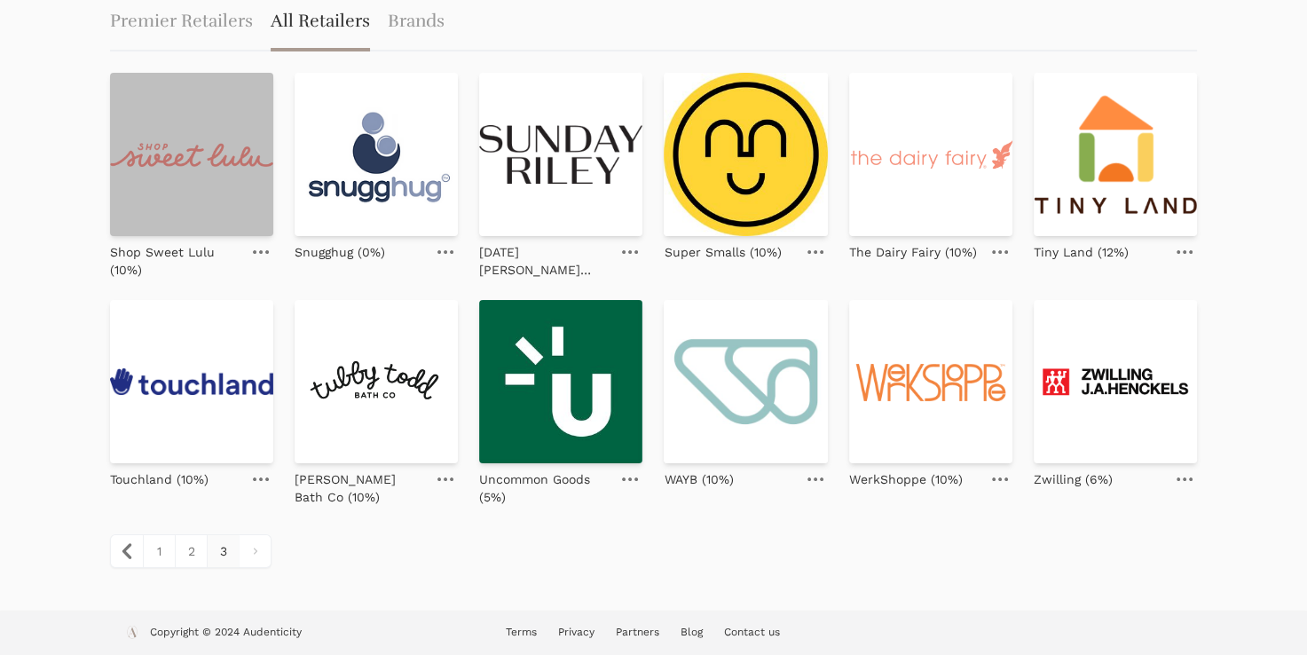
click at [160, 164] on img at bounding box center [191, 154] width 163 height 163
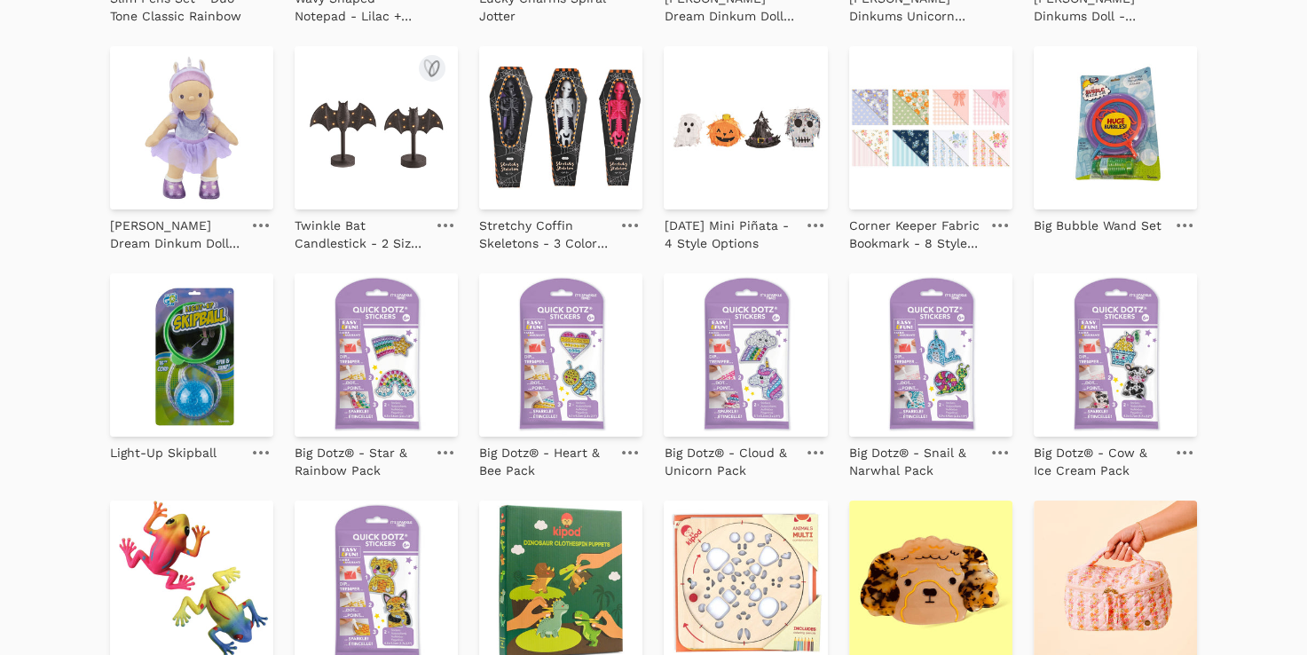
scroll to position [2262, 0]
